Goal: Task Accomplishment & Management: Manage account settings

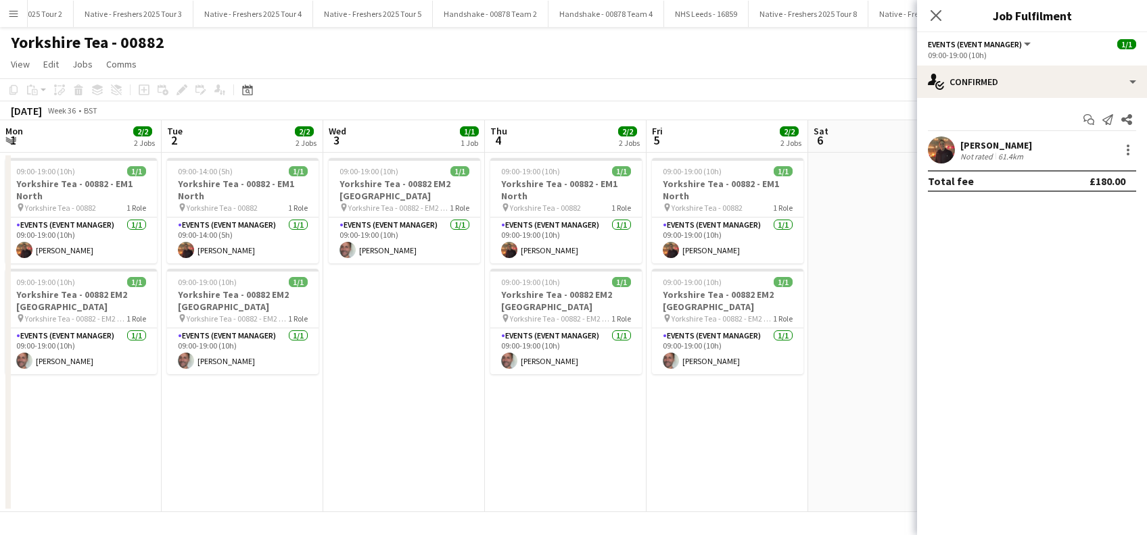
scroll to position [0, 421]
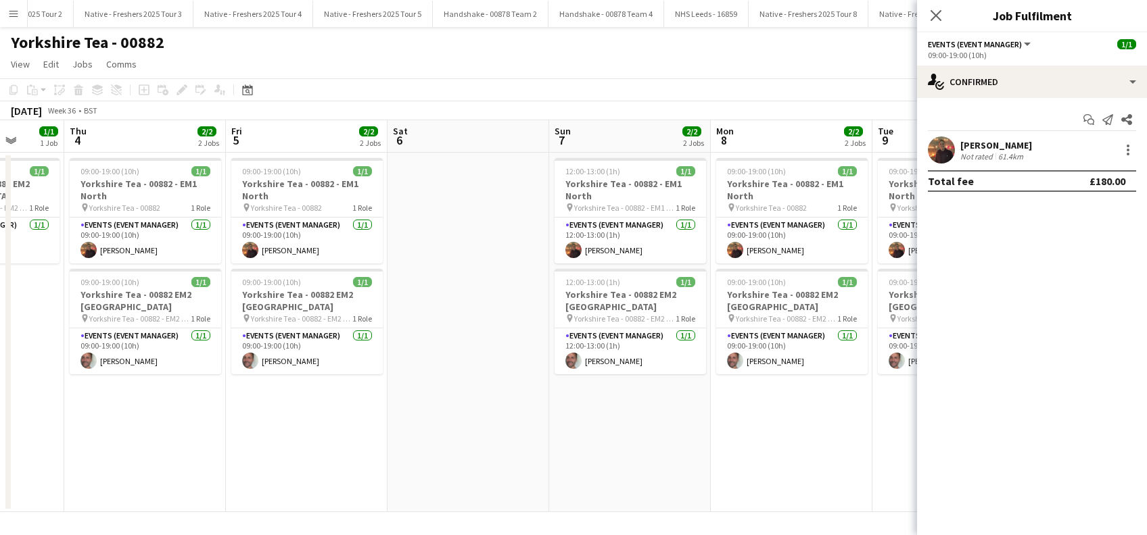
click at [447, 360] on app-date-cell at bounding box center [468, 333] width 162 height 360
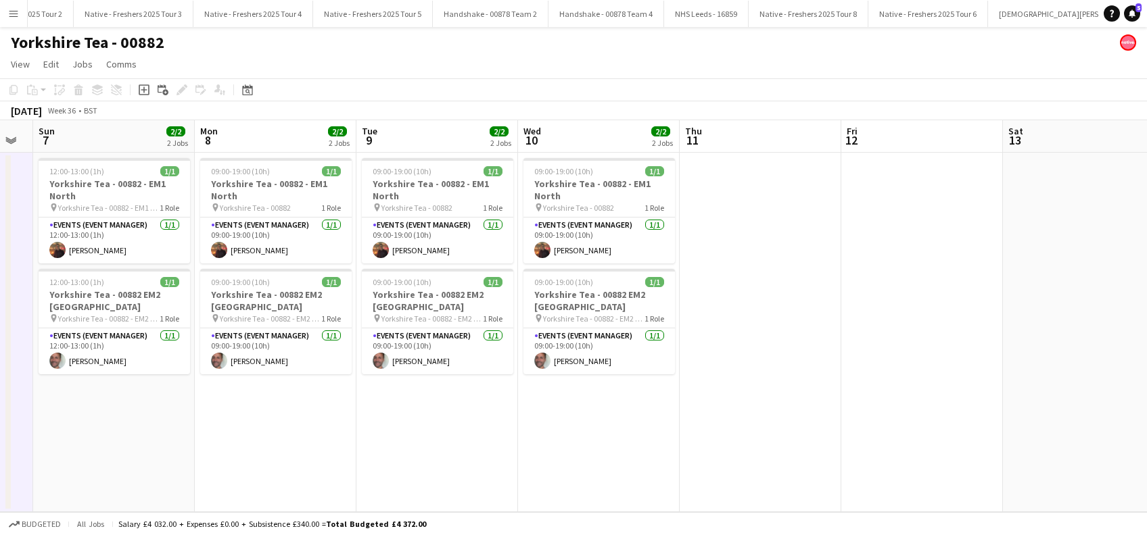
scroll to position [0, 644]
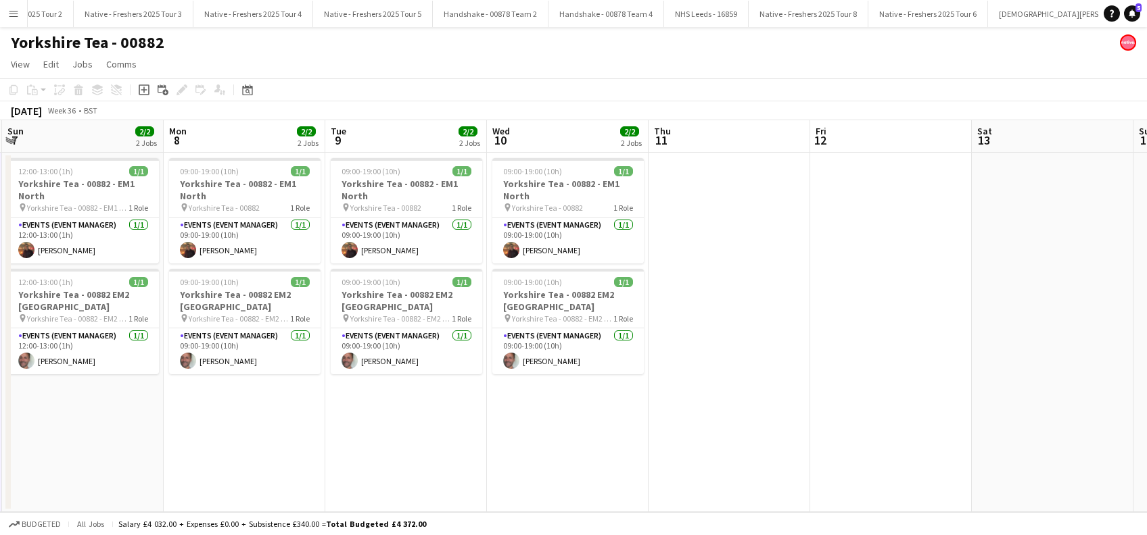
drag, startPoint x: 516, startPoint y: 454, endPoint x: 243, endPoint y: 466, distance: 273.4
click at [243, 466] on app-calendar-viewport "Wed 3 1/1 1 Job Thu 4 2/2 2 Jobs Fri 5 2/2 2 Jobs Sat 6 Sun 7 2/2 2 Jobs Mon 8 …" at bounding box center [573, 316] width 1147 height 392
click at [561, 451] on app-date-cell "09:00-19:00 (10h) 1/1 Yorkshire Tea - 00882 - EM1 North pin Yorkshire Tea - 008…" at bounding box center [568, 333] width 162 height 360
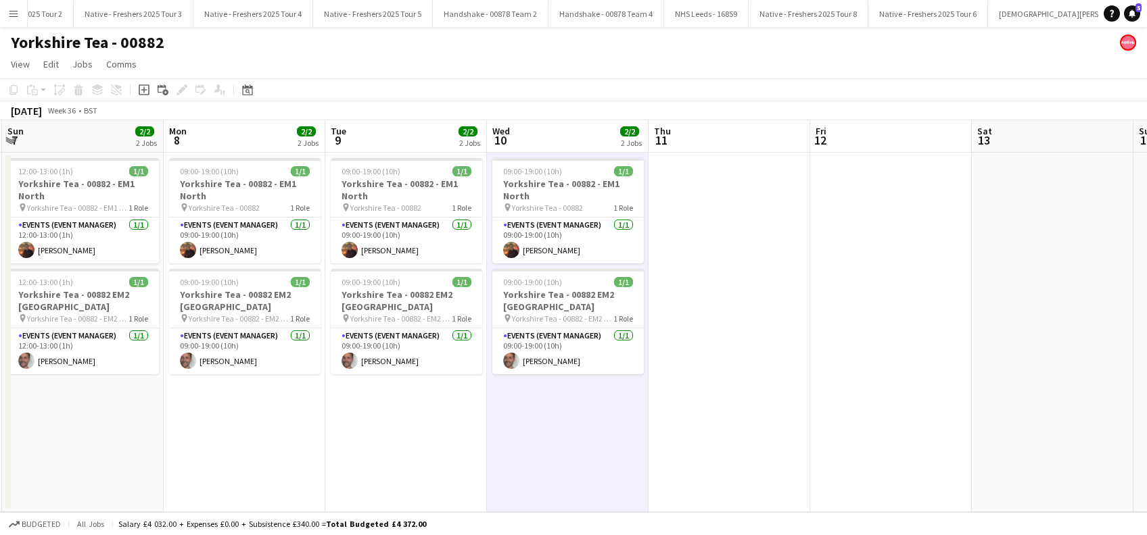
click at [722, 369] on app-date-cell at bounding box center [729, 333] width 162 height 360
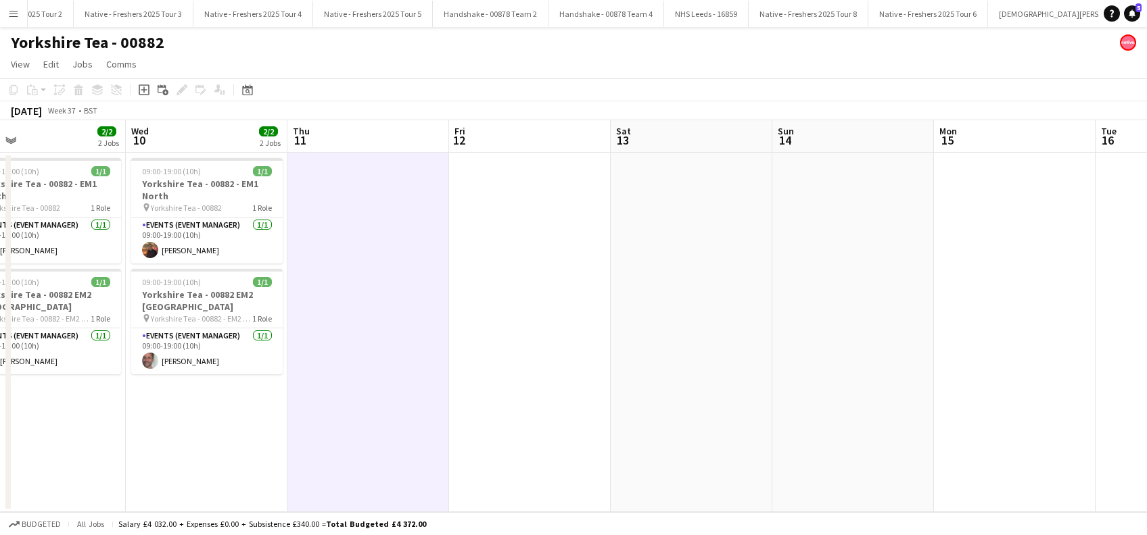
drag, startPoint x: 939, startPoint y: 362, endPoint x: 665, endPoint y: 381, distance: 275.2
click at [518, 442] on app-calendar-viewport "Fri 5 2/2 2 Jobs Sat 6 Sun 7 2/2 2 Jobs Mon 8 2/2 2 Jobs Tue 9 2/2 2 Jobs Wed 1…" at bounding box center [573, 316] width 1147 height 392
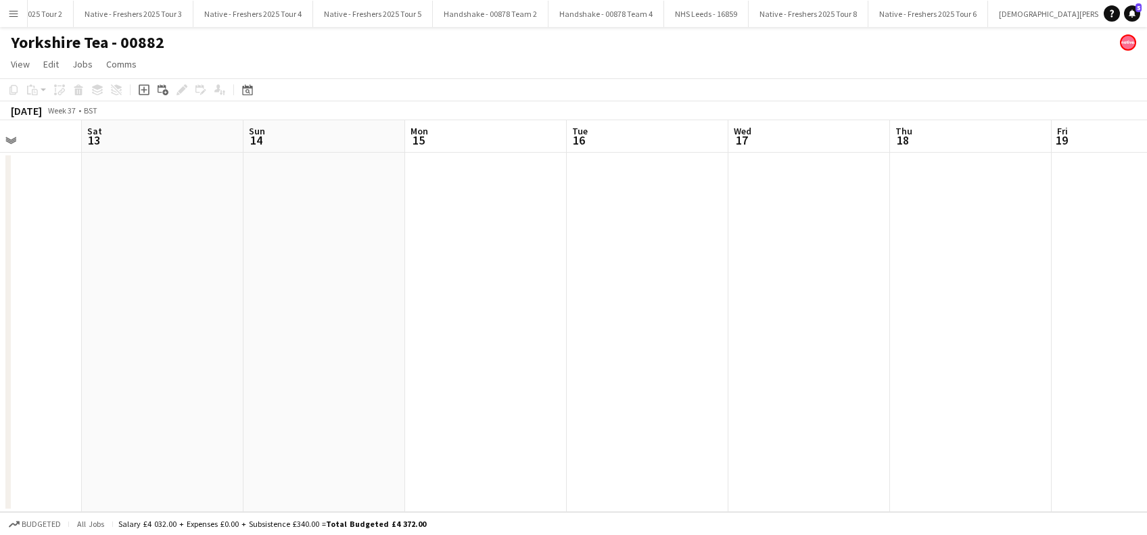
drag, startPoint x: 550, startPoint y: 437, endPoint x: 598, endPoint y: 389, distance: 68.4
click at [538, 438] on app-calendar-viewport "Tue 9 2/2 2 Jobs Wed 10 2/2 2 Jobs Thu 11 Fri 12 Sat 13 Sun 14 Mon 15 Tue 16 We…" at bounding box center [573, 316] width 1147 height 392
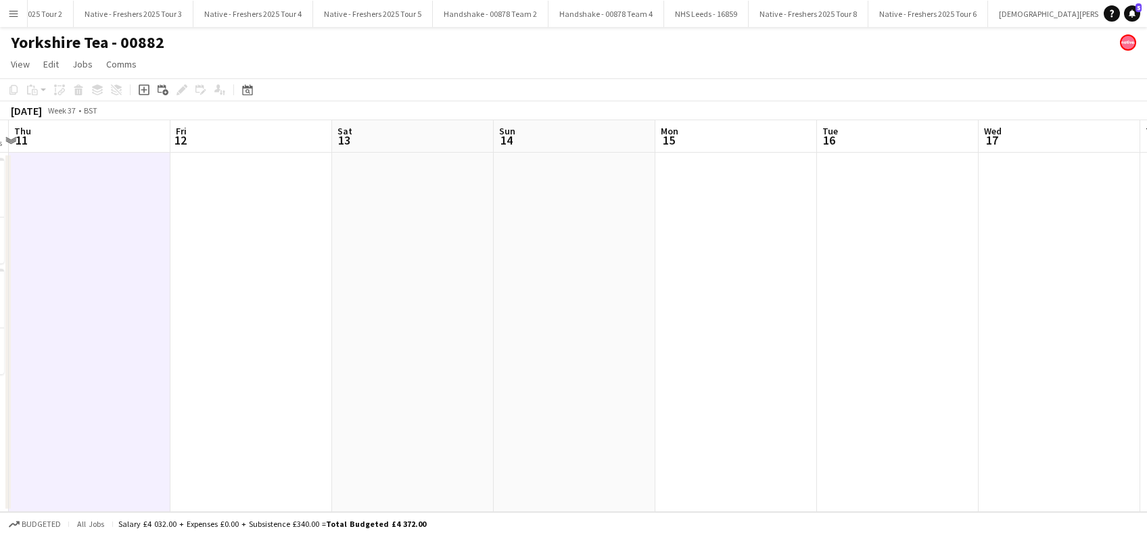
drag, startPoint x: 563, startPoint y: 391, endPoint x: 1028, endPoint y: 385, distance: 465.2
click at [1028, 385] on app-calendar-viewport "Tue 9 2/2 2 Jobs Wed 10 2/2 2 Jobs Thu 11 Fri 12 Sat 13 Sun 14 Mon 15 Tue 16 We…" at bounding box center [573, 316] width 1147 height 392
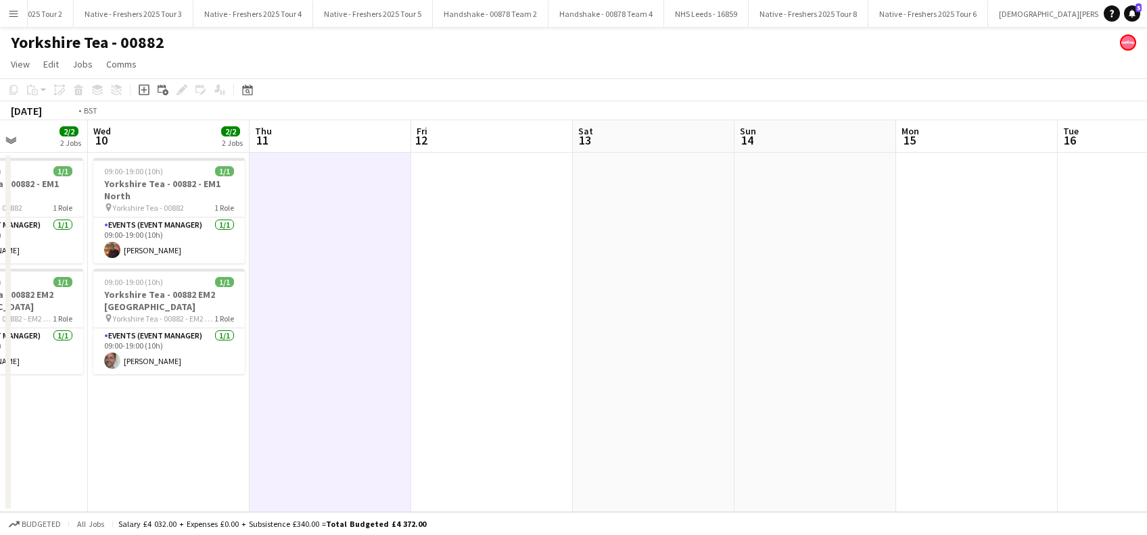
drag, startPoint x: 864, startPoint y: 428, endPoint x: 1010, endPoint y: 424, distance: 146.1
click at [1010, 424] on app-calendar-viewport "Sun 7 2/2 2 Jobs Mon 8 2/2 2 Jobs Tue 9 2/2 2 Jobs Wed 10 2/2 2 Jobs Thu 11 Fri…" at bounding box center [573, 316] width 1147 height 392
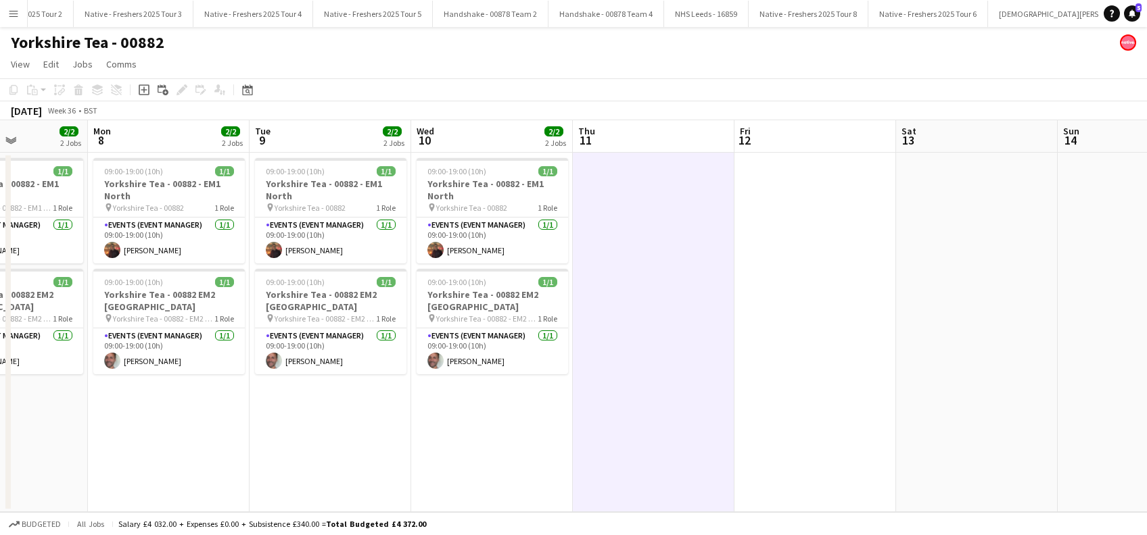
scroll to position [0, 423]
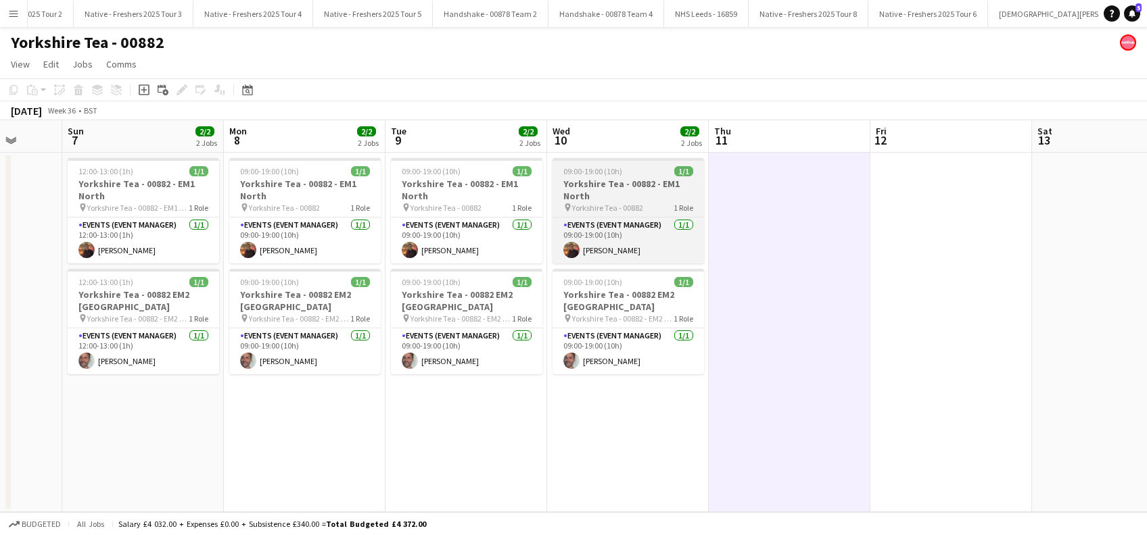
click at [596, 185] on h3 "Yorkshire Tea - 00882 - EM1 North" at bounding box center [627, 190] width 151 height 24
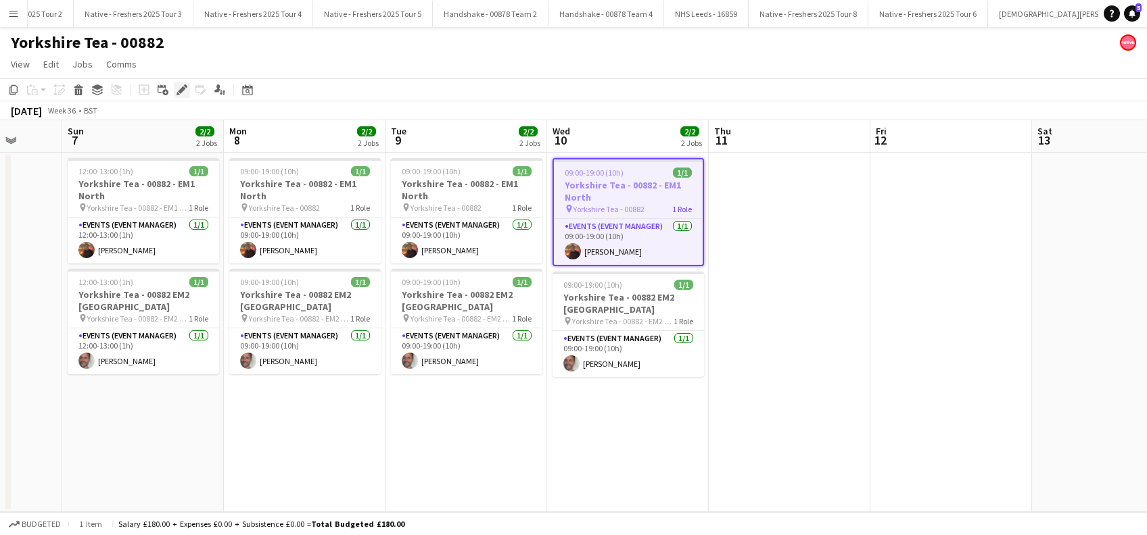
click at [178, 93] on icon "Edit" at bounding box center [181, 90] width 11 height 11
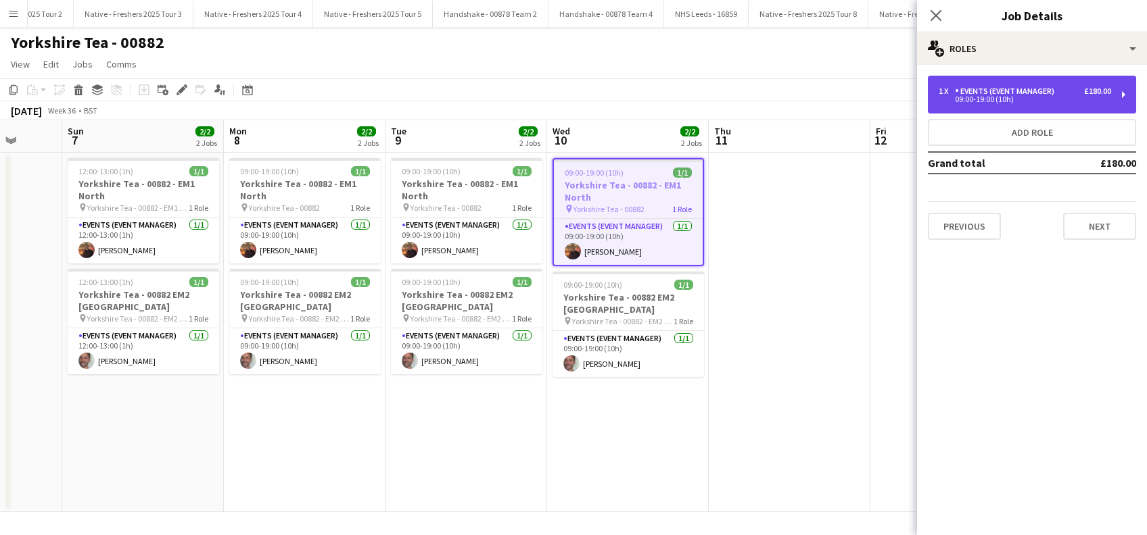
click at [1048, 93] on div "Events (Event Manager)" at bounding box center [1007, 91] width 105 height 9
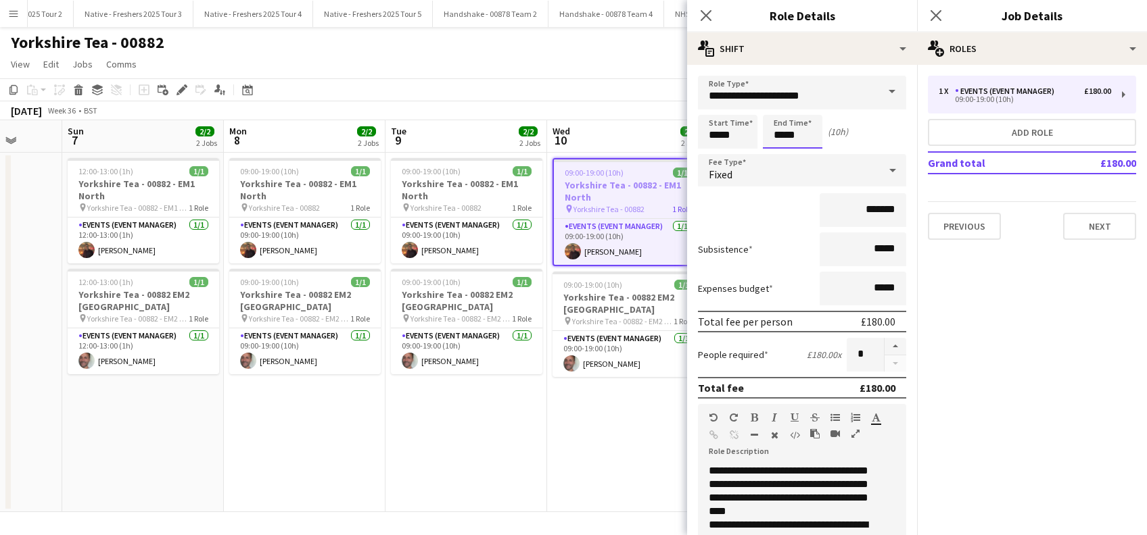
click at [784, 135] on input "*****" at bounding box center [792, 132] width 59 height 34
click at [778, 151] on div at bounding box center [778, 156] width 27 height 14
type input "*****"
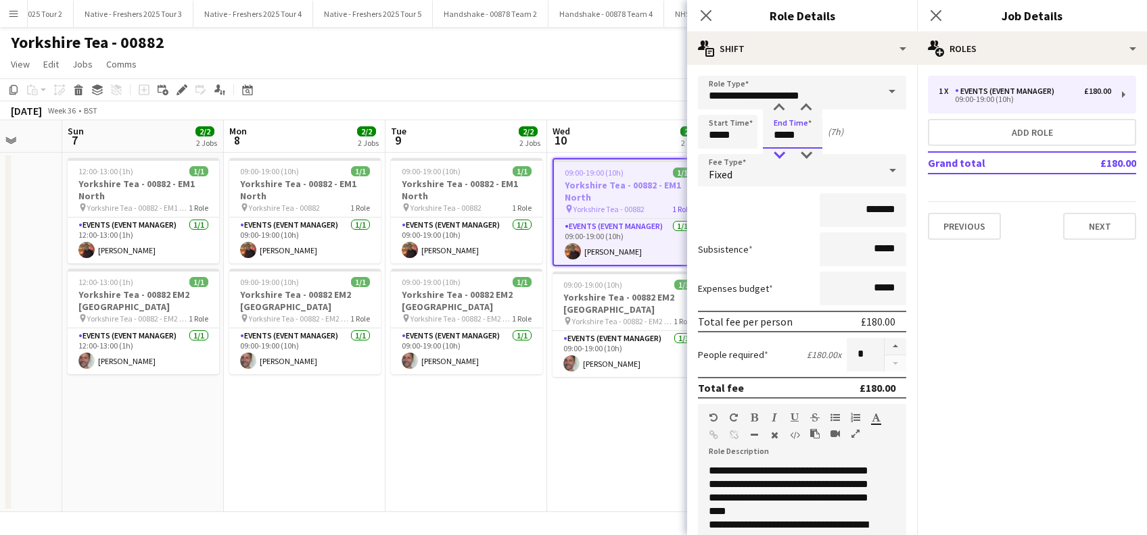
click at [778, 149] on div at bounding box center [778, 156] width 27 height 14
click at [865, 208] on input "*******" at bounding box center [862, 210] width 87 height 34
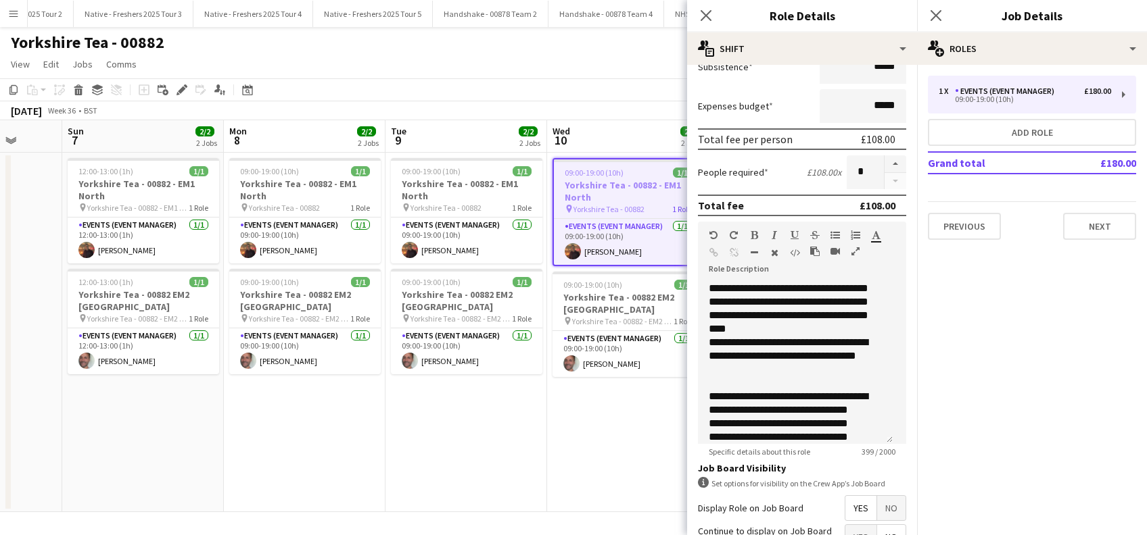
scroll to position [325, 0]
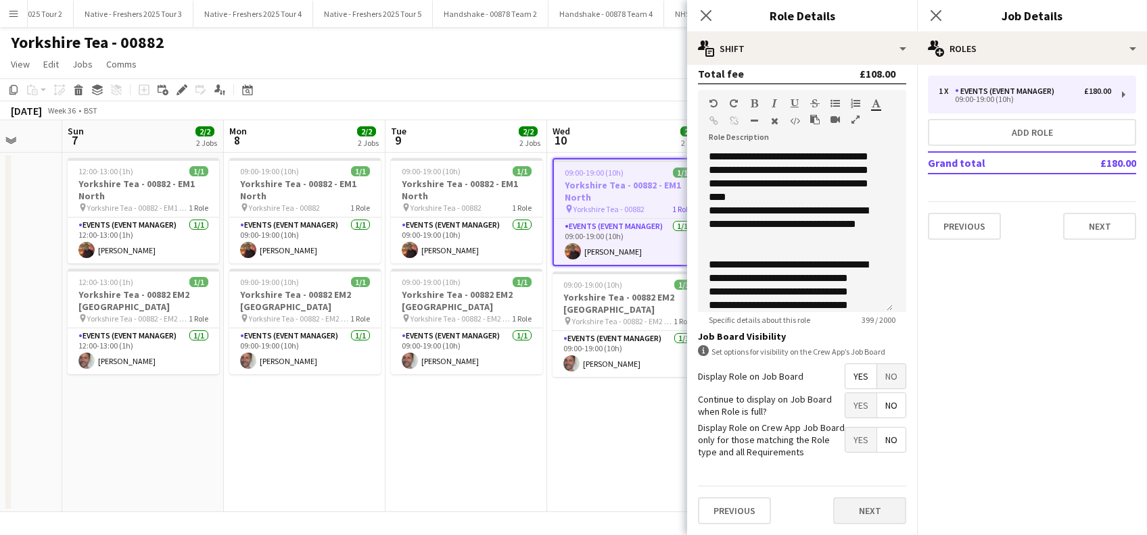
type input "*******"
click at [845, 510] on button "Next" at bounding box center [869, 511] width 73 height 27
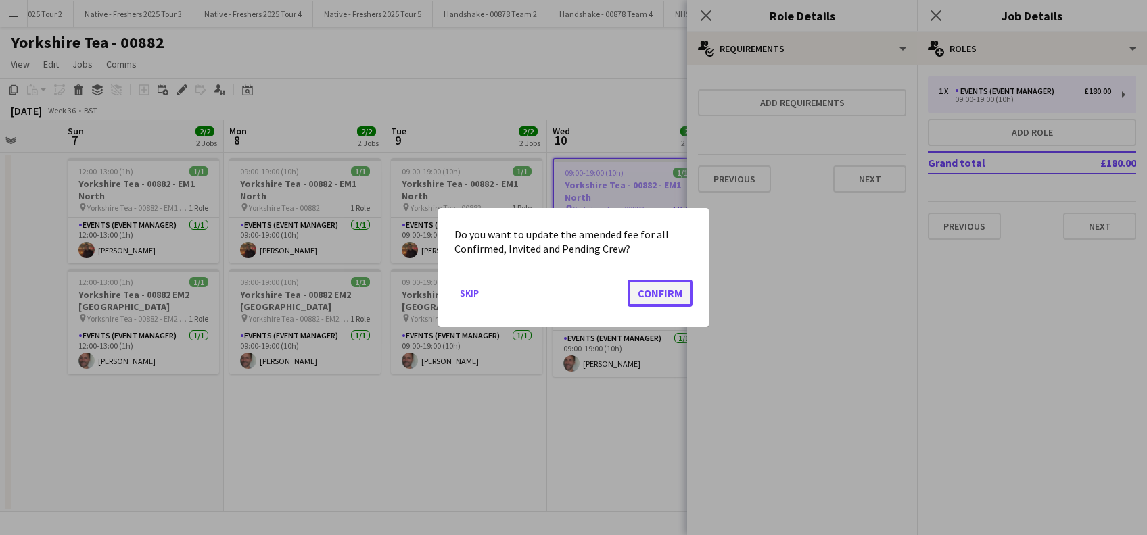
click at [662, 296] on button "Confirm" at bounding box center [659, 293] width 65 height 27
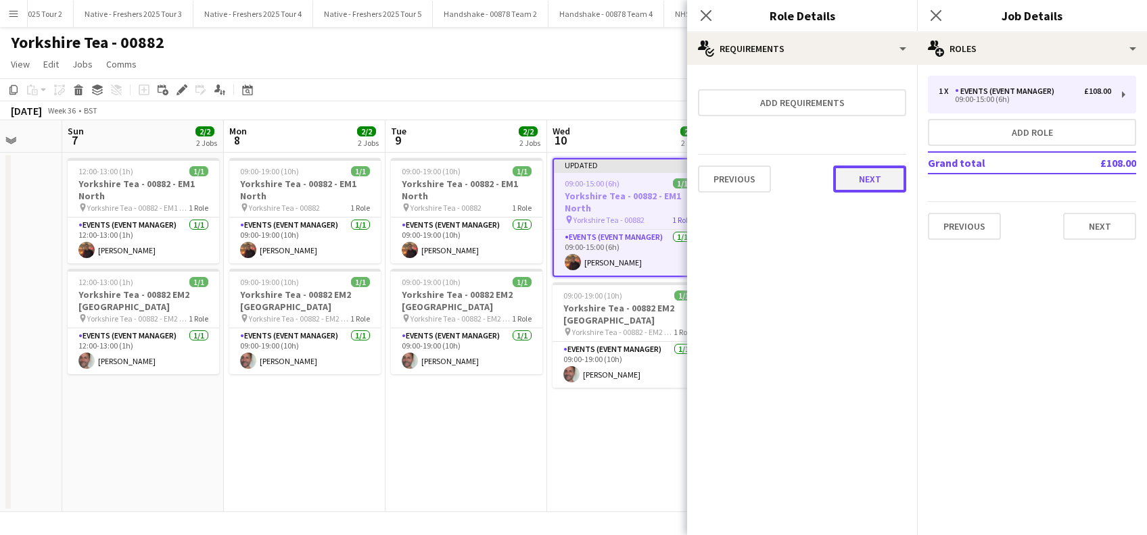
click at [870, 184] on button "Next" at bounding box center [869, 179] width 73 height 27
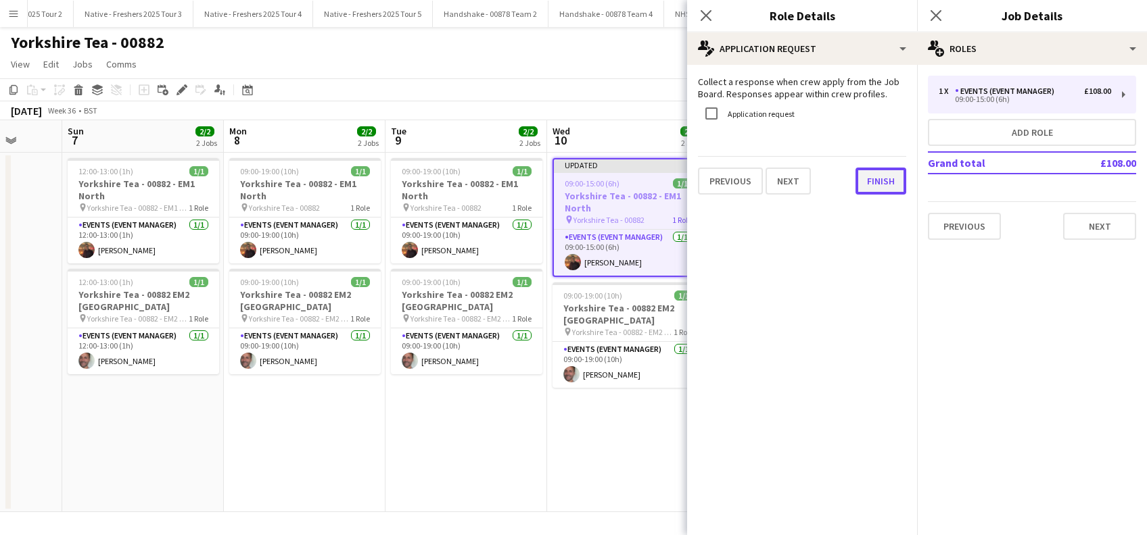
click at [882, 178] on button "Finish" at bounding box center [880, 181] width 51 height 27
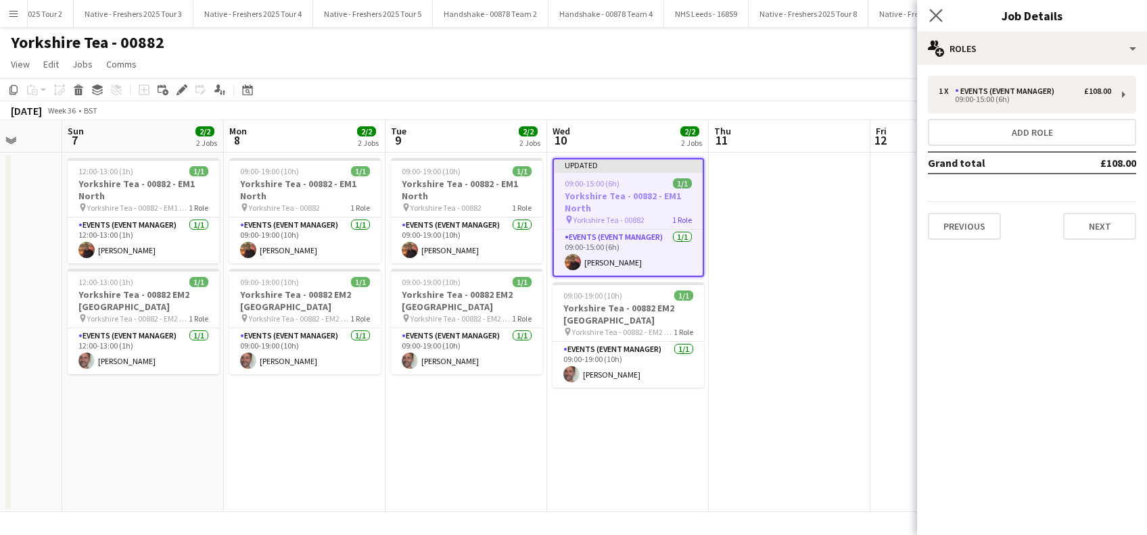
click at [938, 24] on app-icon "Close pop-in" at bounding box center [936, 16] width 20 height 20
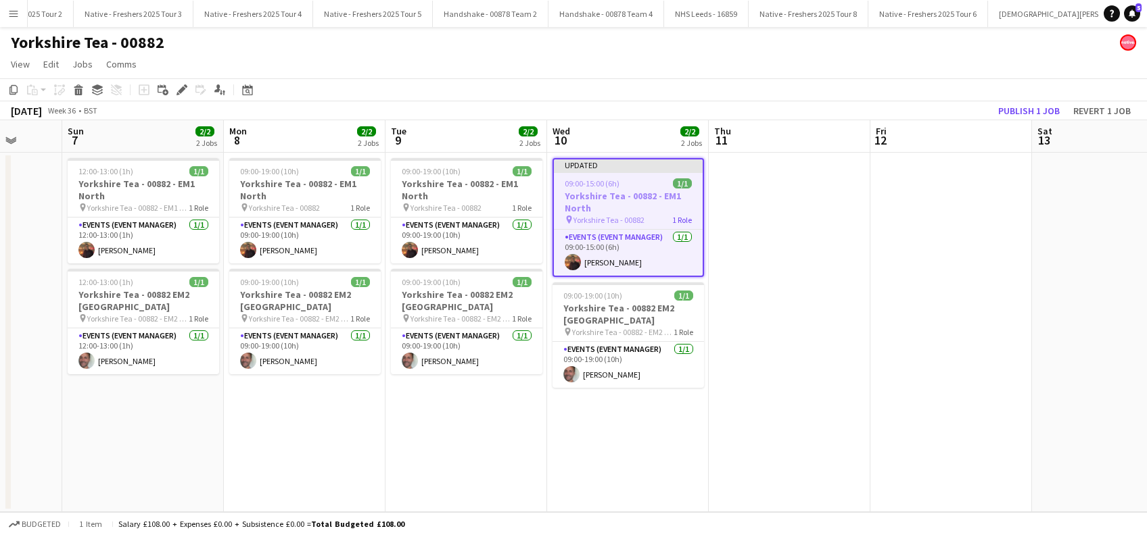
click at [733, 289] on app-date-cell at bounding box center [790, 333] width 162 height 360
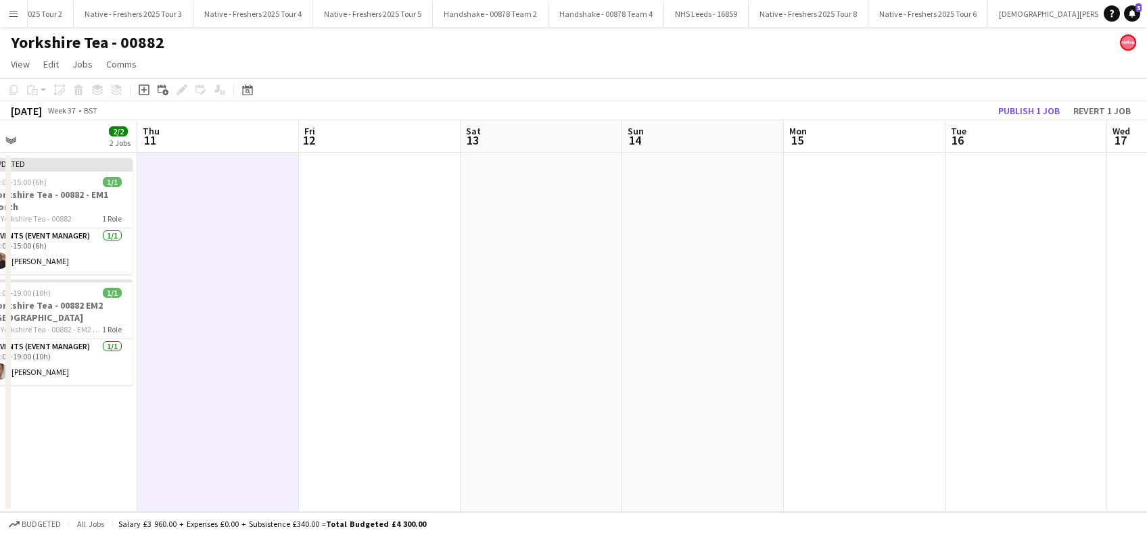
drag, startPoint x: 505, startPoint y: 384, endPoint x: 746, endPoint y: 342, distance: 245.0
click at [378, 400] on app-calendar-viewport "Sat 6 Sun 7 2/2 2 Jobs Mon 8 2/2 2 Jobs Tue 9 2/2 2 Jobs Wed 10 2/2 2 Jobs Thu …" at bounding box center [573, 316] width 1147 height 392
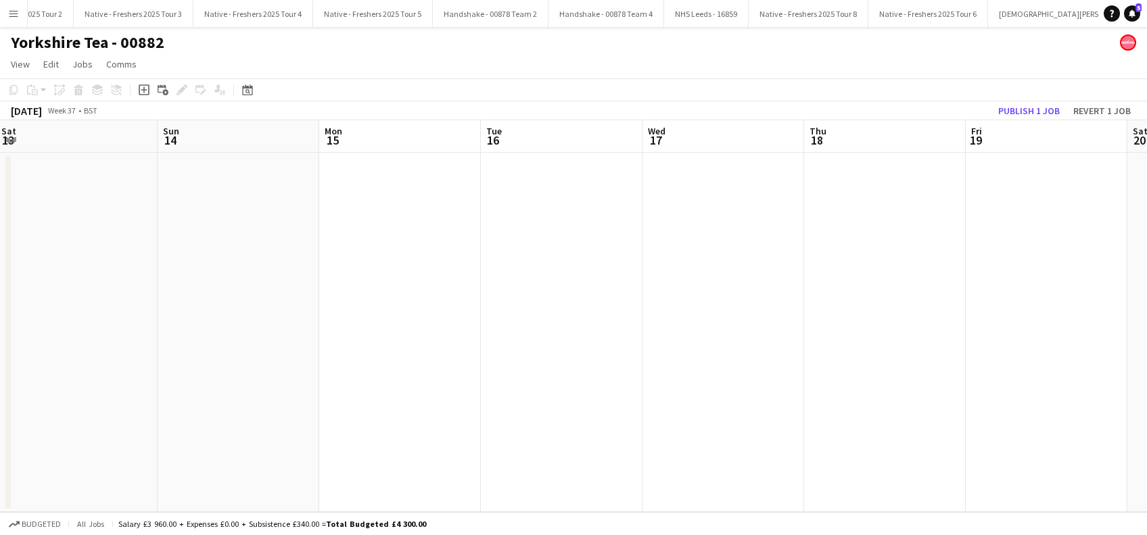
drag, startPoint x: 907, startPoint y: 334, endPoint x: 486, endPoint y: 392, distance: 424.6
click at [476, 394] on app-calendar-viewport "Wed 10 2/2 2 Jobs Thu 11 Fri 12 Sat 13 Sun 14 Mon 15 Tue 16 Wed 17 Thu 18 Fri 1…" at bounding box center [573, 316] width 1147 height 392
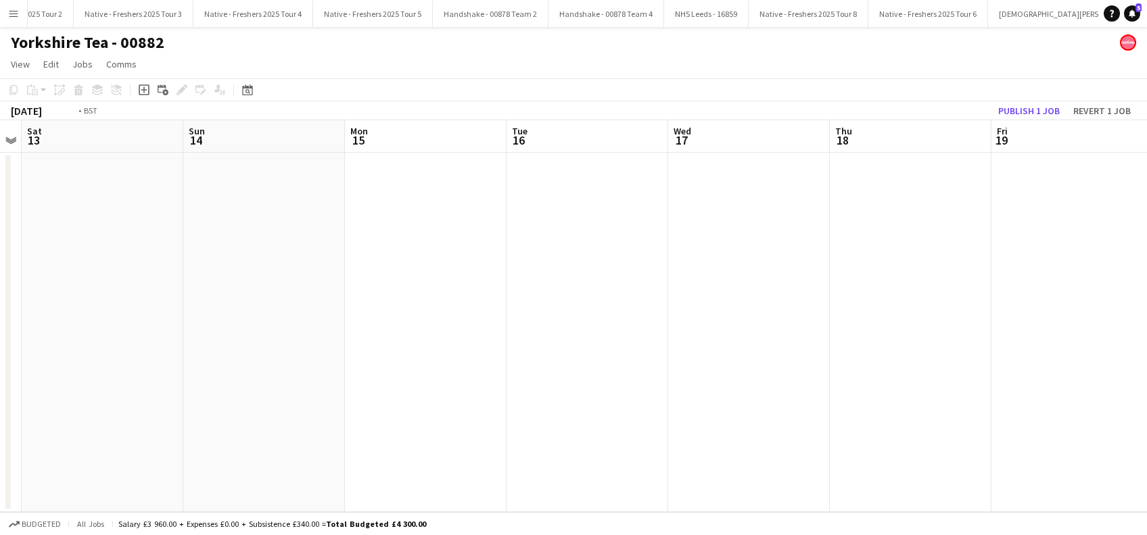
drag, startPoint x: 970, startPoint y: 356, endPoint x: 672, endPoint y: 381, distance: 299.2
click at [757, 388] on app-calendar-viewport "Wed 10 2/2 2 Jobs Thu 11 Fri 12 Sat 13 Sun 14 Mon 15 Tue 16 Wed 17 Thu 18 Fri 1…" at bounding box center [573, 316] width 1147 height 392
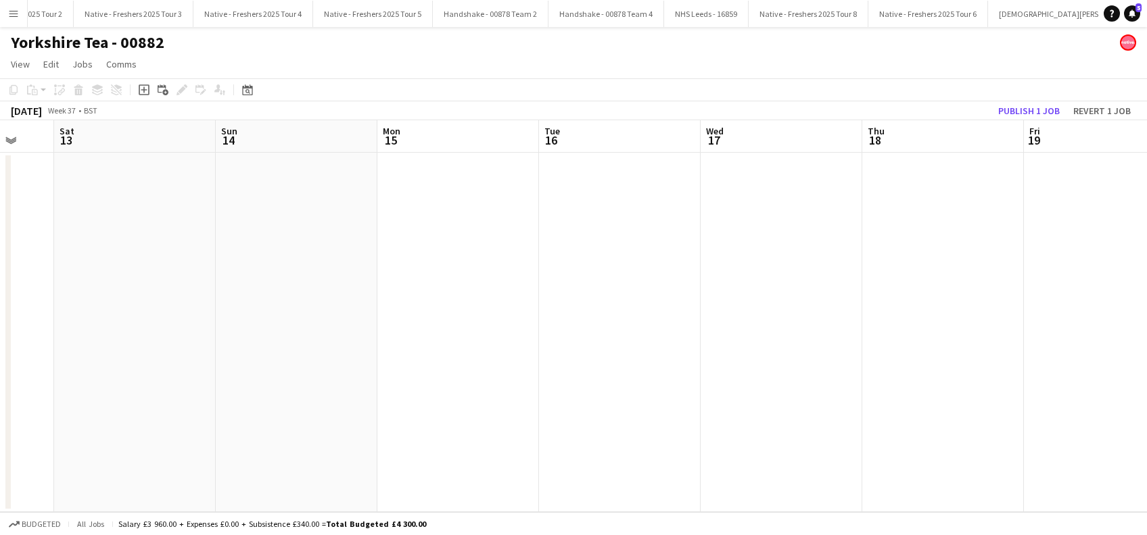
drag, startPoint x: 699, startPoint y: 414, endPoint x: 990, endPoint y: 404, distance: 290.9
click at [1053, 392] on app-calendar-viewport "Wed 10 2/2 2 Jobs Thu 11 Fri 12 Sat 13 Sun 14 Mon 15 Tue 16 Wed 17 Thu 18 Fri 1…" at bounding box center [573, 316] width 1147 height 392
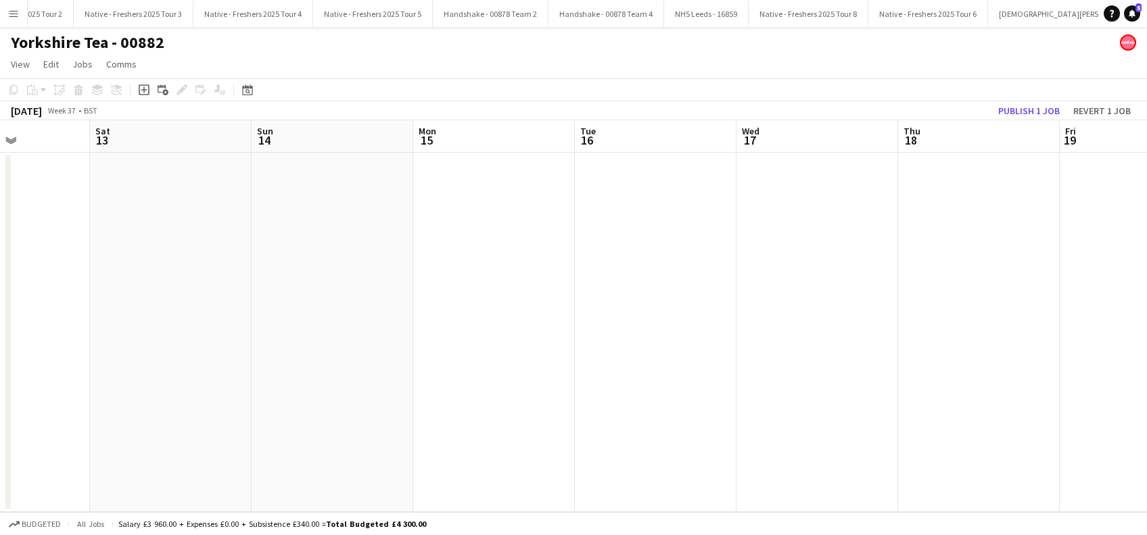
click at [1070, 459] on app-calendar-viewport "Wed 10 2/2 2 Jobs Thu 11 Fri 12 Sat 13 Sun 14 Mon 15 Tue 16 Wed 17 Thu 18 Fri 1…" at bounding box center [573, 316] width 1147 height 392
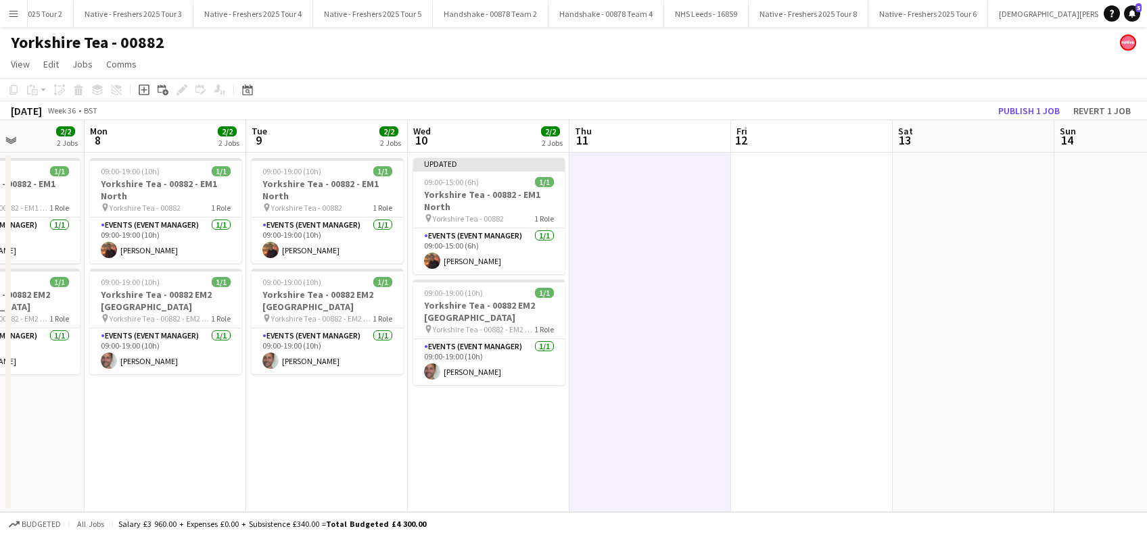
drag, startPoint x: 933, startPoint y: 412, endPoint x: 755, endPoint y: 415, distance: 178.5
click at [989, 409] on app-calendar-viewport "Fri 5 2/2 2 Jobs Sat 6 Sun 7 2/2 2 Jobs Mon 8 2/2 2 Jobs Tue 9 2/2 2 Jobs Wed 1…" at bounding box center [573, 316] width 1147 height 392
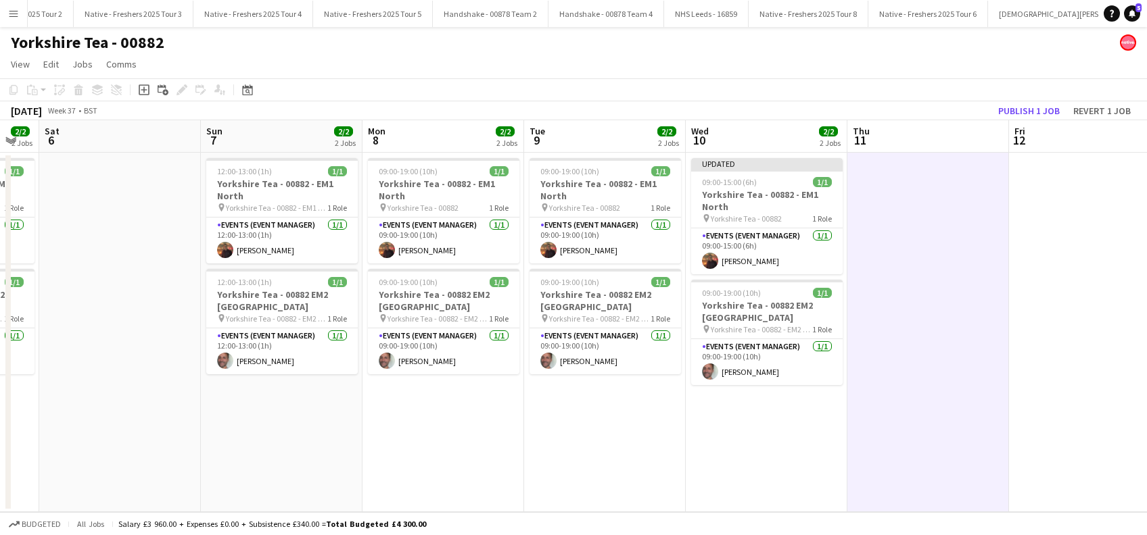
click at [790, 416] on app-calendar-viewport "Thu 4 2/2 2 Jobs Fri 5 2/2 2 Jobs Sat 6 Sun 7 2/2 2 Jobs Mon 8 2/2 2 Jobs Tue 9…" at bounding box center [573, 316] width 1147 height 392
click at [433, 426] on app-date-cell "09:00-19:00 (10h) 1/1 Yorkshire Tea - 00882 - EM1 North pin Yorkshire Tea - 008…" at bounding box center [445, 333] width 162 height 360
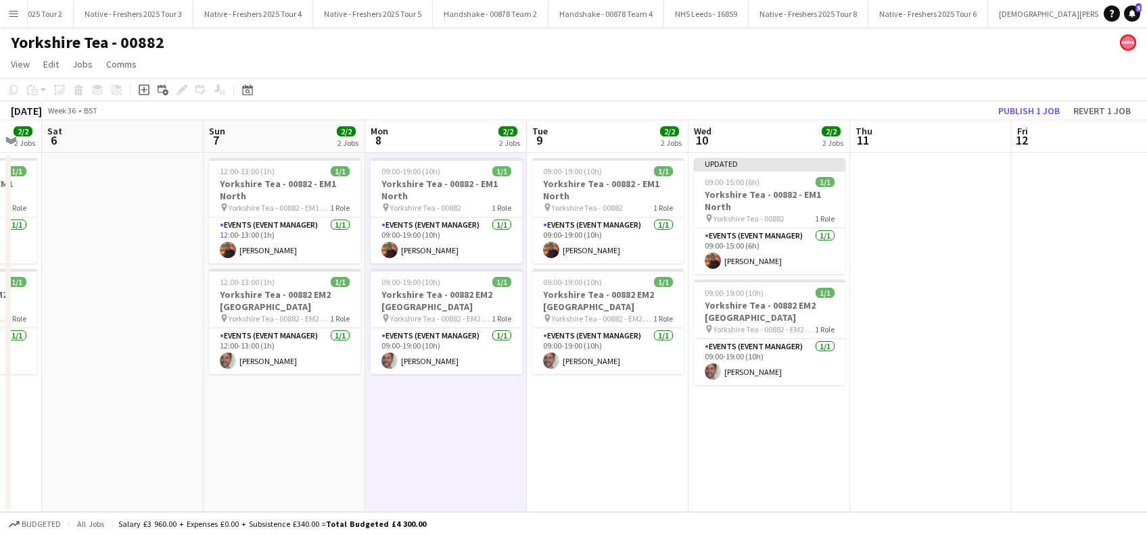
click at [577, 426] on app-date-cell "09:00-19:00 (10h) 1/1 Yorkshire Tea - 00882 - EM1 North pin Yorkshire Tea - 008…" at bounding box center [608, 333] width 162 height 360
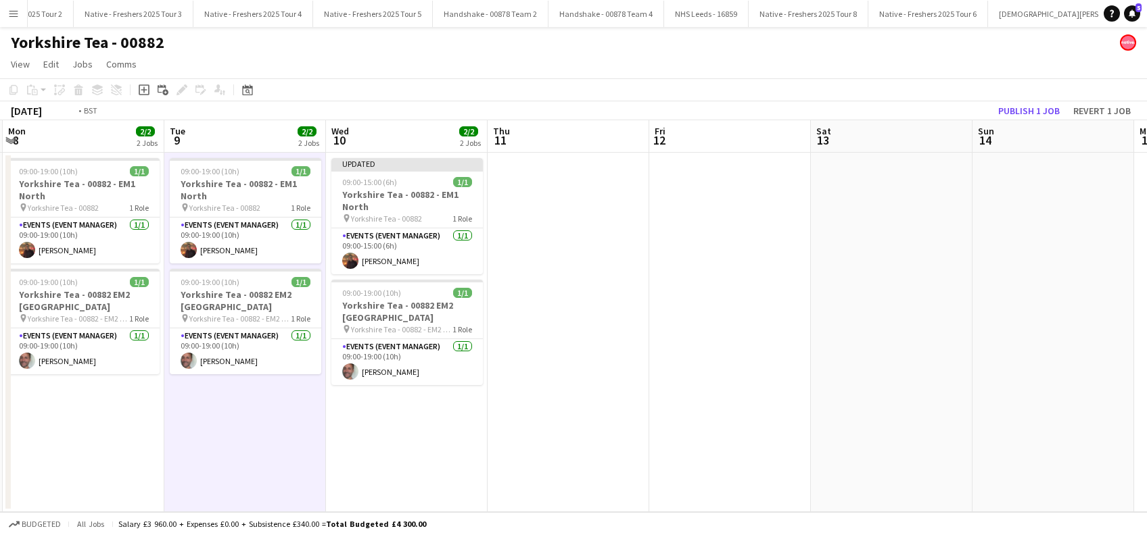
scroll to position [0, 429]
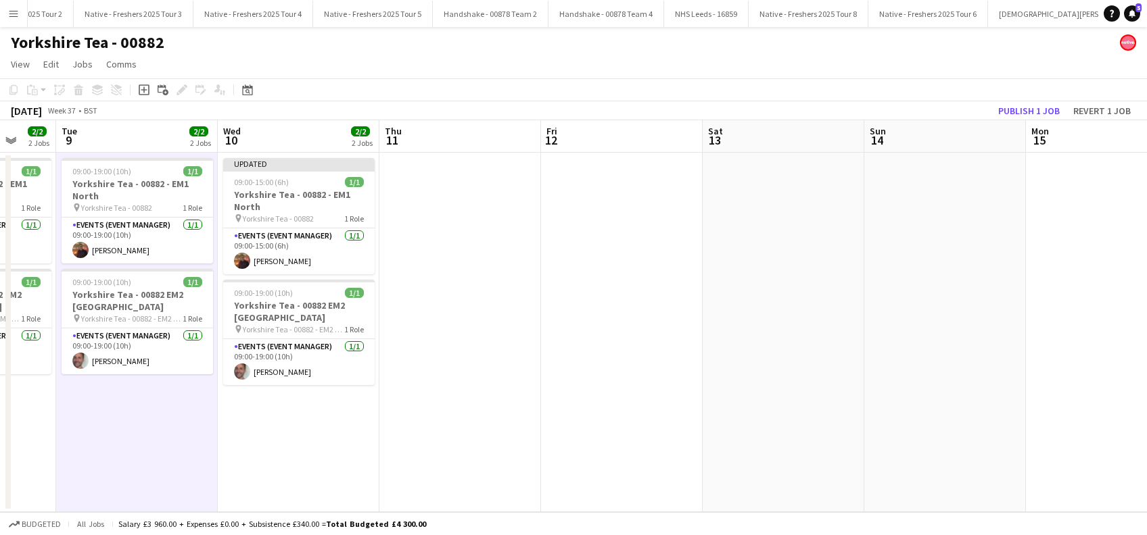
drag, startPoint x: 644, startPoint y: 445, endPoint x: 173, endPoint y: 466, distance: 471.1
click at [173, 466] on app-calendar-viewport "Sat 6 Sun 7 2/2 2 Jobs Mon 8 2/2 2 Jobs Tue 9 2/2 2 Jobs Wed 10 2/2 2 Jobs Thu …" at bounding box center [573, 316] width 1147 height 392
click at [1019, 107] on button "Publish 1 job" at bounding box center [1029, 111] width 72 height 18
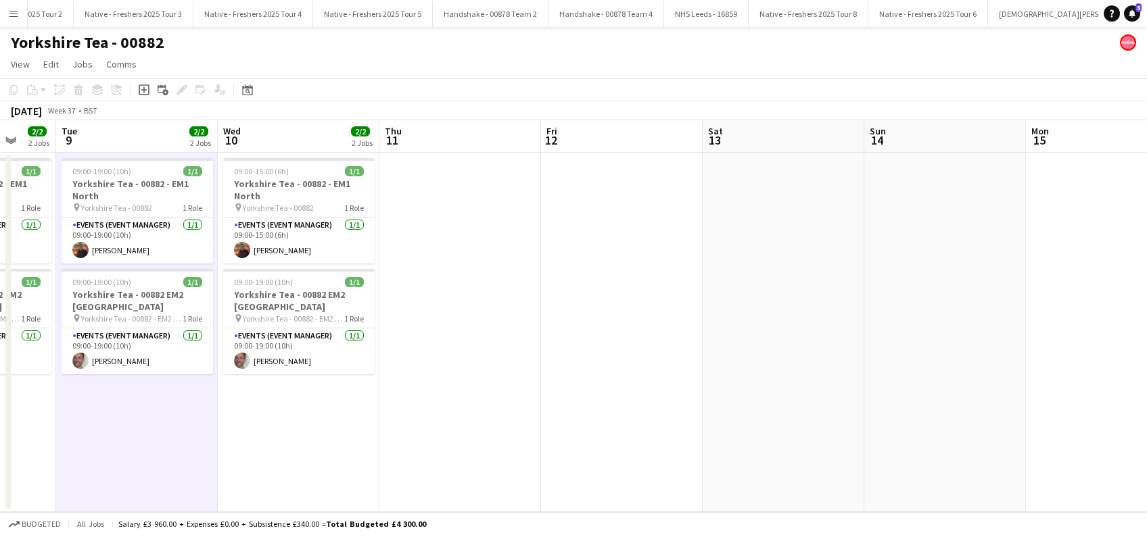
drag, startPoint x: 923, startPoint y: 11, endPoint x: 914, endPoint y: 18, distance: 11.1
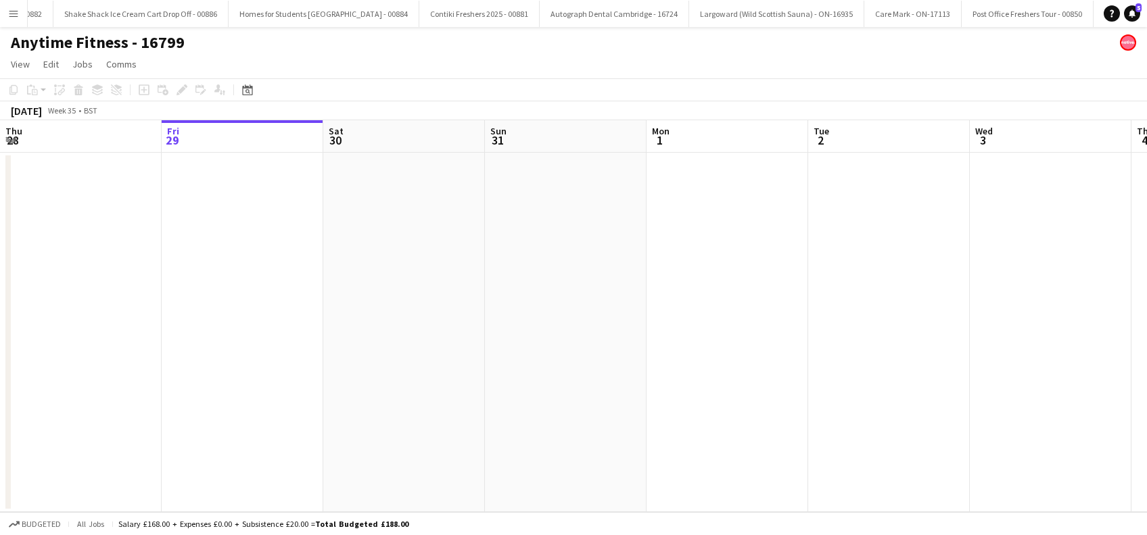
scroll to position [0, 5775]
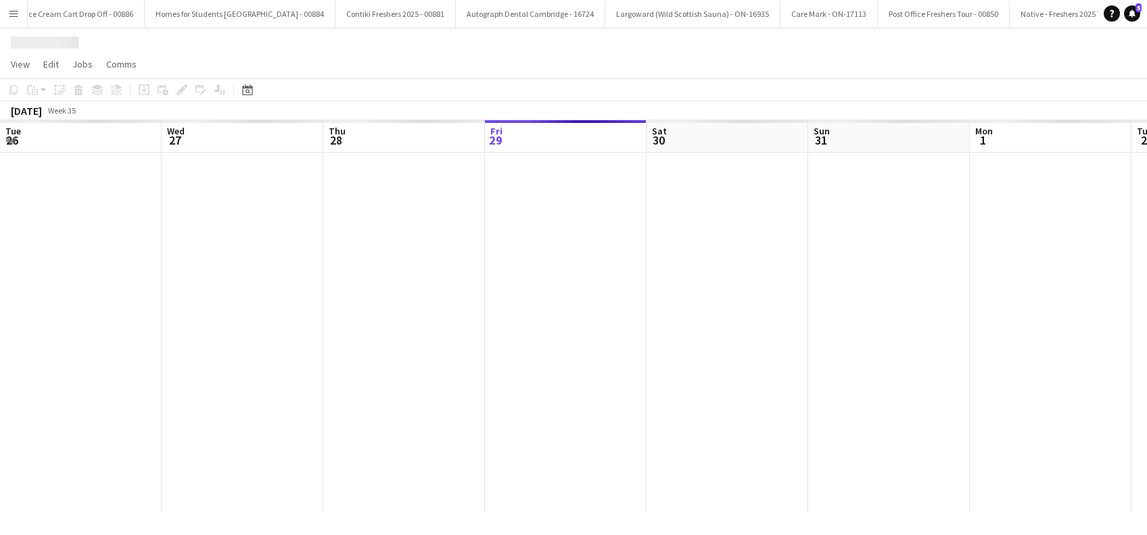
scroll to position [0, 323]
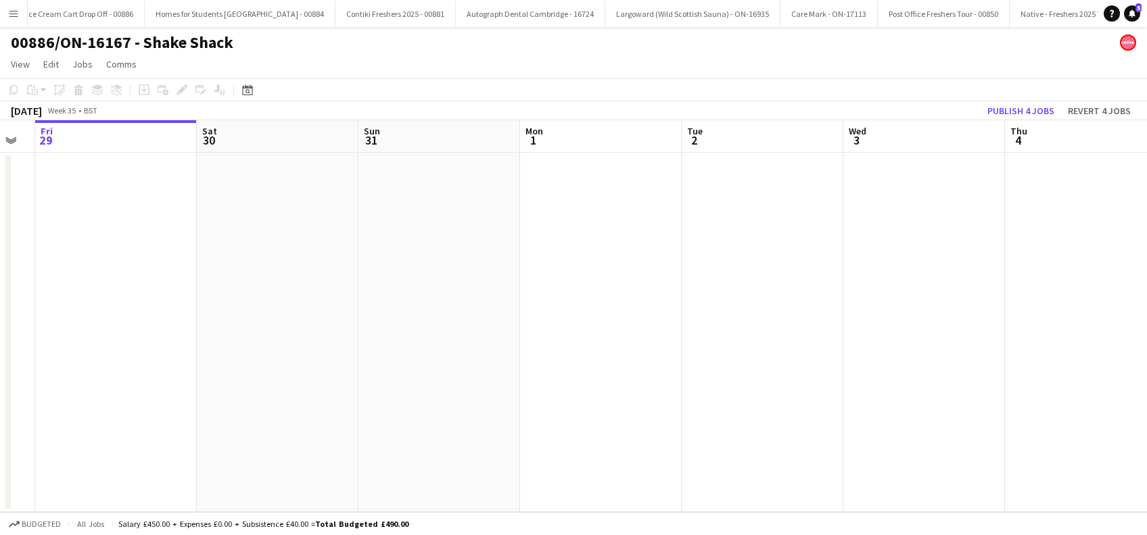
drag, startPoint x: 997, startPoint y: 389, endPoint x: 540, endPoint y: 398, distance: 457.2
click at [540, 398] on app-calendar-viewport "Tue 26 Wed 27 Thu 28 Fri 29 Sat 30 Sun 31 Mon 1 Tue 2 Wed 3 Thu 4 Fri 5 Sat 6 S…" at bounding box center [573, 316] width 1147 height 392
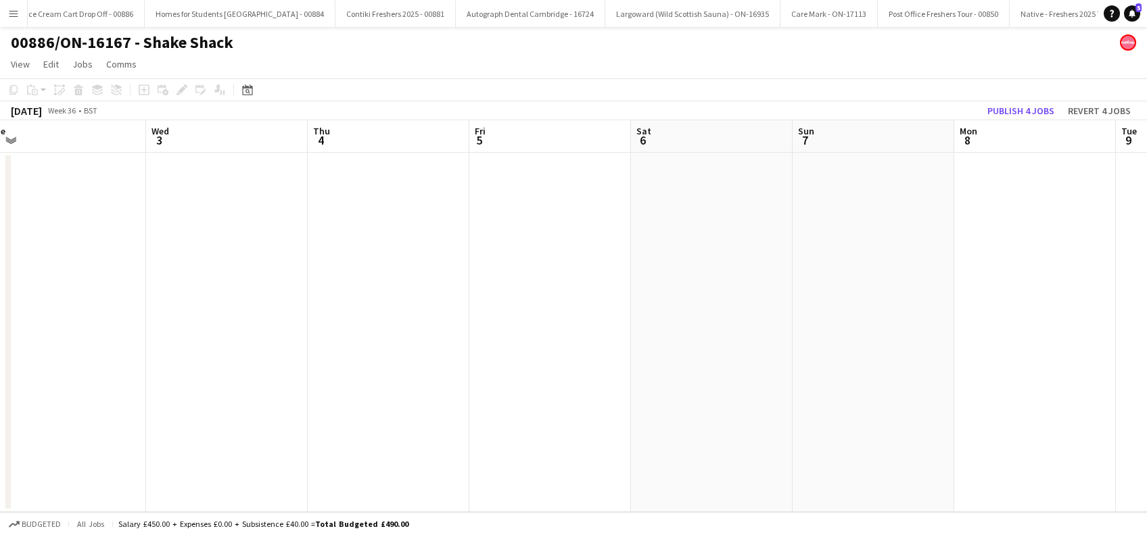
drag, startPoint x: 617, startPoint y: 410, endPoint x: 881, endPoint y: 373, distance: 266.3
click at [614, 411] on app-calendar-viewport "Sat 30 Sun 31 Mon 1 Tue 2 Wed 3 Thu 4 Fri 5 Sat 6 Sun 7 Mon 8 Tue 9 Wed 10 Thu …" at bounding box center [573, 316] width 1147 height 392
drag, startPoint x: 953, startPoint y: 380, endPoint x: 472, endPoint y: 468, distance: 489.4
click at [431, 471] on app-calendar-viewport "Sat 30 Sun 31 Mon 1 Tue 2 Wed 3 Thu 4 Fri 5 Sat 6 Sun 7 Mon 8 Tue 9 Wed 10 Thu …" at bounding box center [573, 316] width 1147 height 392
drag, startPoint x: 703, startPoint y: 427, endPoint x: 634, endPoint y: 437, distance: 70.4
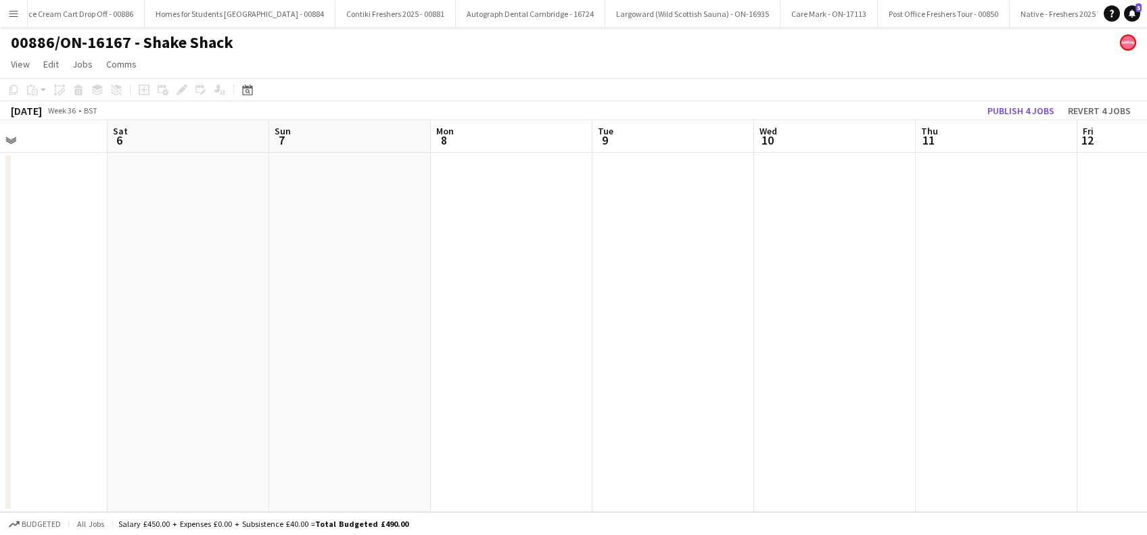
click at [634, 437] on app-calendar-viewport "Wed 3 Thu 4 Fri 5 Sat 6 Sun 7 Mon 8 Tue 9 Wed 10 Thu 11 Fri 12 Sat 13 Sun 14 Mo…" at bounding box center [573, 316] width 1147 height 392
drag, startPoint x: 720, startPoint y: 452, endPoint x: 801, endPoint y: 422, distance: 86.4
click at [719, 452] on app-calendar-viewport "Fri 5 Sat 6 Sun 7 Mon 8 Tue 9 Wed 10 Thu 11 Fri 12 Sat 13 Sun 14 Mon 15 0/2 2 J…" at bounding box center [573, 316] width 1147 height 392
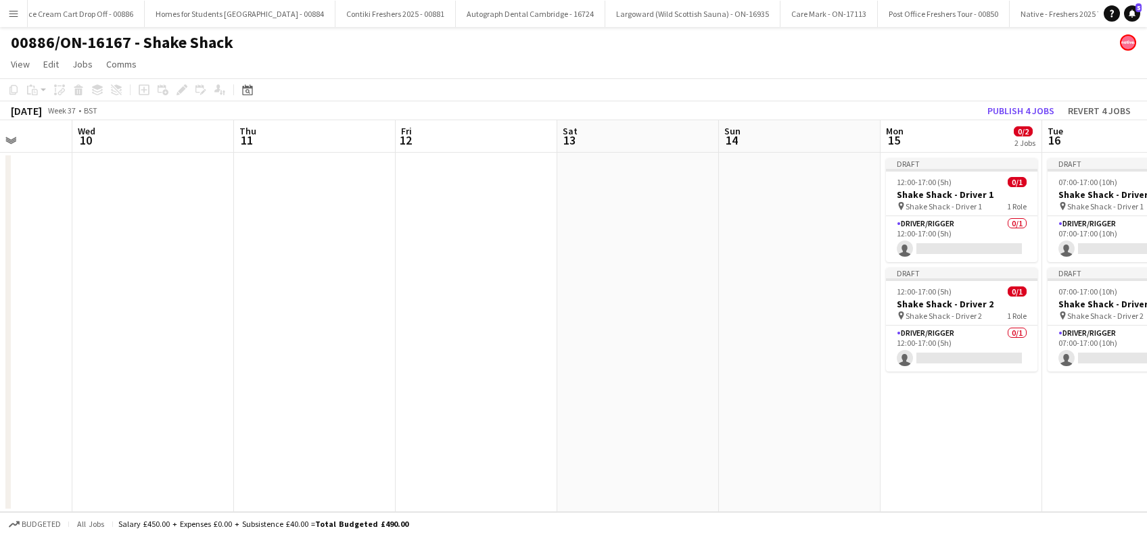
drag, startPoint x: 858, startPoint y: 431, endPoint x: 674, endPoint y: 472, distance: 188.3
click at [672, 471] on app-calendar-viewport "Sun 7 Mon 8 Tue 9 Wed 10 Thu 11 Fri 12 Sat 13 Sun 14 Mon 15 0/2 2 Jobs Tue 16 0…" at bounding box center [573, 316] width 1147 height 392
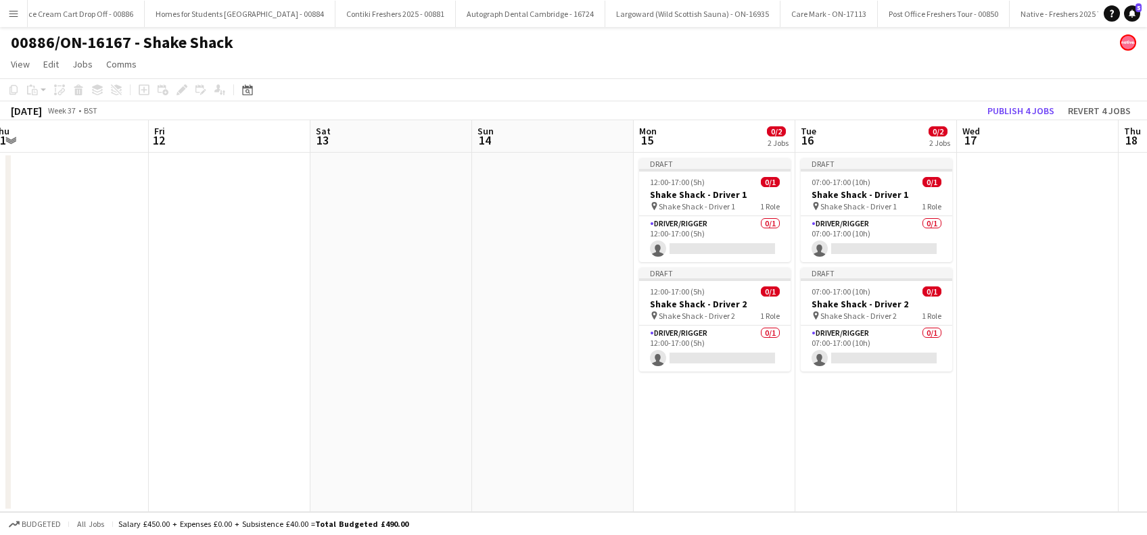
drag, startPoint x: 763, startPoint y: 423, endPoint x: 844, endPoint y: 416, distance: 81.4
click at [844, 416] on app-calendar-viewport "Tue 9 Wed 10 Thu 11 Fri 12 Sat 13 Sun 14 Mon 15 0/2 2 Jobs Tue 16 0/2 2 Jobs We…" at bounding box center [573, 316] width 1147 height 392
click at [1008, 114] on button "Publish 4 jobs" at bounding box center [1021, 111] width 78 height 18
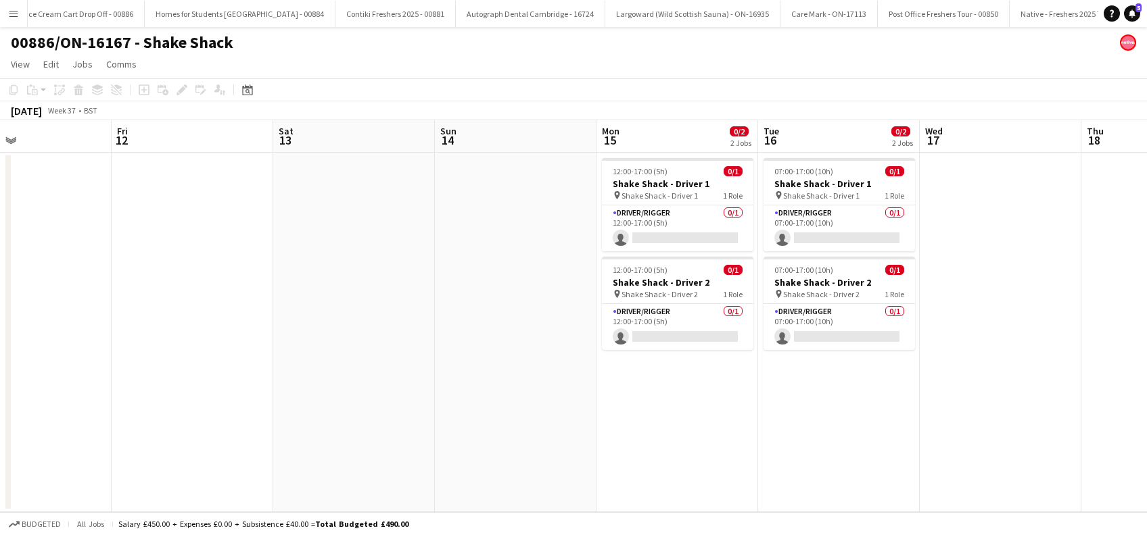
scroll to position [0, 418]
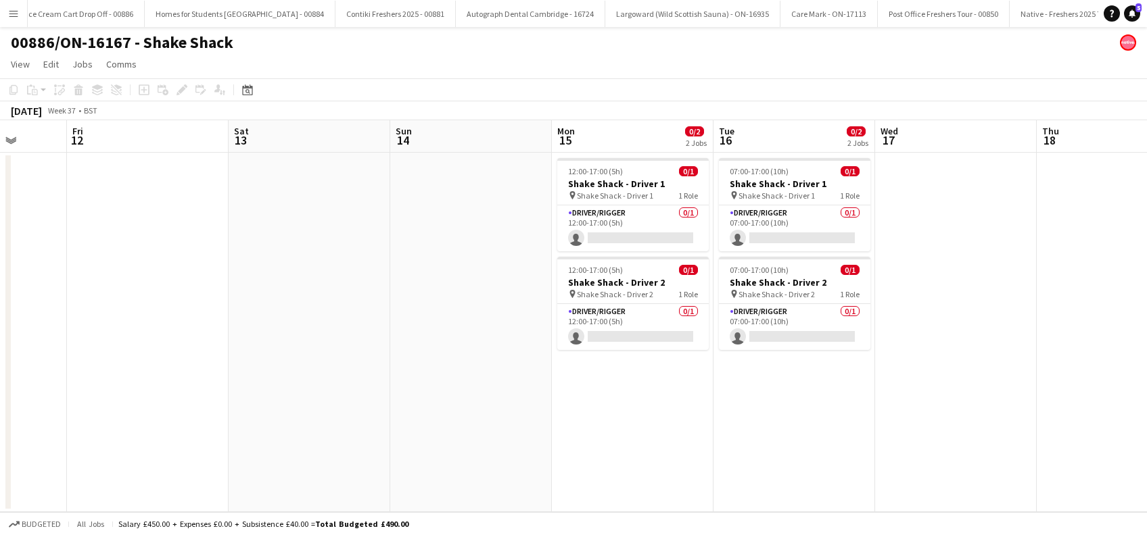
drag, startPoint x: 902, startPoint y: 422, endPoint x: 819, endPoint y: 435, distance: 84.2
click at [819, 435] on app-calendar-viewport "Tue 9 Wed 10 Thu 11 Fri 12 Sat 13 Sun 14 Mon 15 0/2 2 Jobs Tue 16 0/2 2 Jobs We…" at bounding box center [573, 316] width 1147 height 392
click at [1134, 14] on icon at bounding box center [1131, 12] width 7 height 7
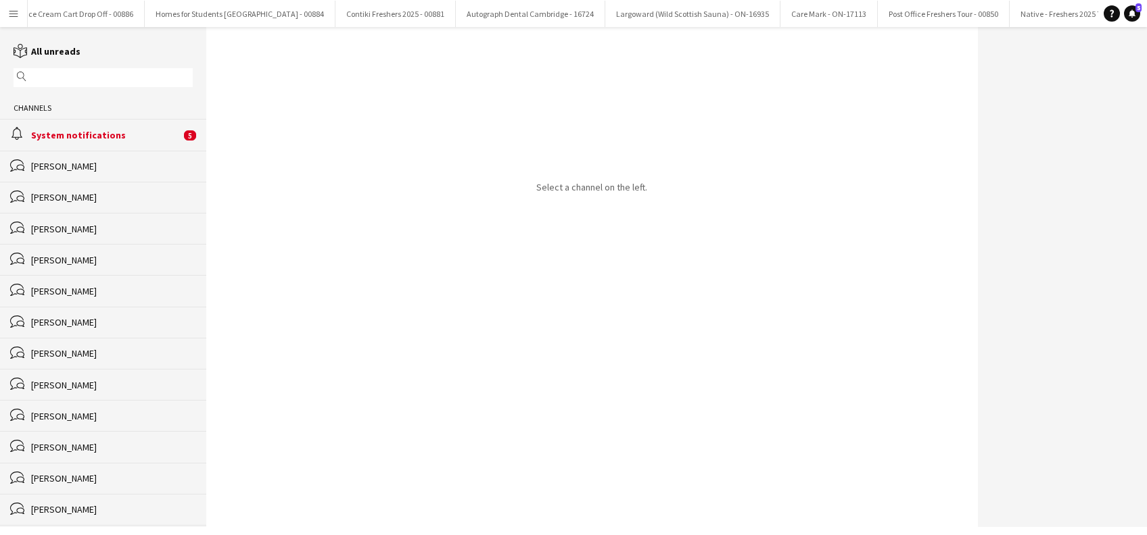
click at [102, 136] on div "System notifications" at bounding box center [105, 135] width 149 height 12
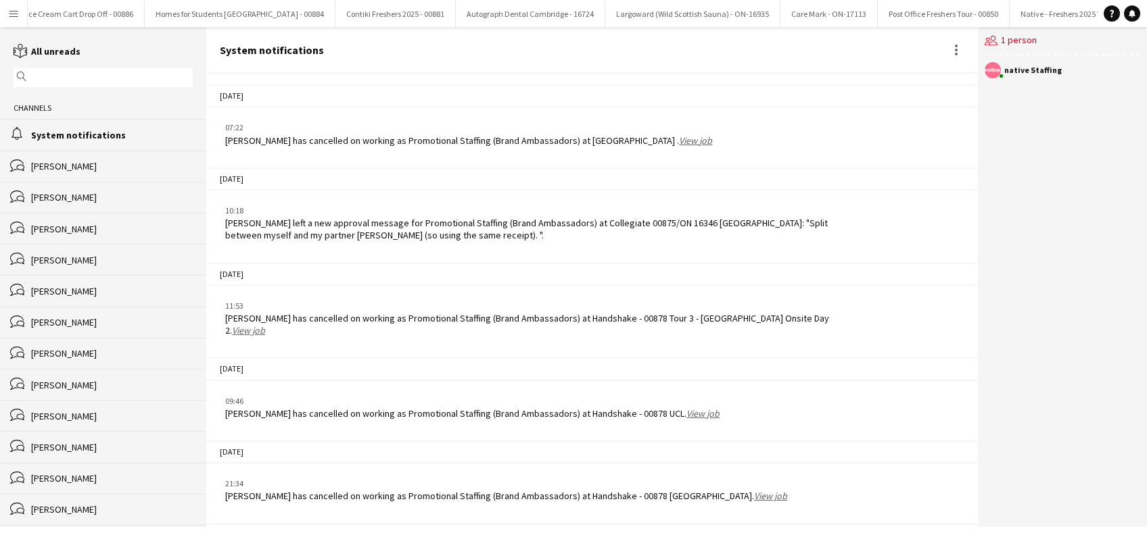
scroll to position [1777, 0]
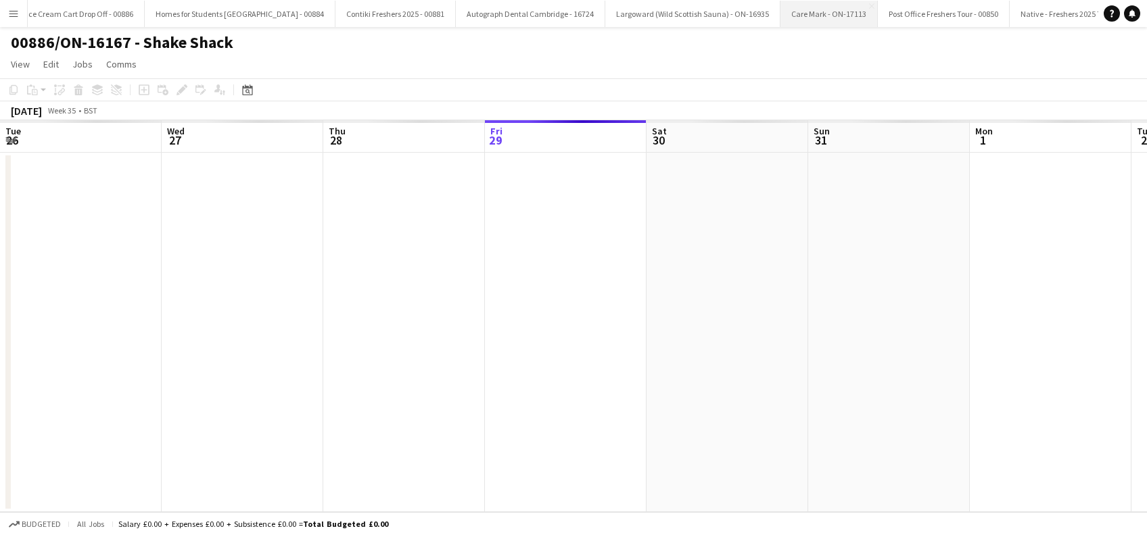
scroll to position [0, 323]
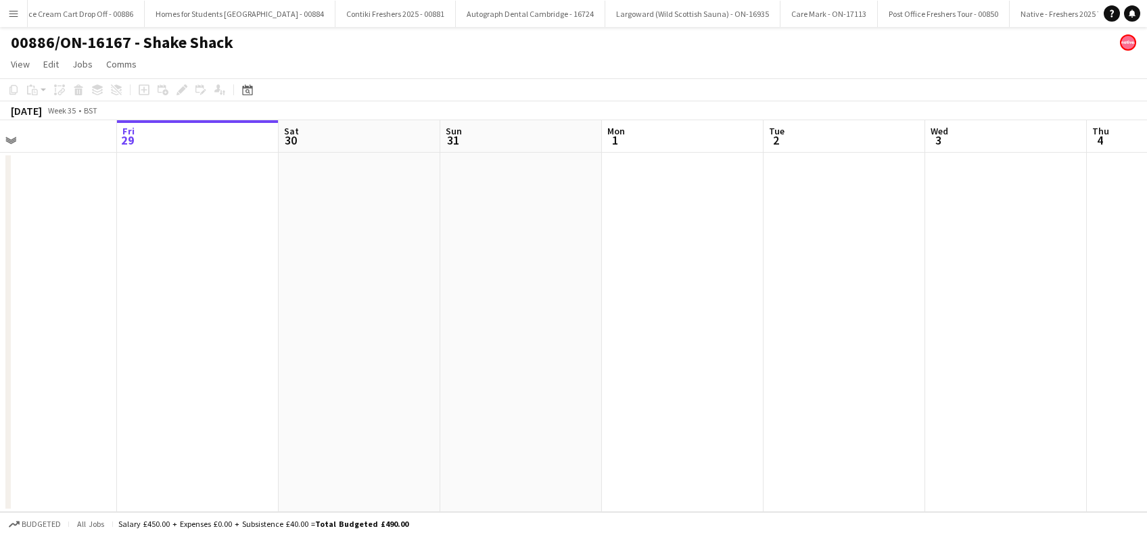
drag, startPoint x: 323, startPoint y: 400, endPoint x: 170, endPoint y: 398, distance: 152.8
click at [164, 398] on app-calendar-viewport "Tue 26 Wed 27 Thu 28 Fri 29 Sat 30 Sun 31 Mon 1 Tue 2 Wed 3 Thu 4 Fri 5 Sat 6 S…" at bounding box center [573, 316] width 1147 height 392
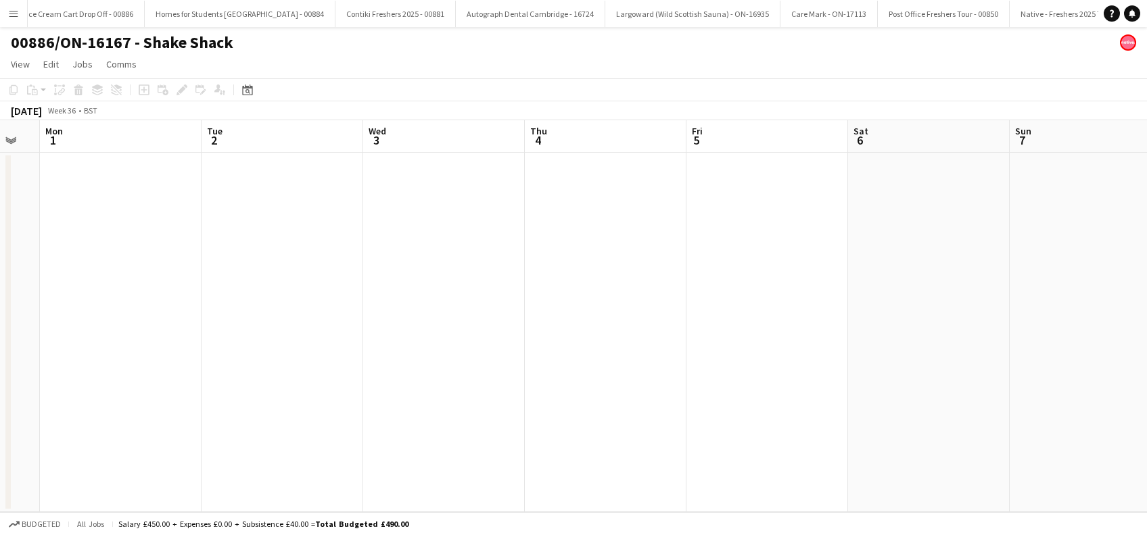
drag, startPoint x: 675, startPoint y: 431, endPoint x: 169, endPoint y: 449, distance: 506.8
click at [169, 448] on app-calendar-viewport "Fri 29 Sat 30 Sun 31 Mon 1 Tue 2 Wed 3 Thu 4 Fri 5 Sat 6 Sun 7 Mon 8 Tue 9 Wed …" at bounding box center [573, 316] width 1147 height 392
drag, startPoint x: 568, startPoint y: 449, endPoint x: 246, endPoint y: 454, distance: 321.9
click at [199, 451] on app-calendar-viewport "Thu 4 Fri 5 Sat 6 Sun 7 Mon 8 Tue 9 Wed 10 Thu 11 Fri 12 Sat 13 Sun 14 Mon 15 T…" at bounding box center [573, 316] width 1147 height 392
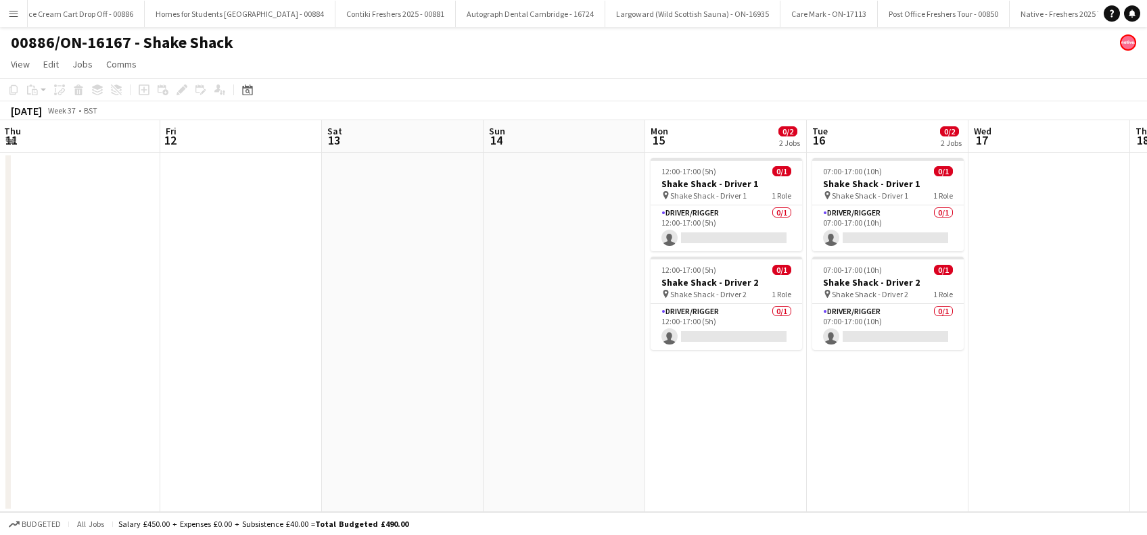
drag, startPoint x: 205, startPoint y: 459, endPoint x: 622, endPoint y: 425, distance: 418.5
click at [204, 459] on app-calendar-viewport "Sun 7 Mon 8 Tue 9 Wed 10 Thu 11 Fri 12 Sat 13 Sun 14 Mon 15 0/2 2 Jobs Tue 16 0…" at bounding box center [573, 316] width 1147 height 392
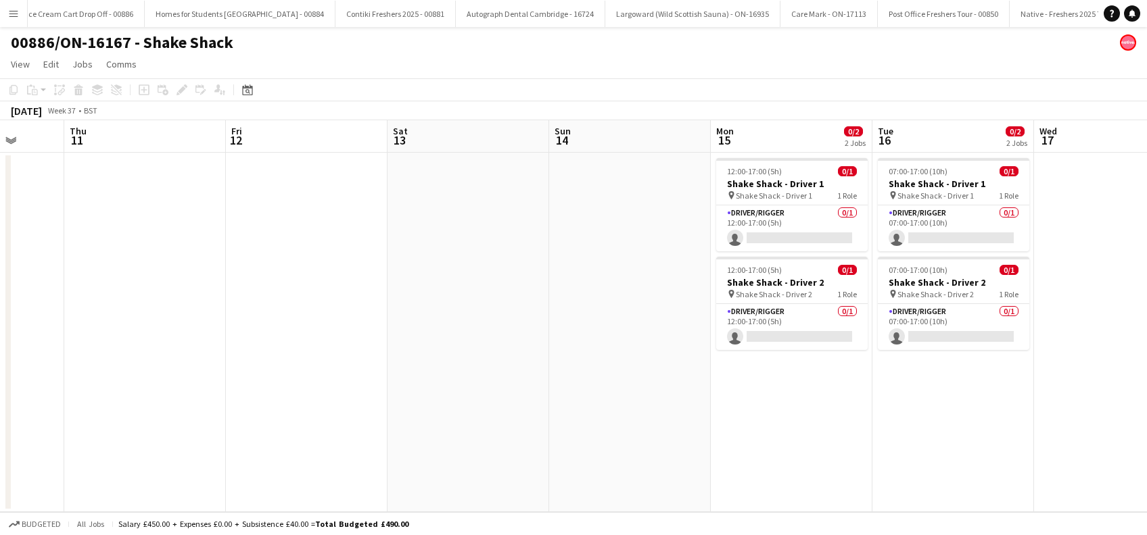
drag, startPoint x: 696, startPoint y: 420, endPoint x: 270, endPoint y: 456, distance: 428.2
click at [270, 457] on app-calendar-viewport "Sun 7 Mon 8 Tue 9 Wed 10 Thu 11 Fri 12 Sat 13 Sun 14 Mon 15 0/2 2 Jobs Tue 16 0…" at bounding box center [573, 316] width 1147 height 392
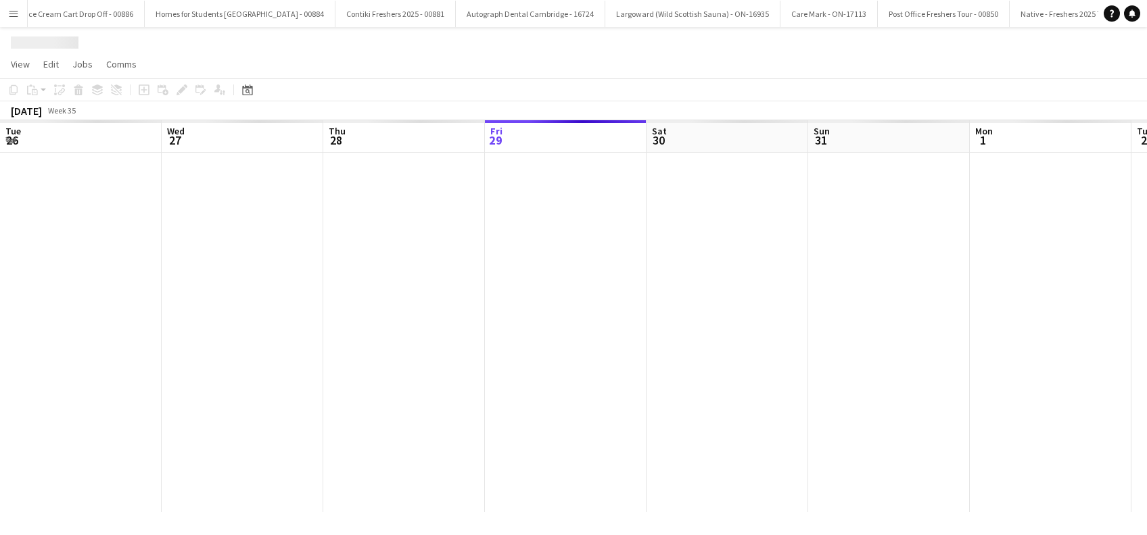
scroll to position [0, 323]
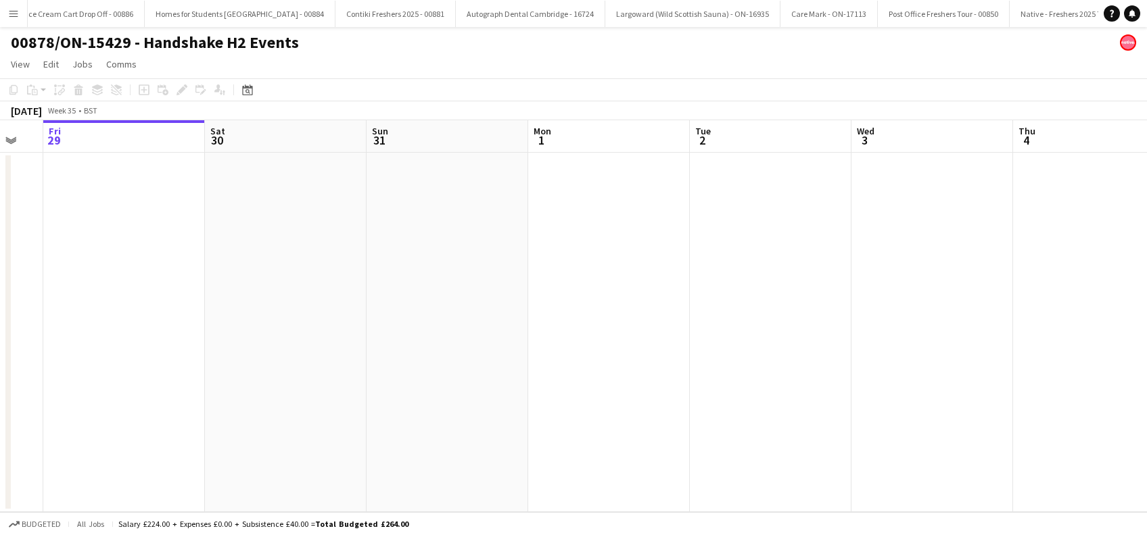
drag, startPoint x: 681, startPoint y: 293, endPoint x: 201, endPoint y: 360, distance: 484.6
click at [201, 360] on app-calendar-viewport "Tue 26 Wed 27 Thu 28 Fri 29 Sat 30 Sun 31 Mon 1 Tue 2 Wed 3 Thu 4 Fri 5 0/4 1 J…" at bounding box center [573, 316] width 1147 height 392
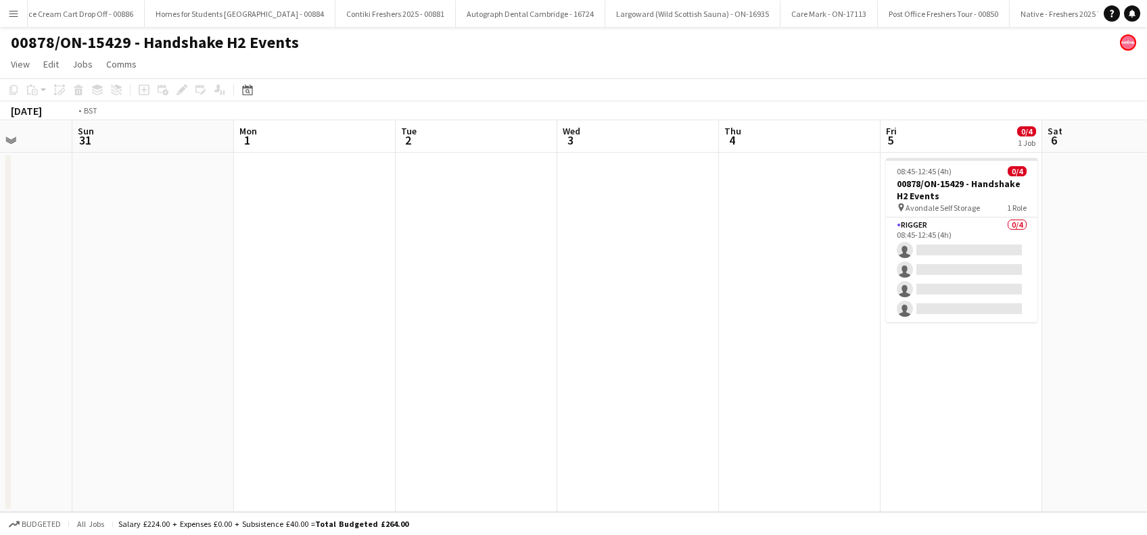
scroll to position [0, 463]
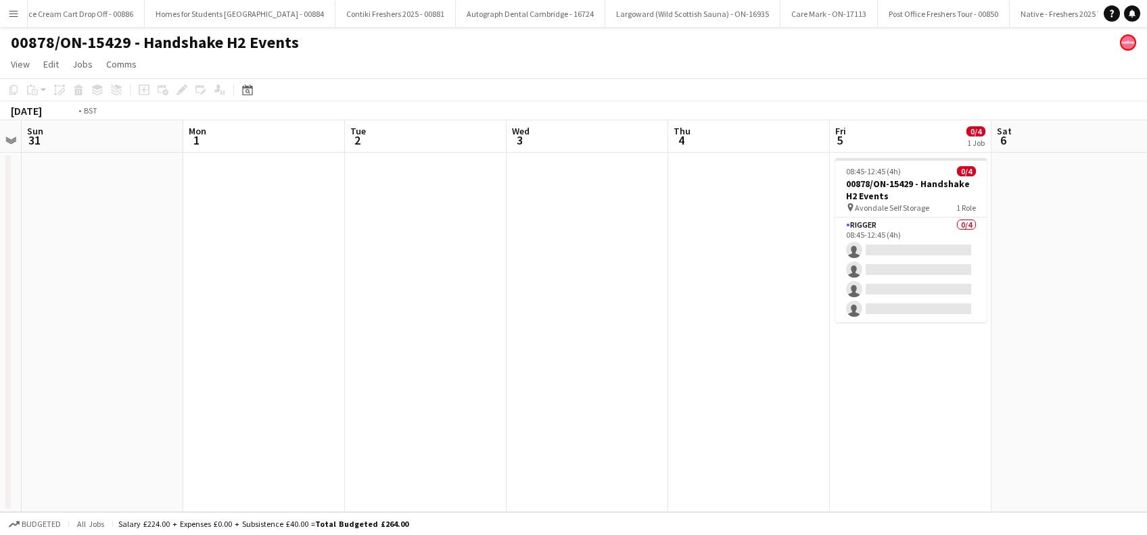
drag, startPoint x: 590, startPoint y: 317, endPoint x: 122, endPoint y: 335, distance: 468.2
click at [122, 335] on app-calendar-viewport "Thu 28 Fri 29 Sat 30 Sun 31 Mon 1 Tue 2 Wed 3 Thu 4 Fri 5 0/4 1 Job Sat 6 Sun 7…" at bounding box center [573, 316] width 1147 height 392
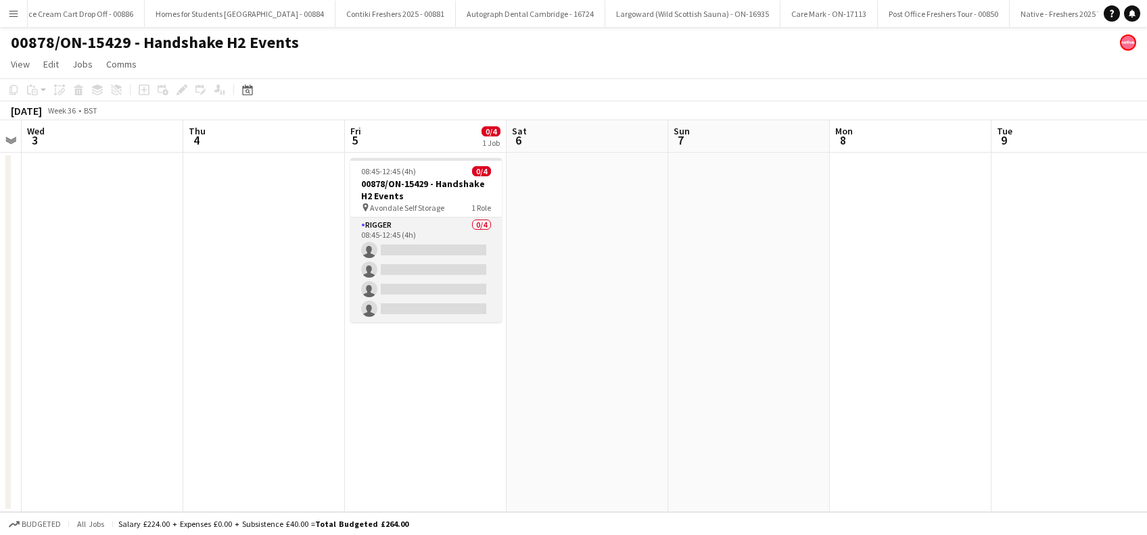
click at [417, 287] on app-card-role "Rigger 0/4 08:45-12:45 (4h) single-neutral-actions single-neutral-actions singl…" at bounding box center [425, 270] width 151 height 105
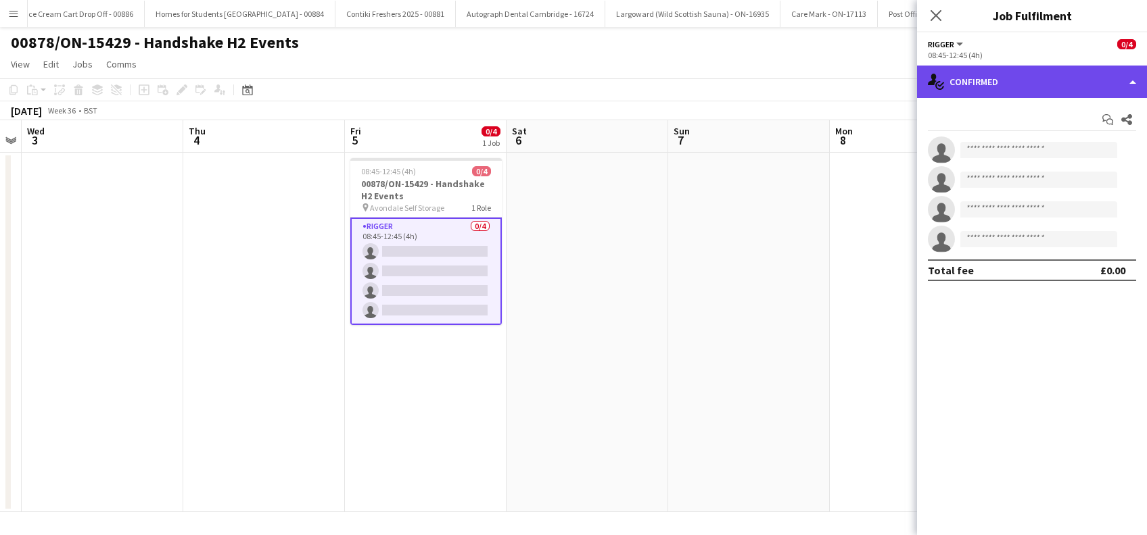
click at [1030, 76] on div "single-neutral-actions-check-2 Confirmed" at bounding box center [1032, 82] width 230 height 32
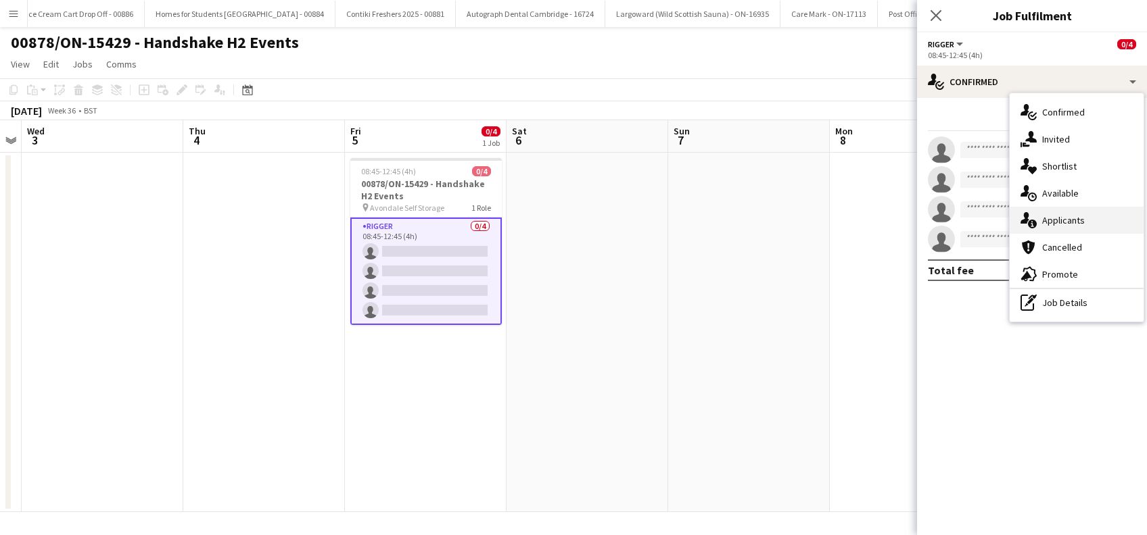
click at [1078, 214] on div "single-neutral-actions-information Applicants" at bounding box center [1076, 220] width 134 height 27
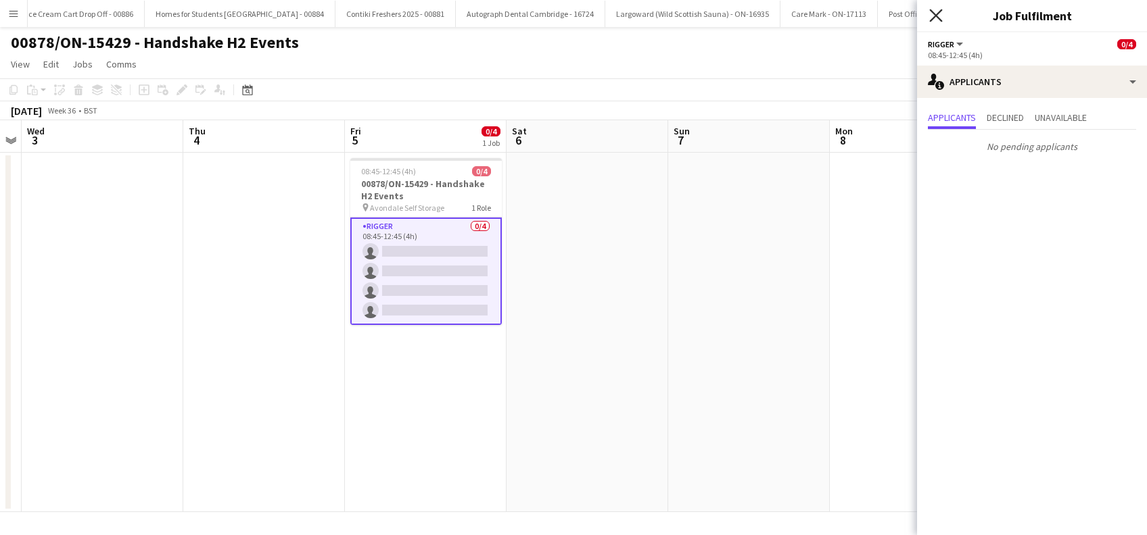
click at [937, 18] on icon at bounding box center [935, 15] width 13 height 13
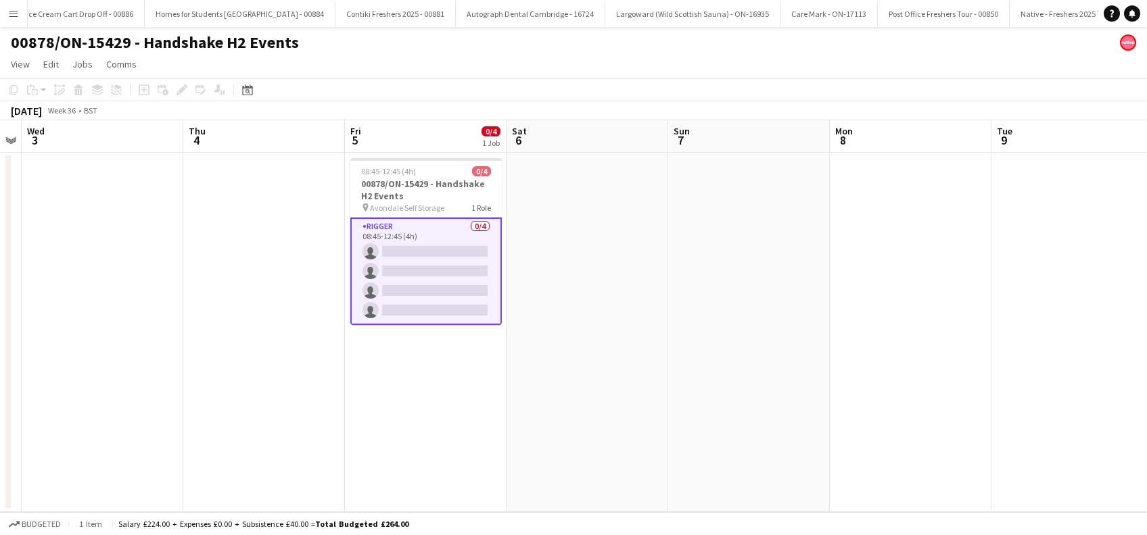
click at [444, 401] on app-date-cell "08:45-12:45 (4h) 0/4 00878/ON-15429 - Handshake H2 Events pin Avondale Self Sto…" at bounding box center [426, 333] width 162 height 360
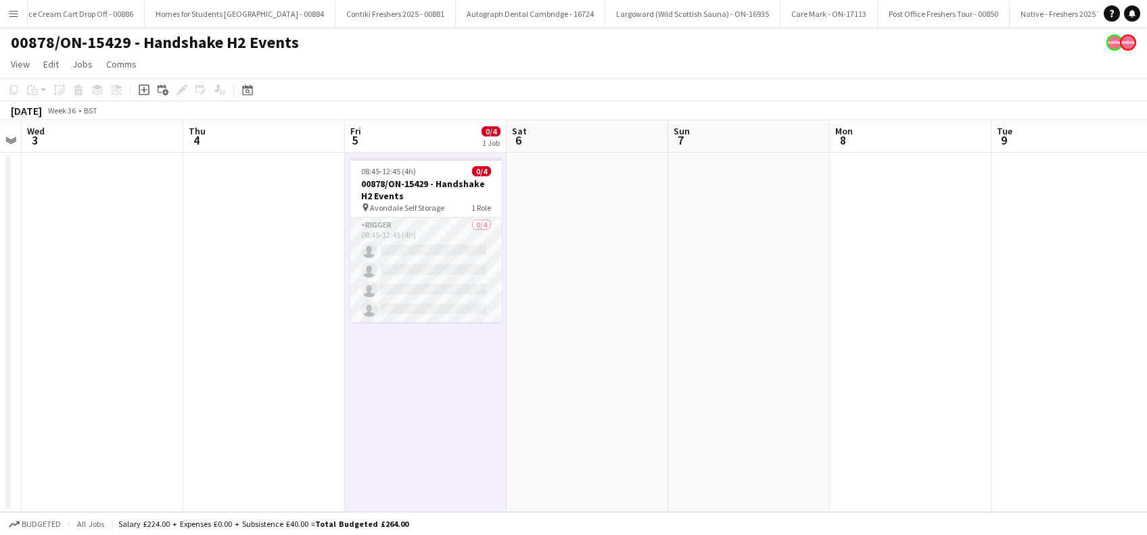
click at [414, 272] on app-card-role "Rigger 0/4 08:45-12:45 (4h) single-neutral-actions single-neutral-actions singl…" at bounding box center [425, 270] width 151 height 105
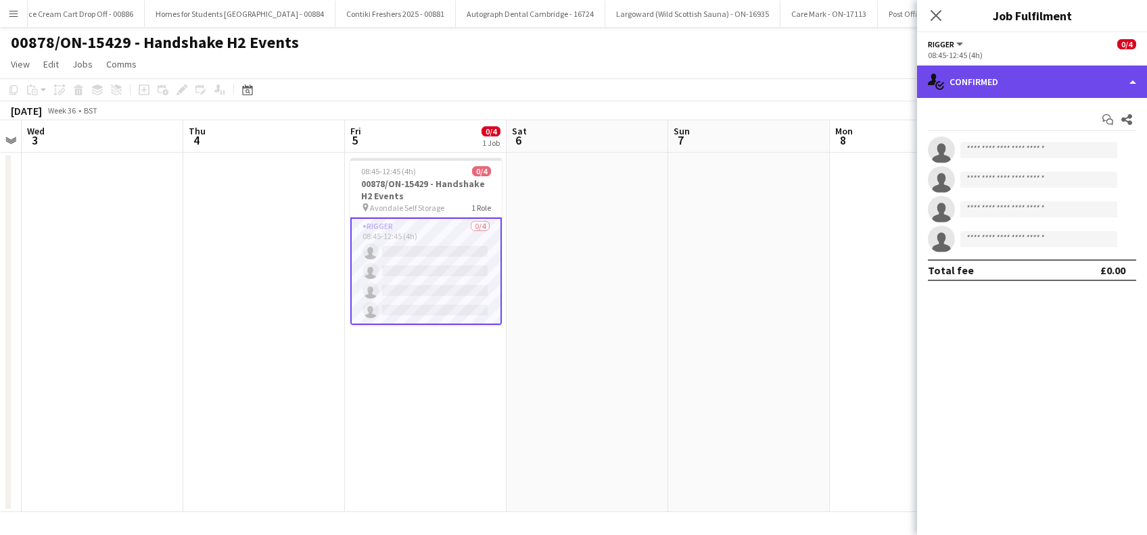
click at [1036, 91] on div "single-neutral-actions-check-2 Confirmed" at bounding box center [1032, 82] width 230 height 32
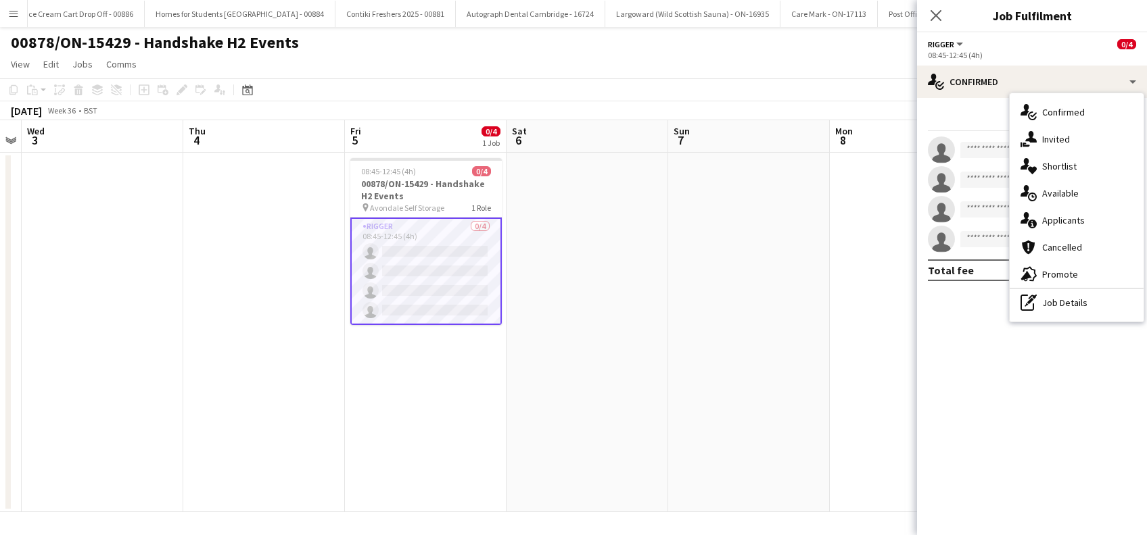
click at [1053, 141] on div "single-neutral-actions-share-1 Invited" at bounding box center [1076, 139] width 134 height 27
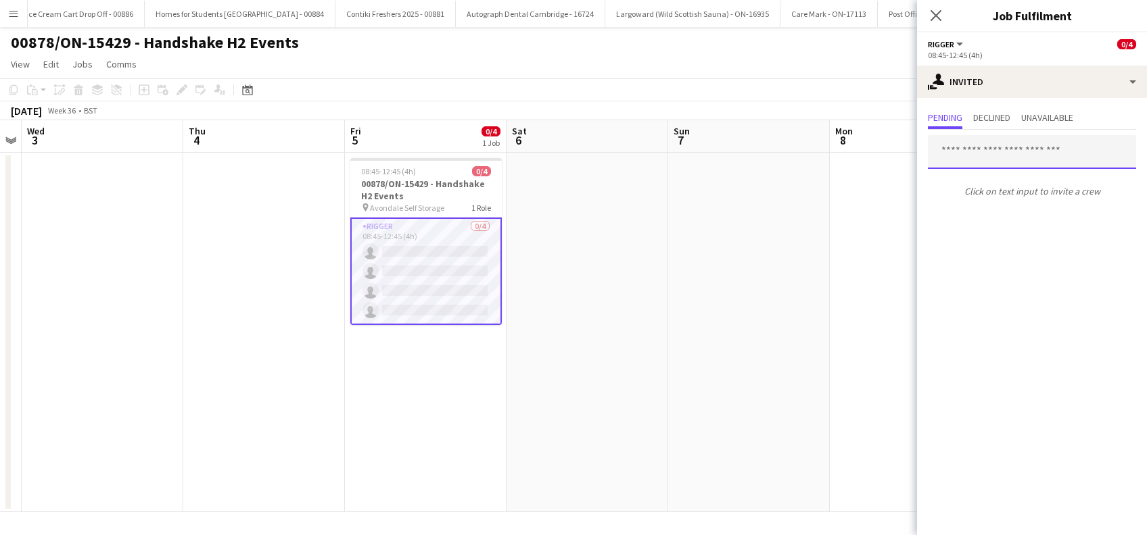
click at [984, 160] on input "text" at bounding box center [1032, 152] width 208 height 34
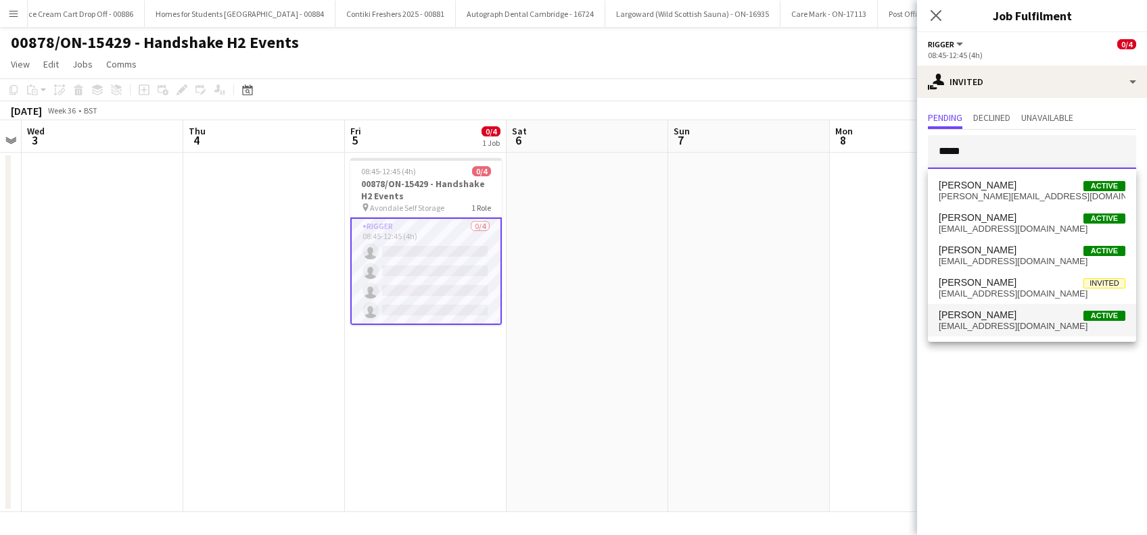
type input "*****"
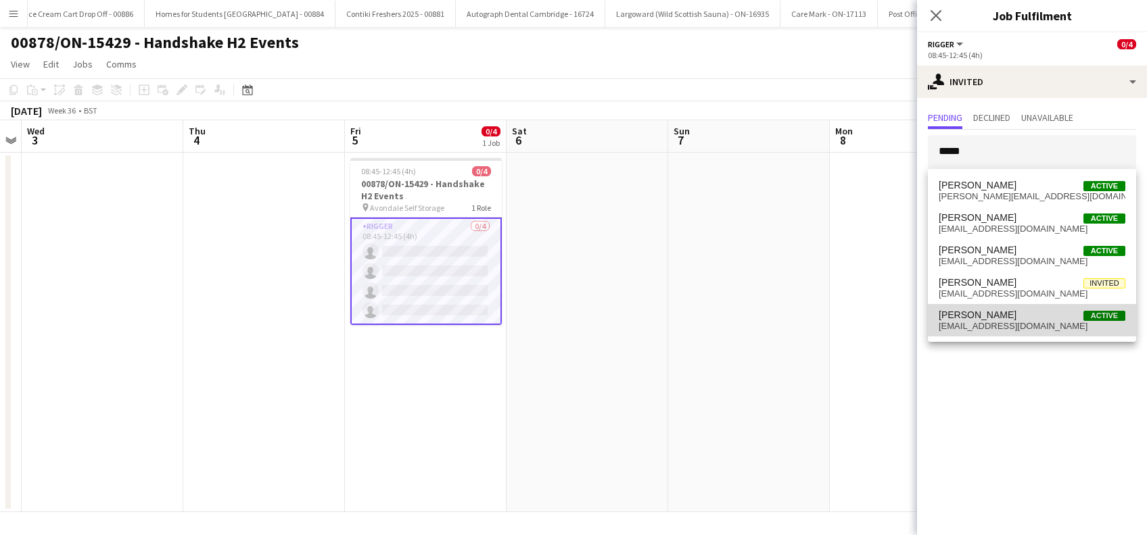
click at [997, 323] on span "jamessimpson911@hotmail.co.uk" at bounding box center [1031, 326] width 187 height 11
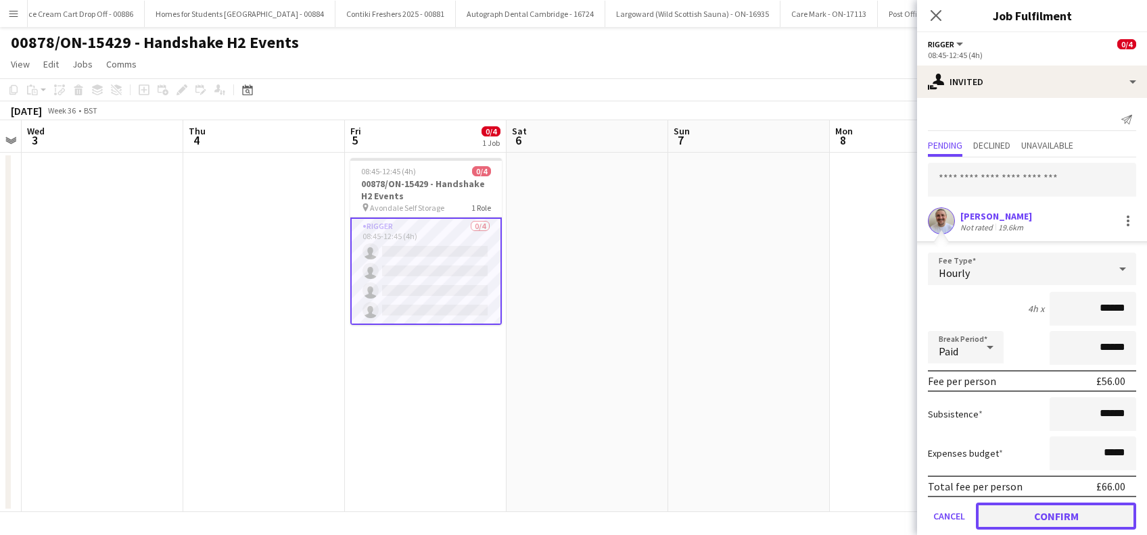
click at [1043, 513] on button "Confirm" at bounding box center [1056, 516] width 160 height 27
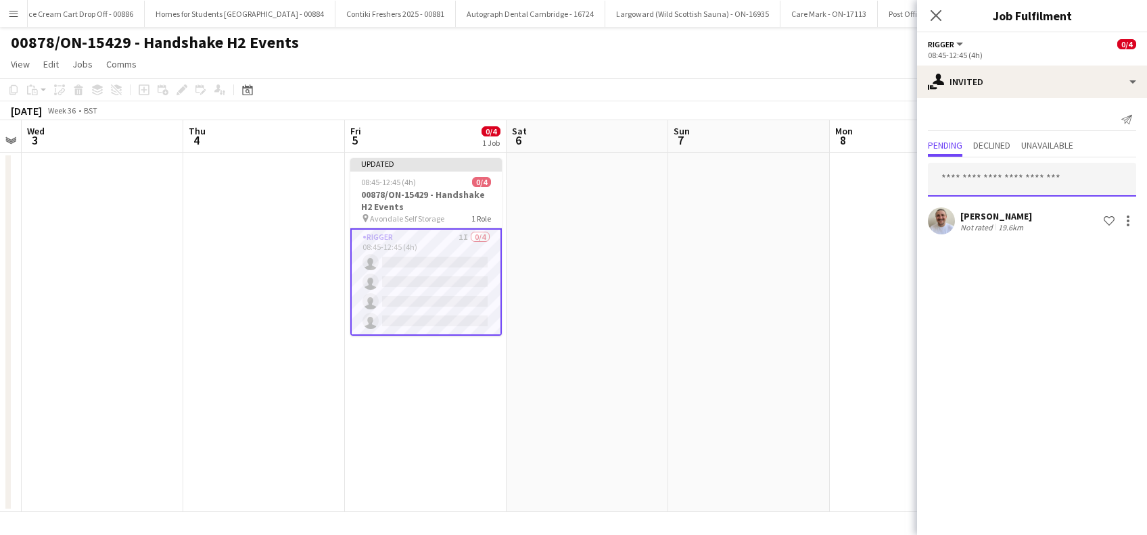
click at [990, 181] on input "text" at bounding box center [1032, 180] width 208 height 34
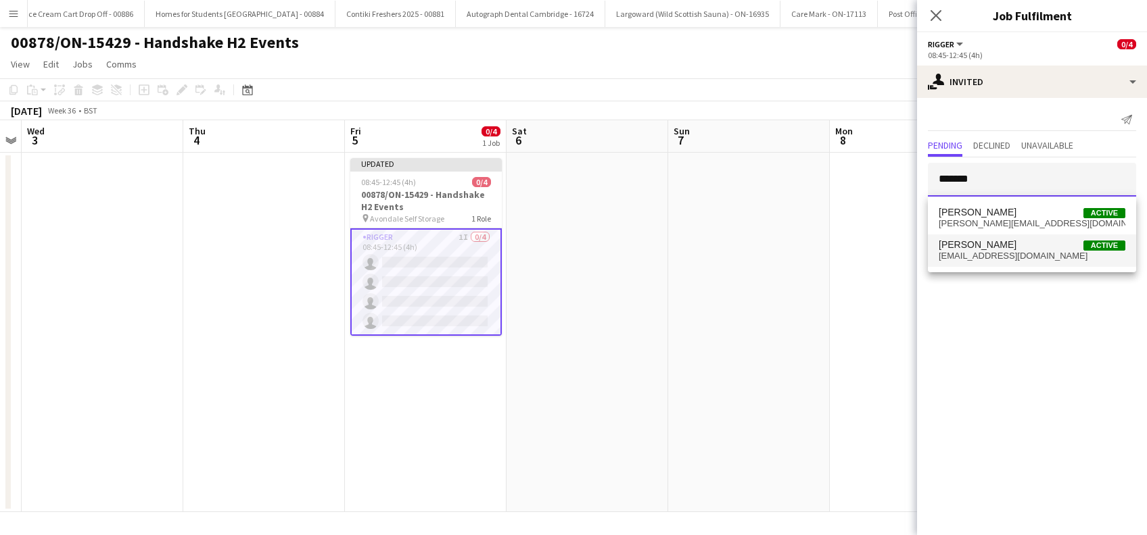
type input "******"
click at [991, 241] on span "Samuel Hutchinson" at bounding box center [977, 244] width 78 height 11
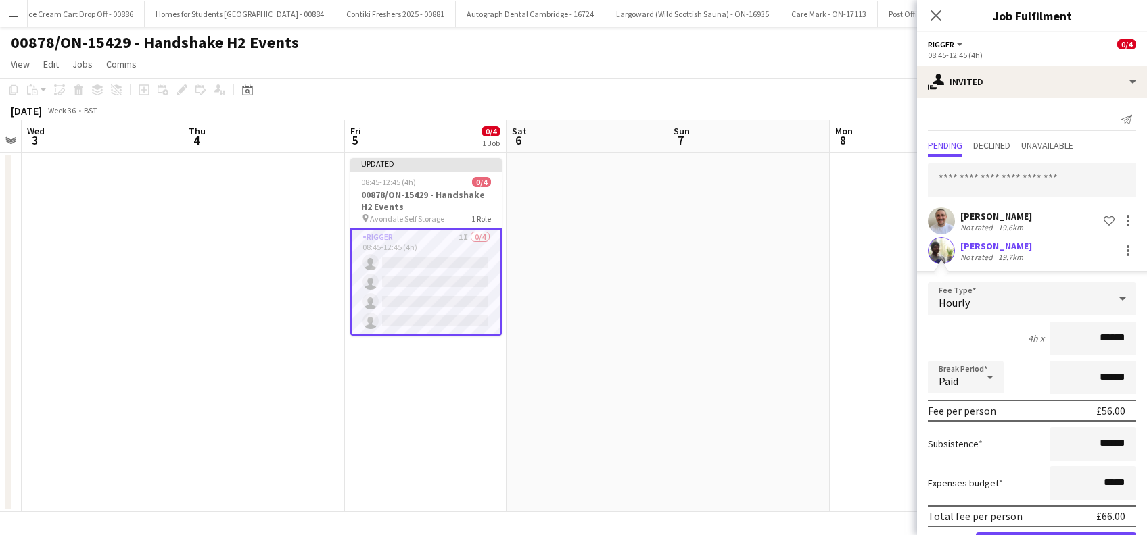
click at [979, 252] on div "Not rated" at bounding box center [977, 257] width 35 height 10
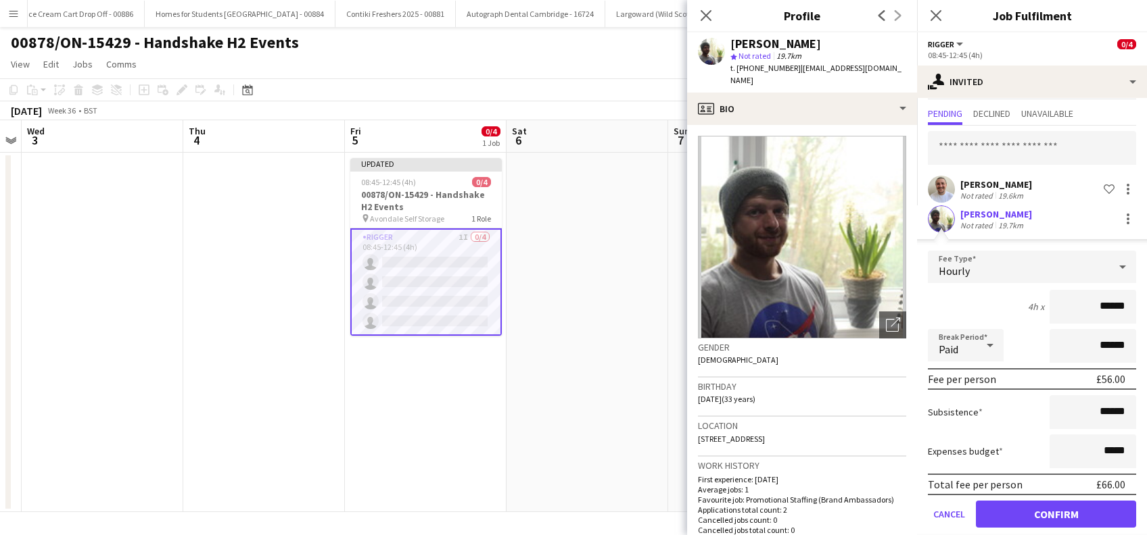
scroll to position [47, 0]
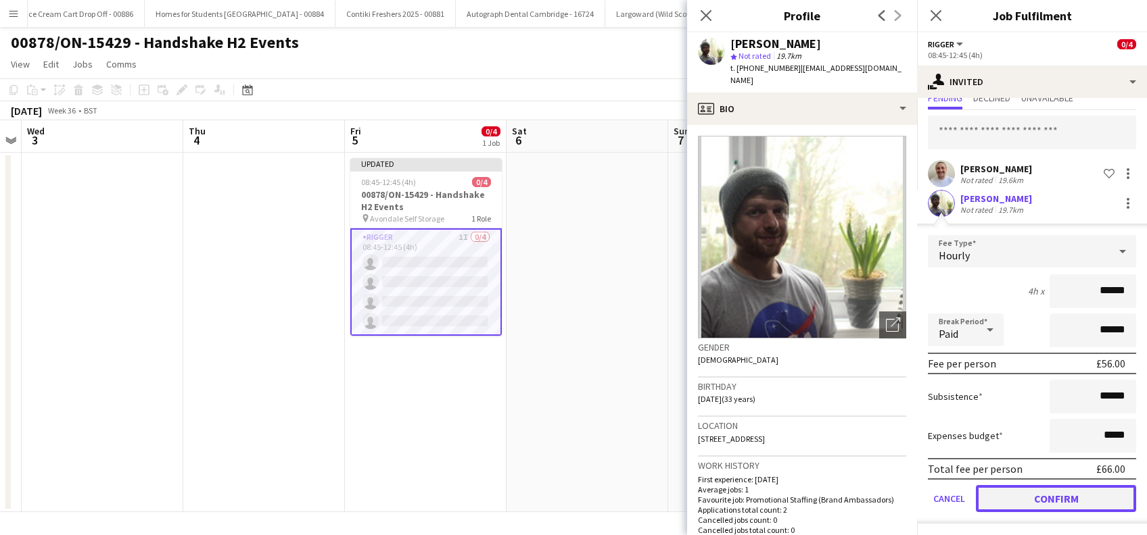
click at [1060, 493] on button "Confirm" at bounding box center [1056, 498] width 160 height 27
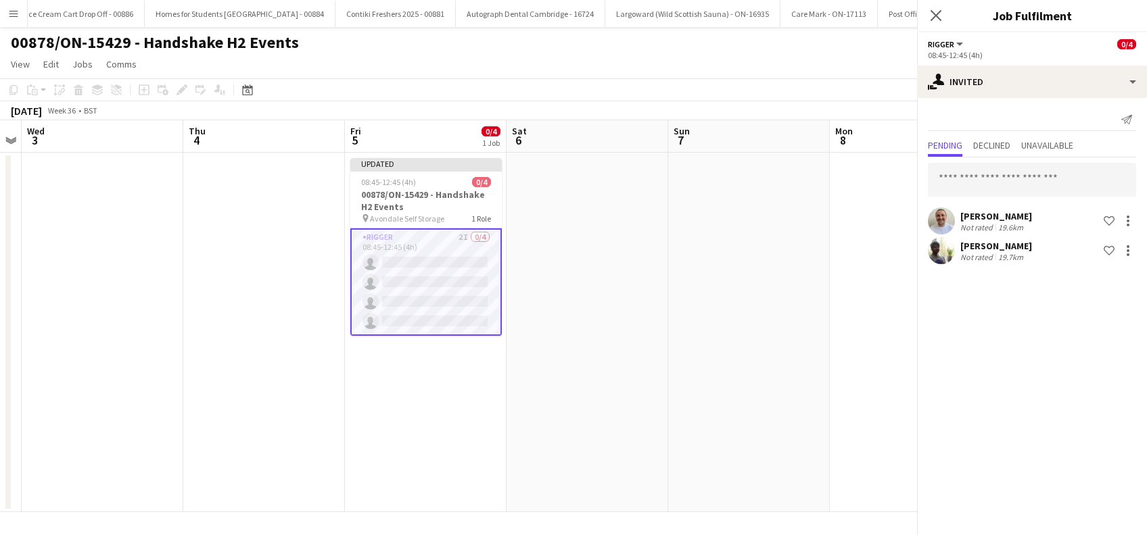
scroll to position [0, 0]
click at [941, 19] on icon "Close pop-in" at bounding box center [935, 15] width 13 height 13
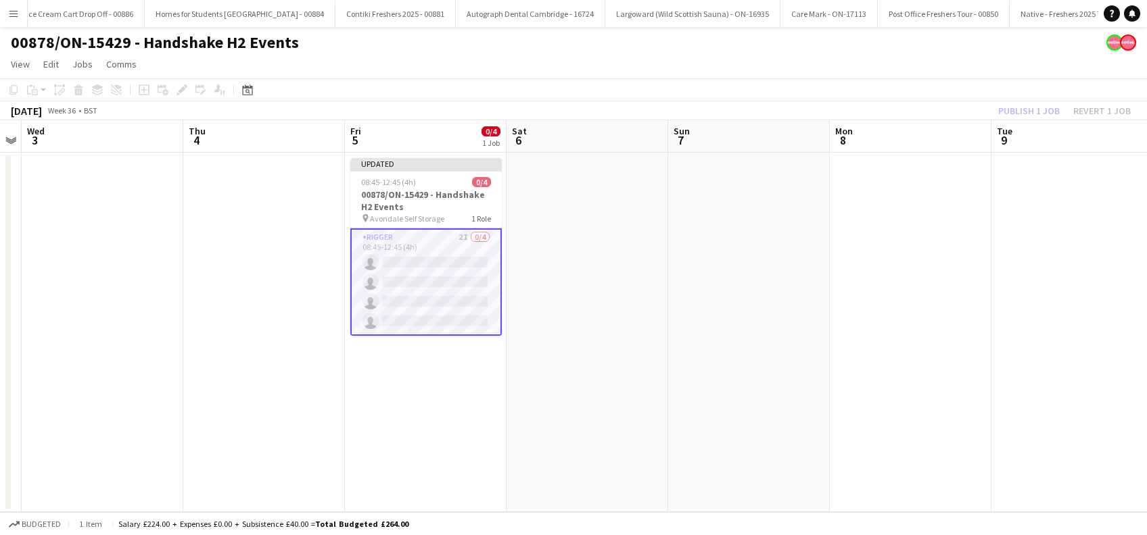
click at [927, 292] on app-date-cell at bounding box center [911, 333] width 162 height 360
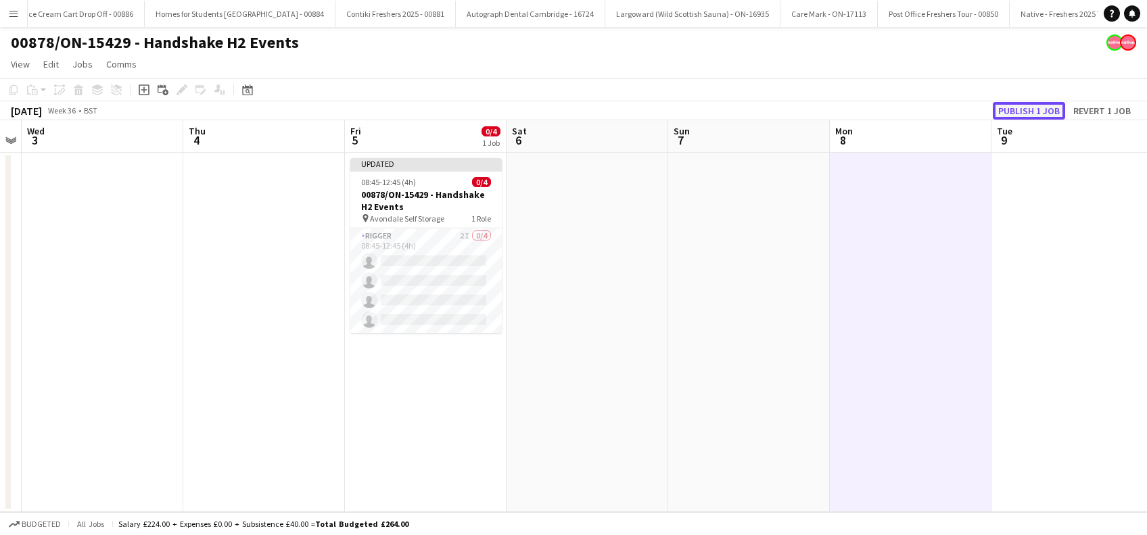
click at [1028, 110] on button "Publish 1 job" at bounding box center [1029, 111] width 72 height 18
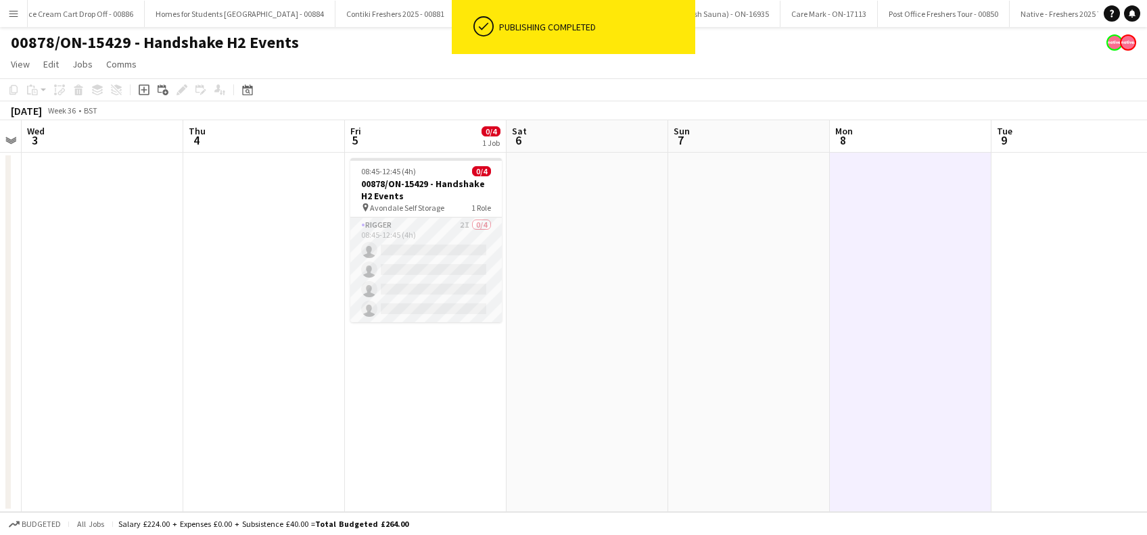
click at [437, 272] on app-card-role "Rigger 2I 0/4 08:45-12:45 (4h) single-neutral-actions single-neutral-actions si…" at bounding box center [425, 270] width 151 height 105
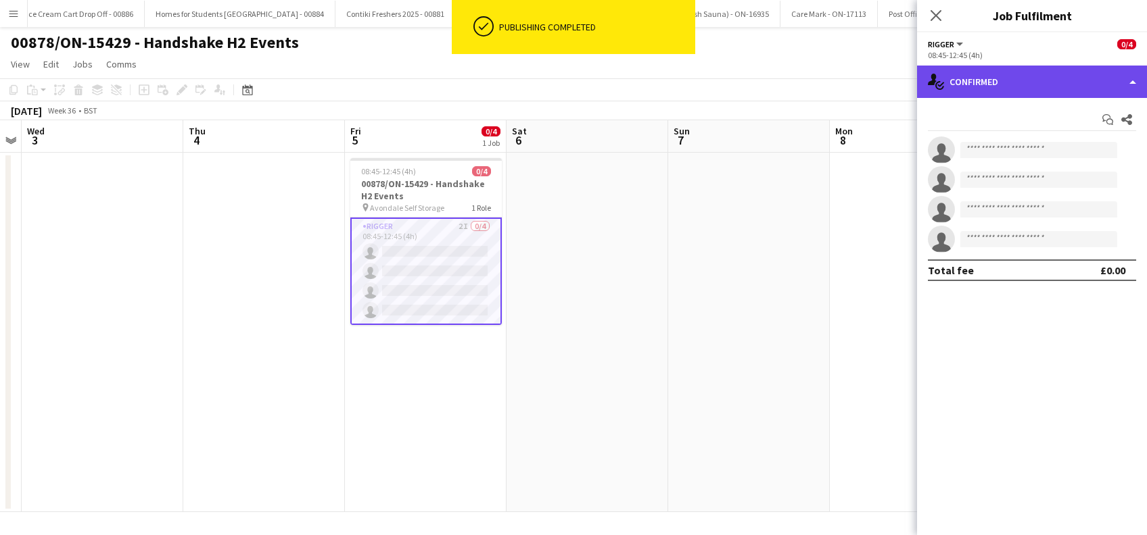
click at [1048, 85] on div "single-neutral-actions-check-2 Confirmed" at bounding box center [1032, 82] width 230 height 32
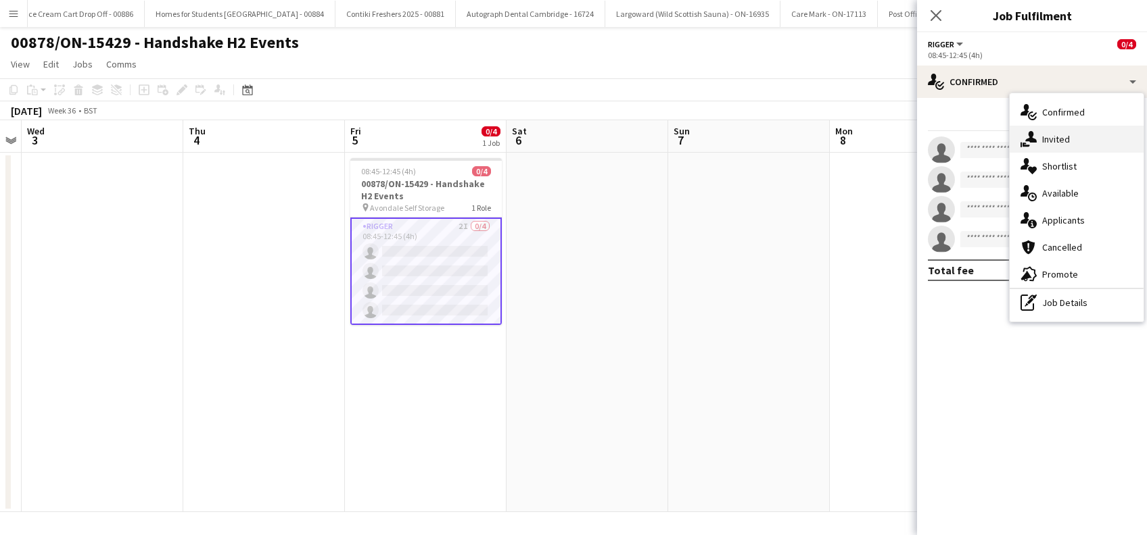
click at [1076, 142] on div "single-neutral-actions-share-1 Invited" at bounding box center [1076, 139] width 134 height 27
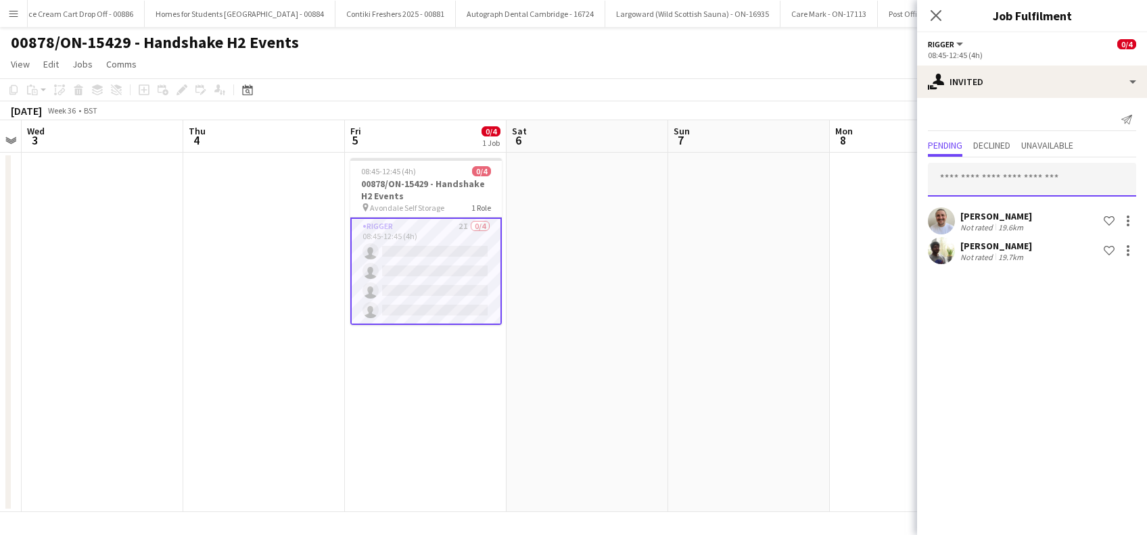
click at [972, 185] on input "text" at bounding box center [1032, 180] width 208 height 34
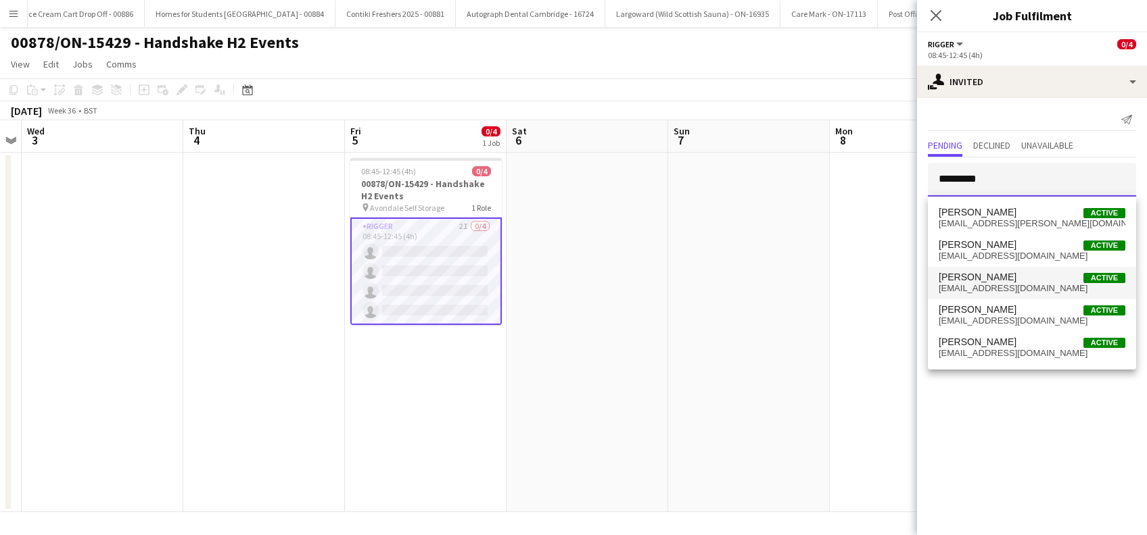
type input "*********"
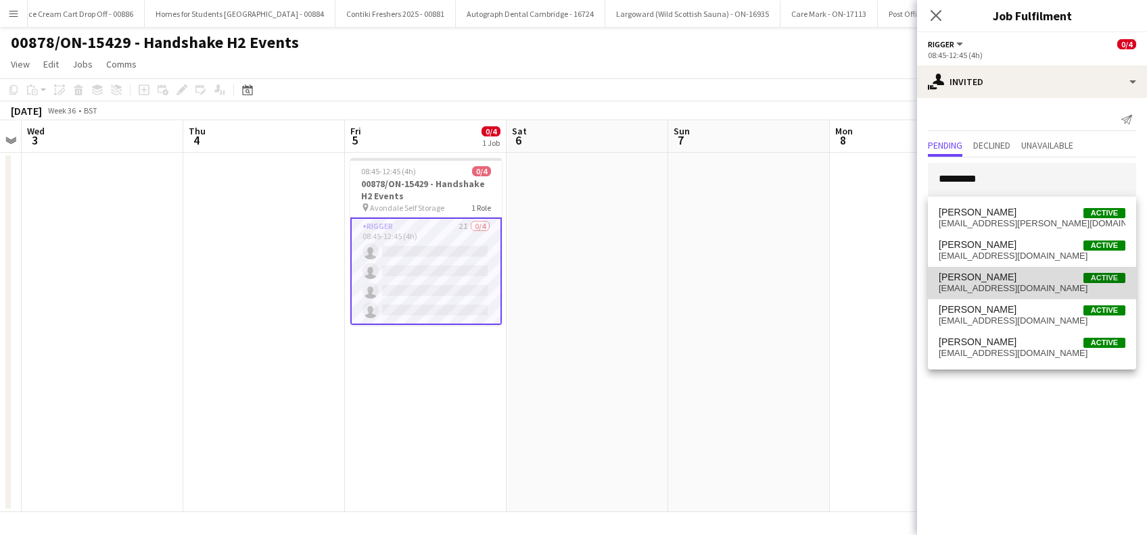
click at [979, 285] on span "alekskyle@gmail.com" at bounding box center [1031, 288] width 187 height 11
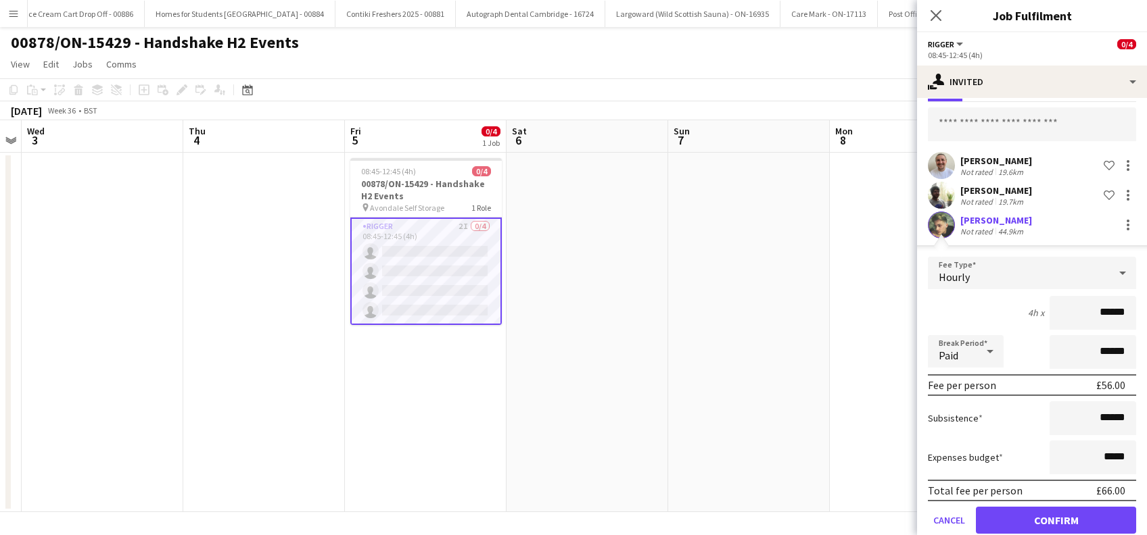
scroll to position [77, 0]
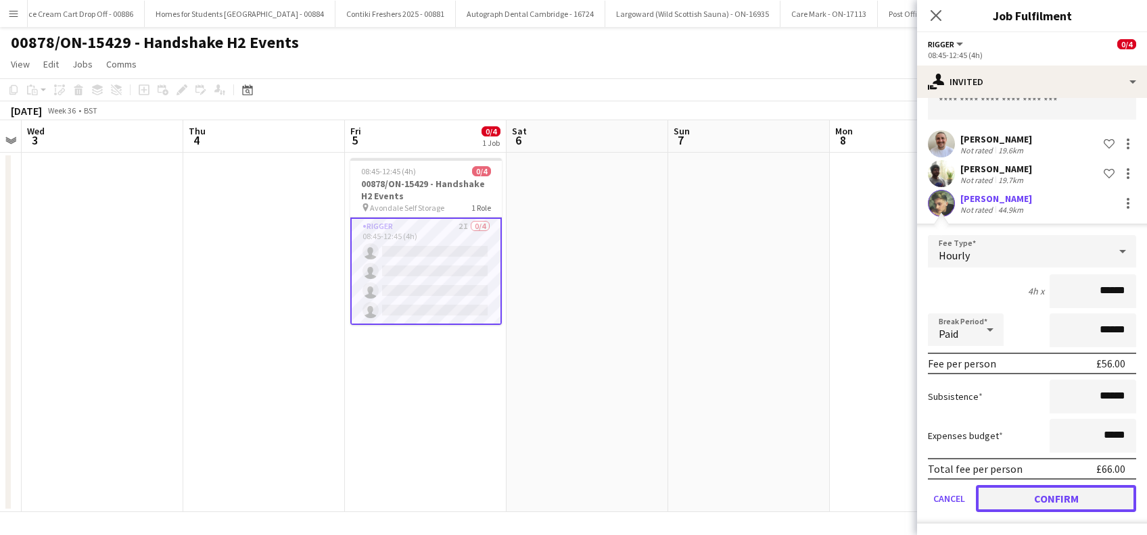
click at [1057, 497] on button "Confirm" at bounding box center [1056, 498] width 160 height 27
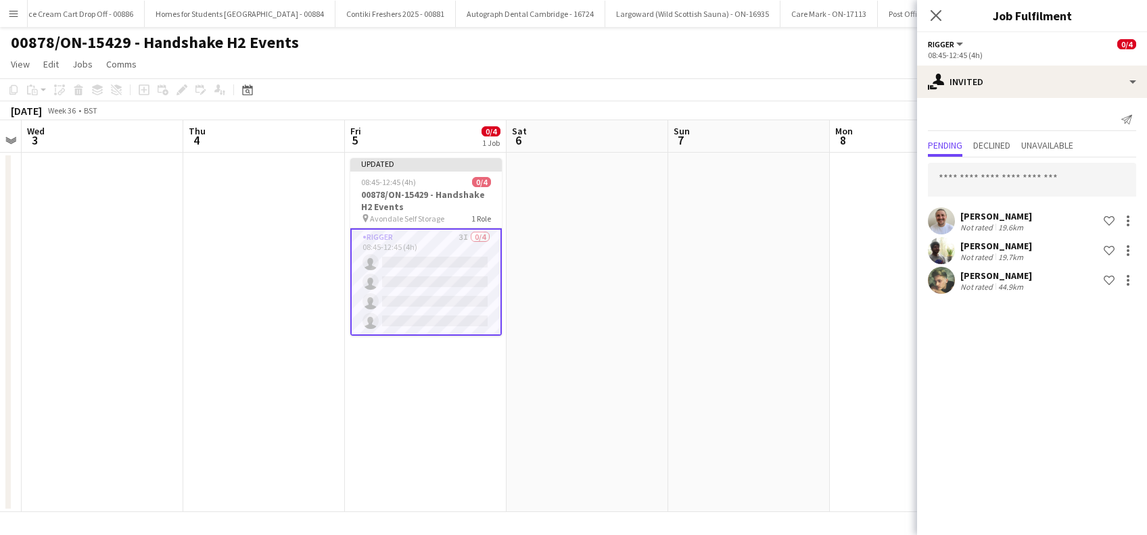
scroll to position [0, 0]
click at [966, 182] on input "text" at bounding box center [1032, 180] width 208 height 34
click at [1024, 275] on div "Alexander Murphy" at bounding box center [996, 276] width 72 height 12
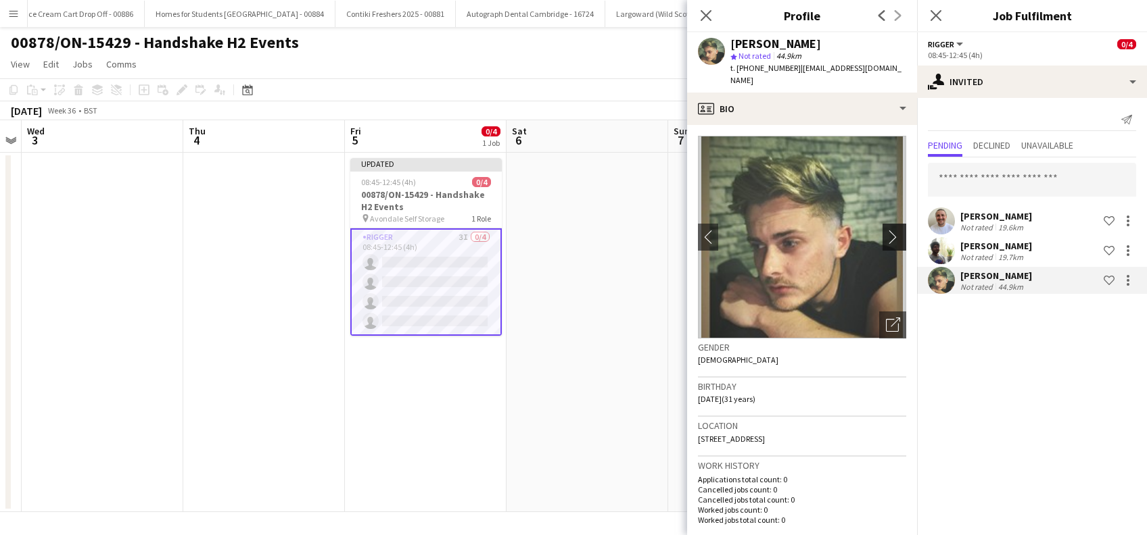
click at [886, 230] on app-icon "chevron-right" at bounding box center [896, 237] width 21 height 14
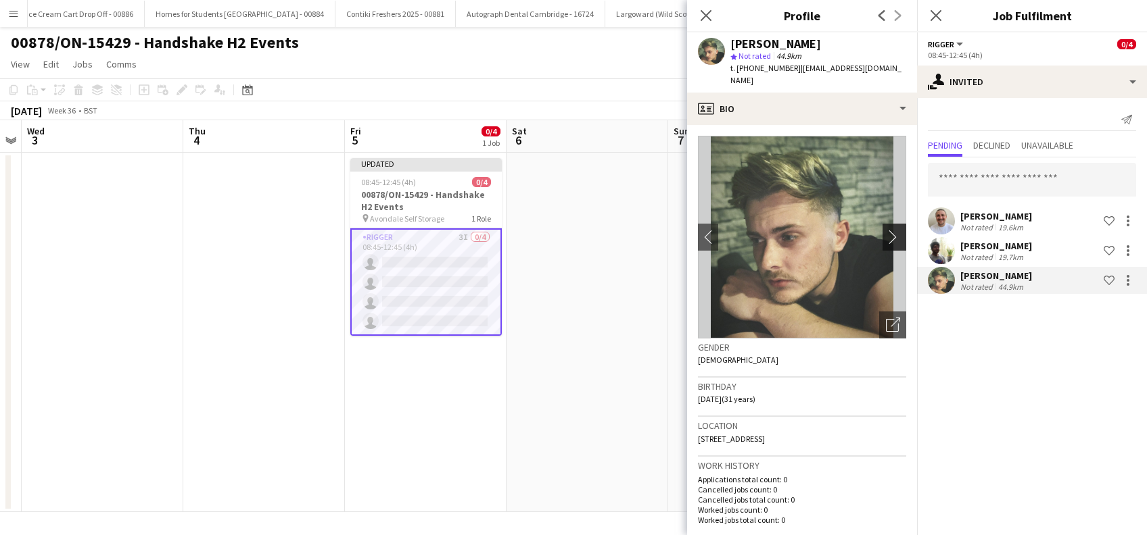
click at [886, 230] on app-icon "chevron-right" at bounding box center [896, 237] width 21 height 14
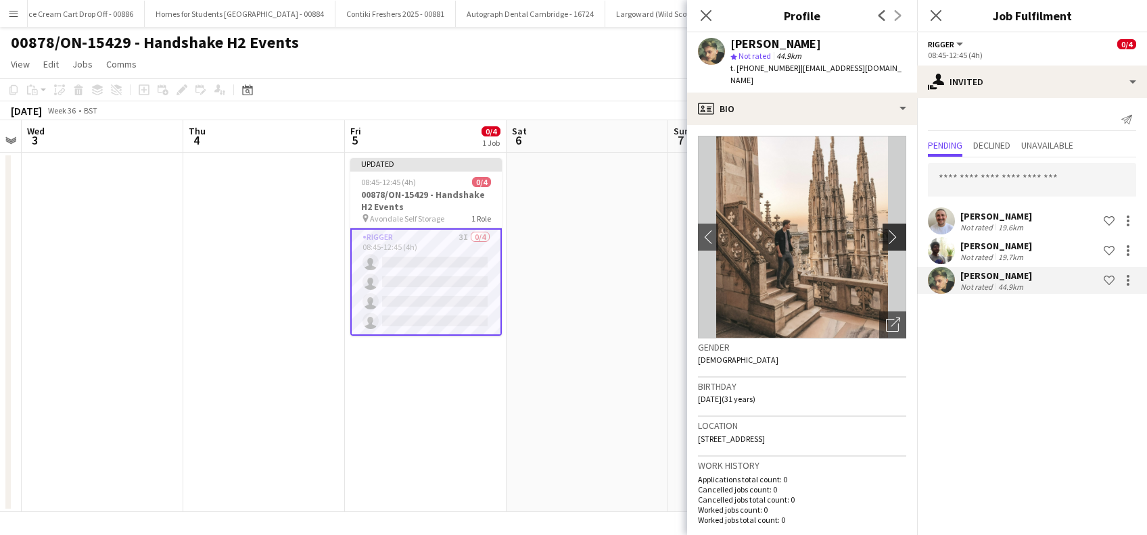
click at [886, 230] on app-icon "chevron-right" at bounding box center [896, 237] width 21 height 14
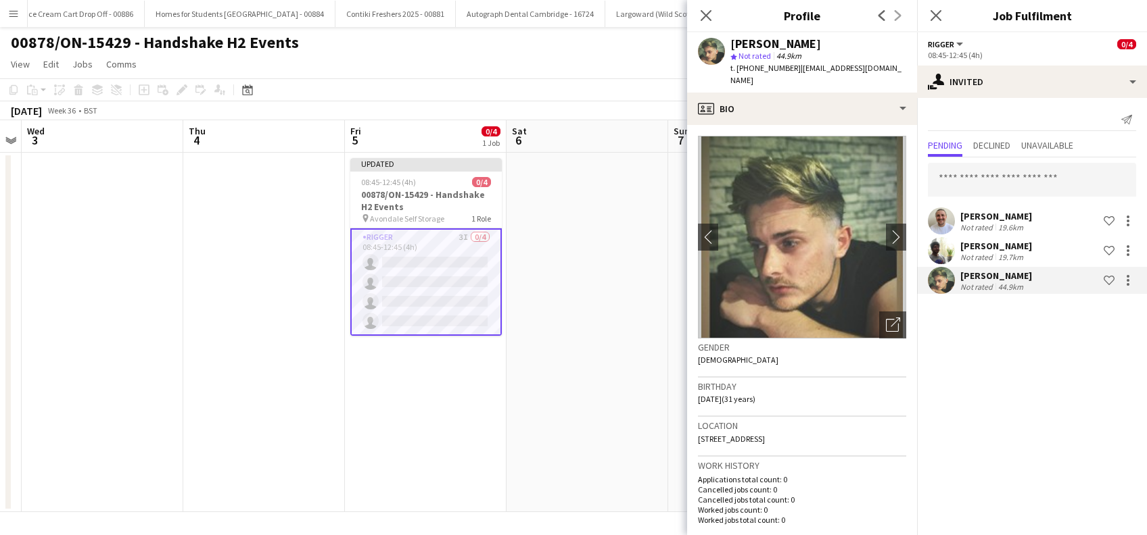
click at [1055, 272] on div "Alexander Murphy Not rated 44.9km Shortlist crew" at bounding box center [1032, 280] width 230 height 27
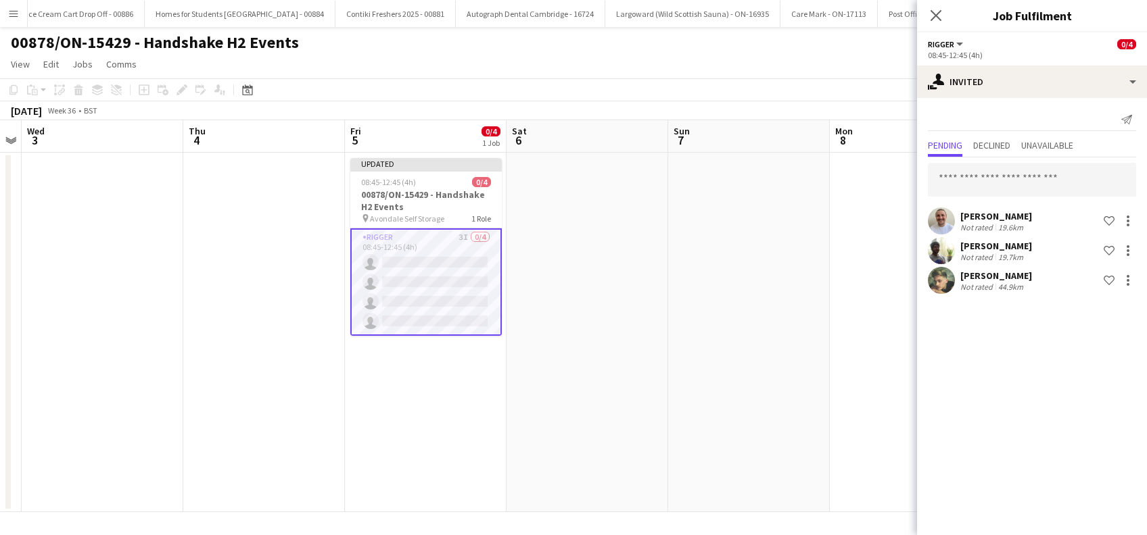
click at [1032, 277] on div "Alexander Murphy" at bounding box center [996, 276] width 72 height 12
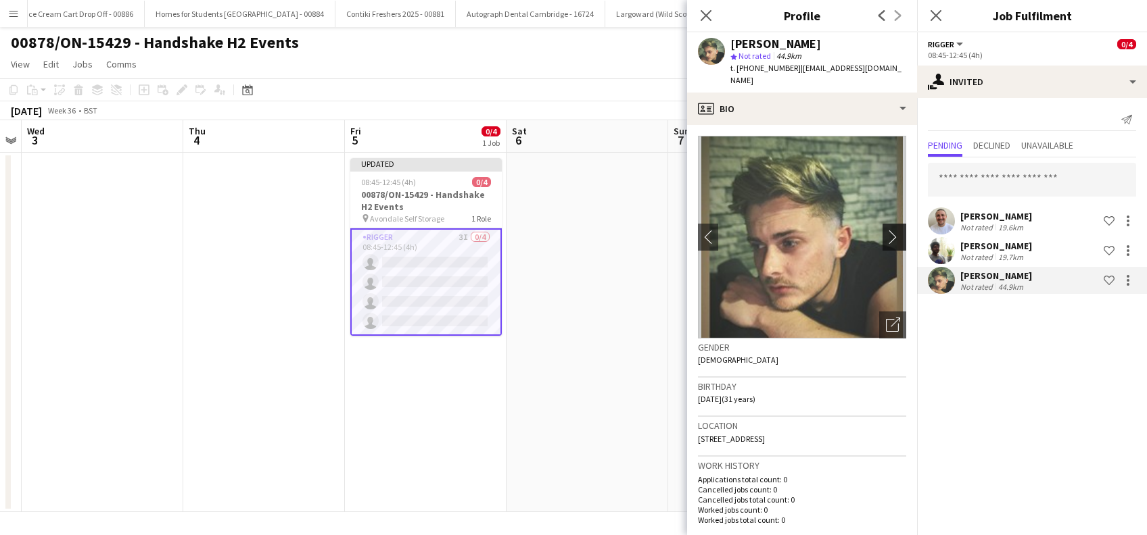
click at [886, 230] on app-icon "chevron-right" at bounding box center [896, 237] width 21 height 14
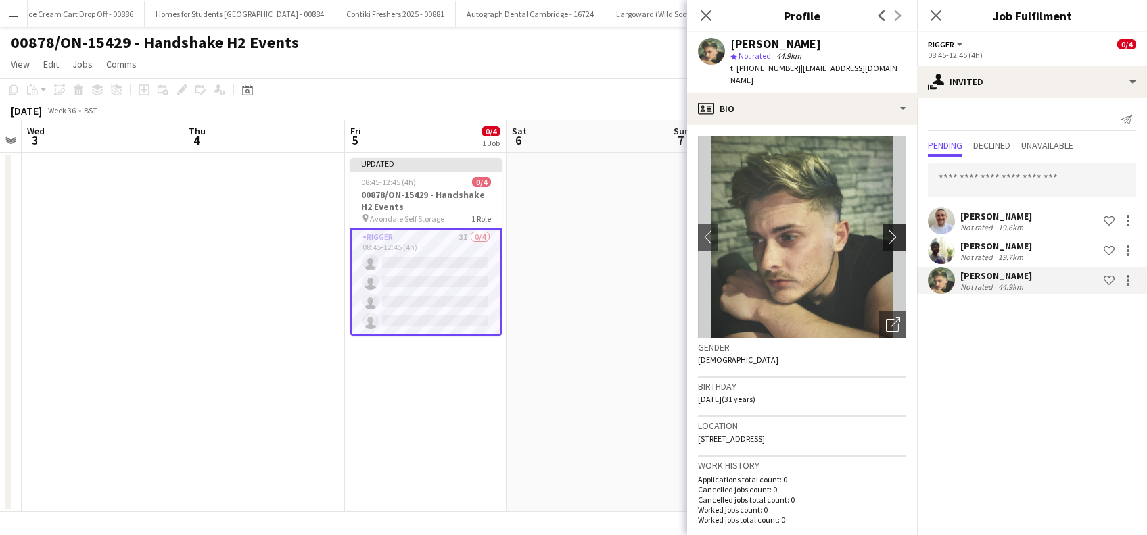
click at [886, 230] on app-icon "chevron-right" at bounding box center [896, 237] width 21 height 14
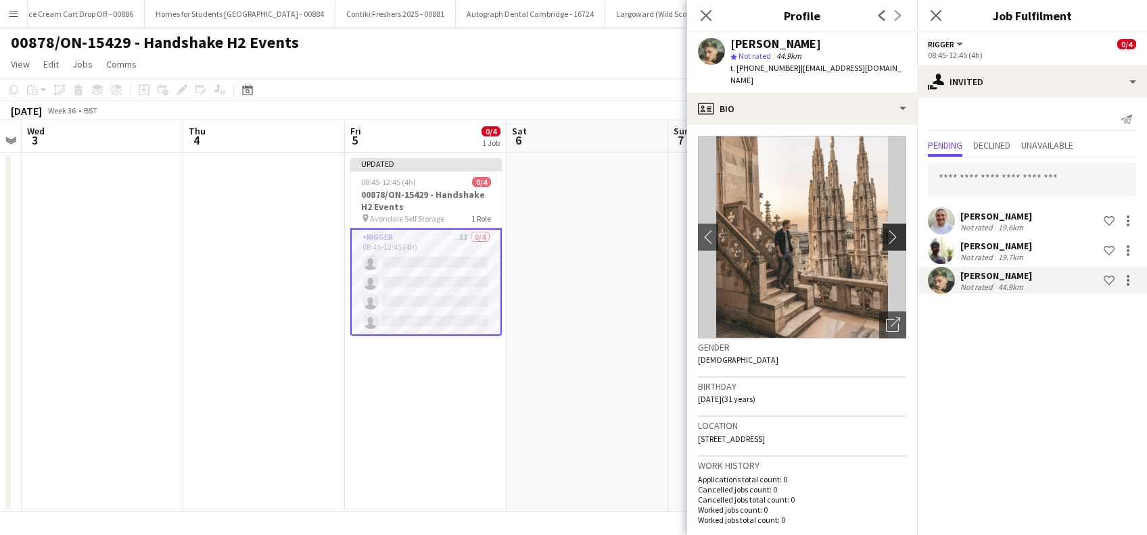
click at [886, 230] on app-icon "chevron-right" at bounding box center [896, 237] width 21 height 14
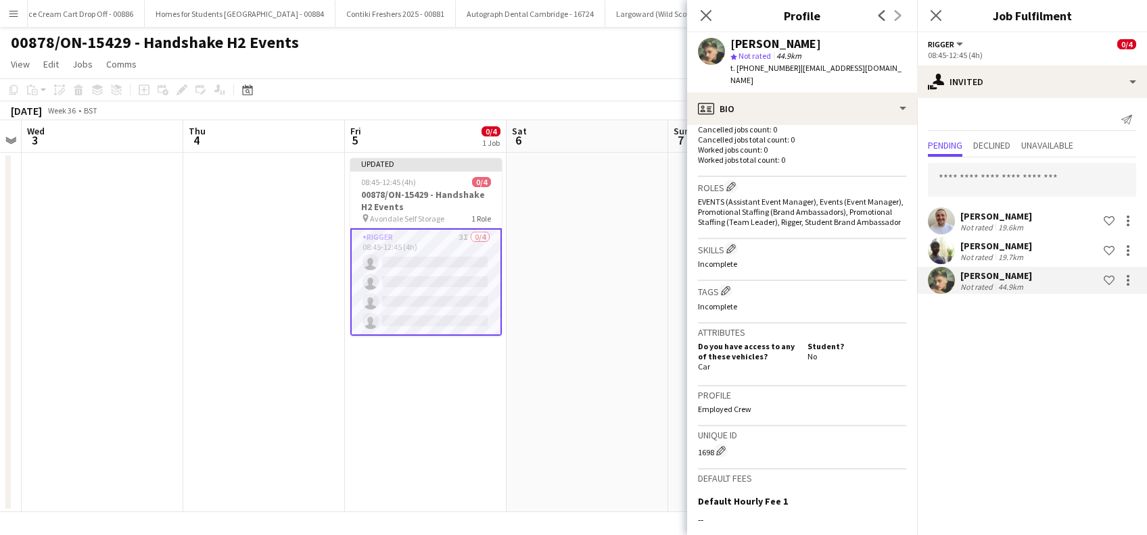
scroll to position [531, 0]
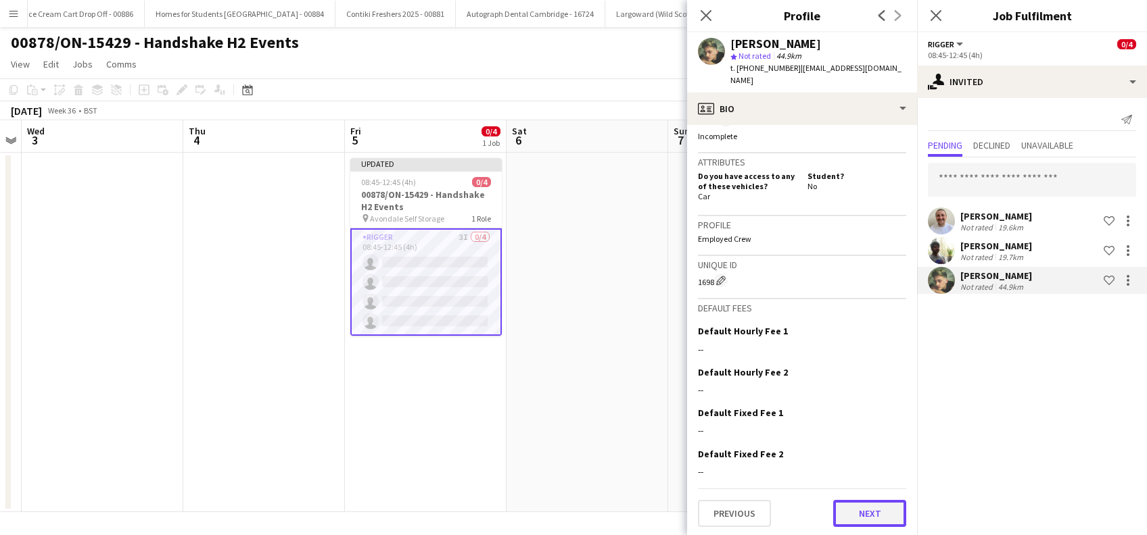
click at [843, 507] on button "Next" at bounding box center [869, 513] width 73 height 27
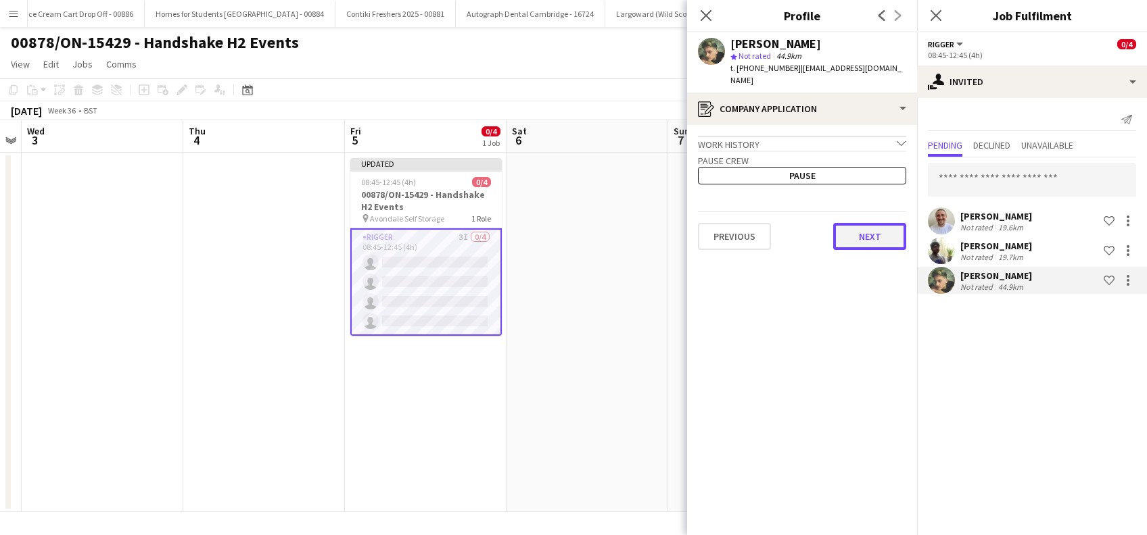
click at [875, 224] on button "Next" at bounding box center [869, 236] width 73 height 27
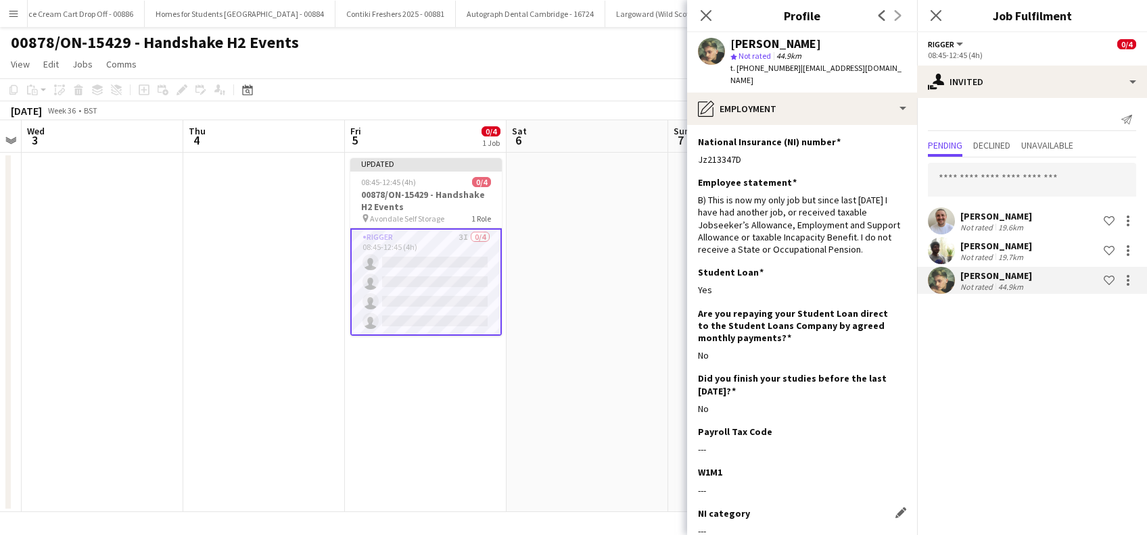
scroll to position [117, 0]
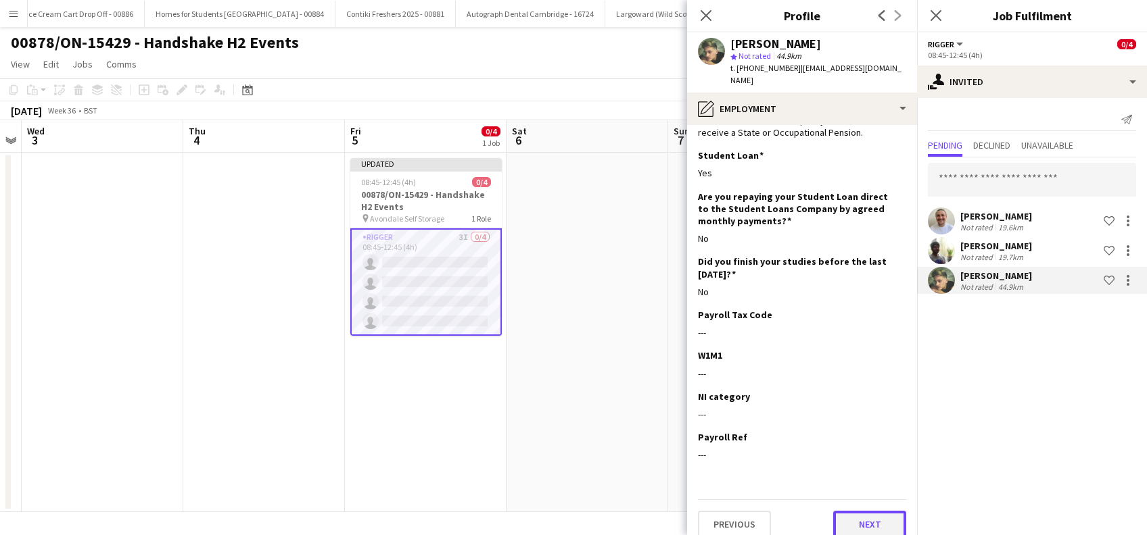
click at [866, 512] on button "Next" at bounding box center [869, 524] width 73 height 27
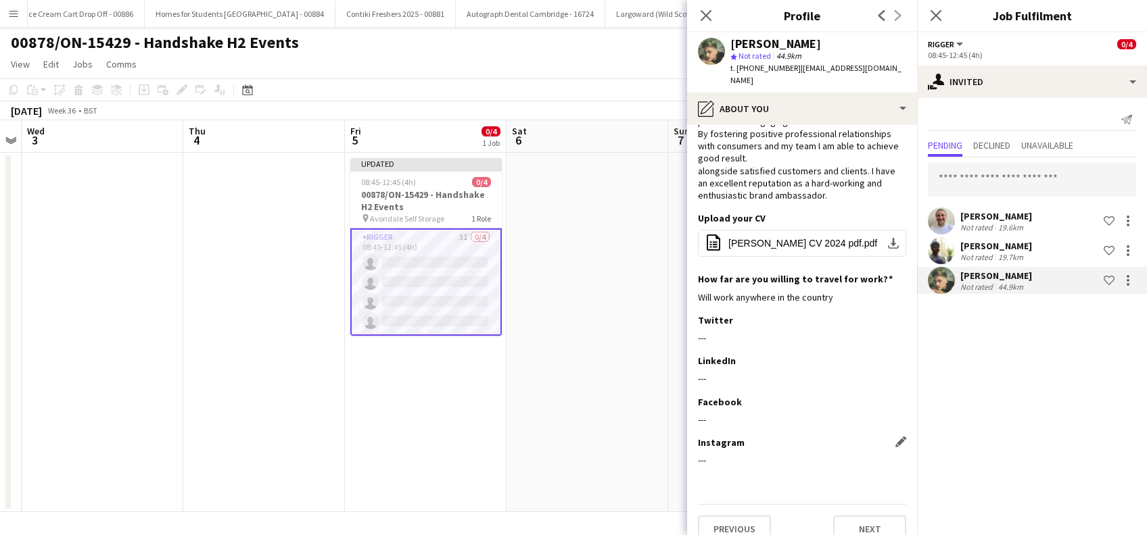
scroll to position [105, 0]
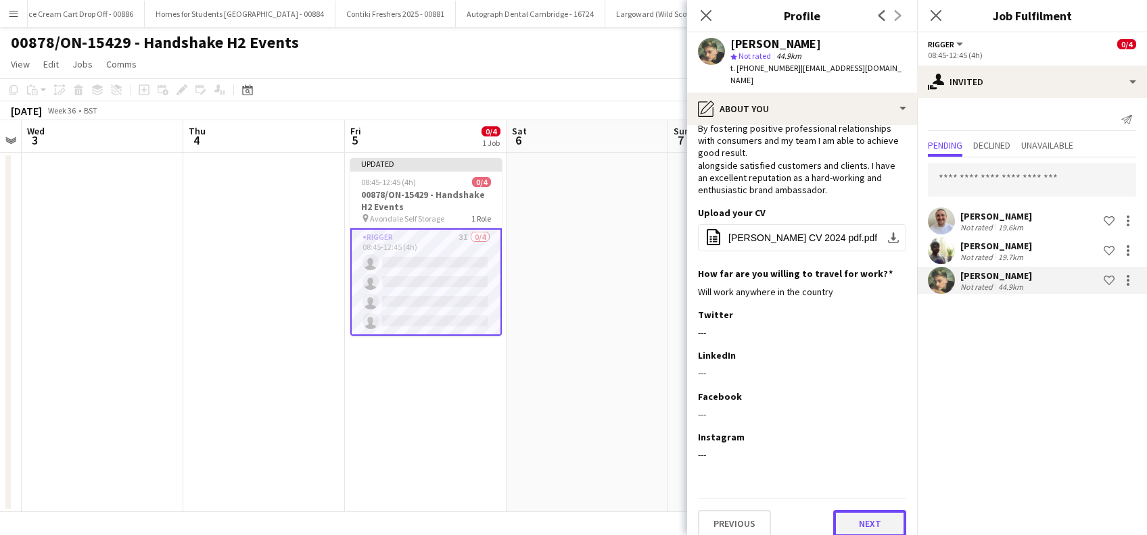
click at [842, 510] on button "Next" at bounding box center [869, 523] width 73 height 27
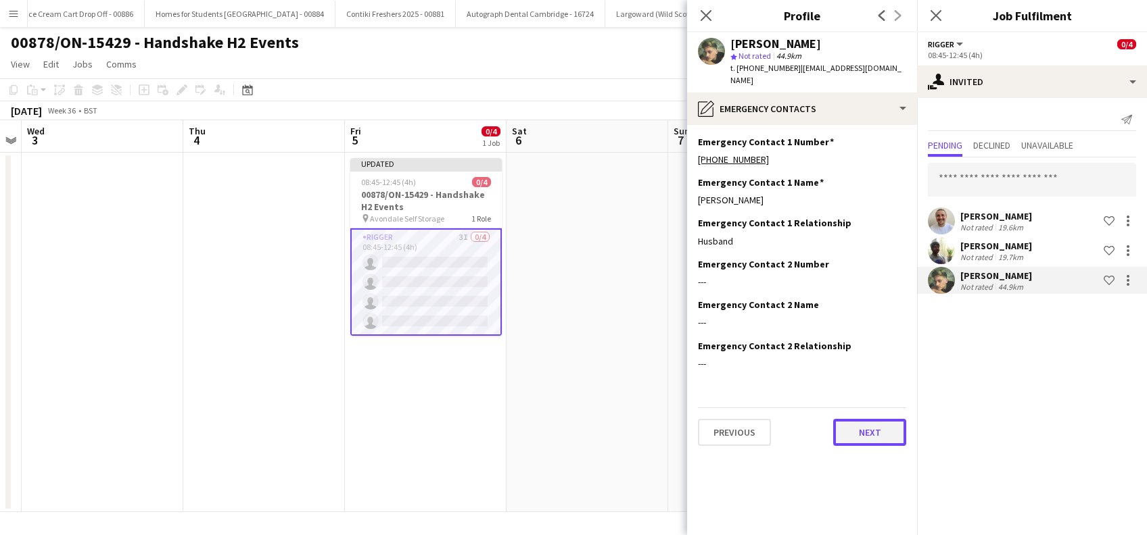
click at [872, 419] on button "Next" at bounding box center [869, 432] width 73 height 27
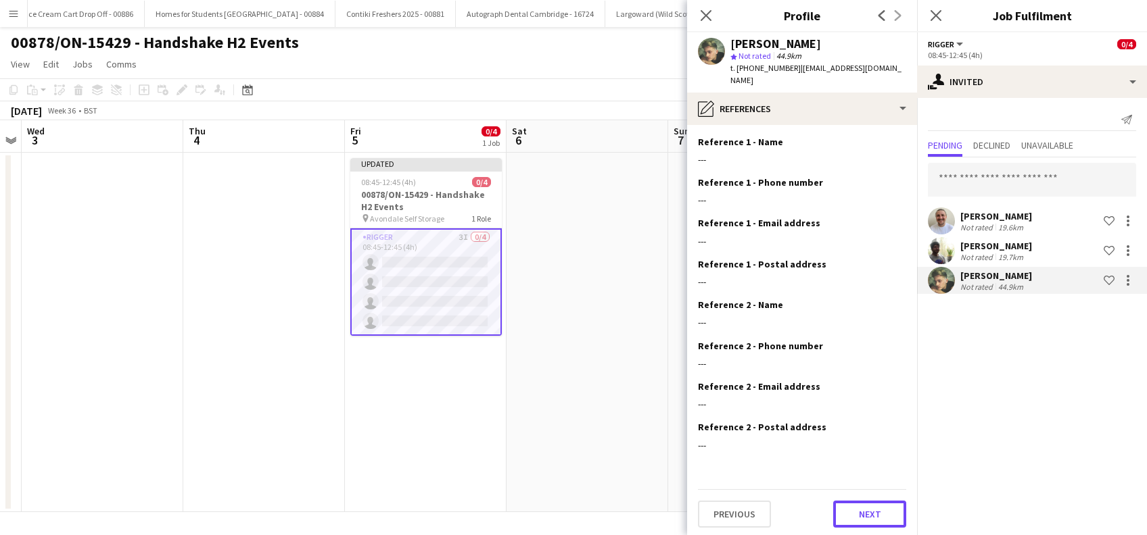
click at [871, 503] on button "Next" at bounding box center [869, 514] width 73 height 27
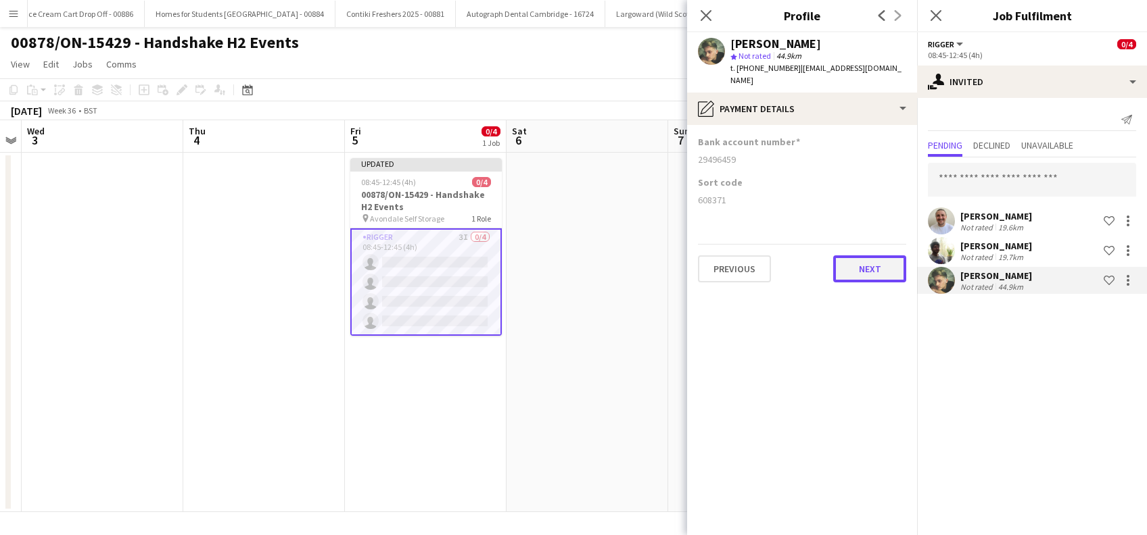
click at [879, 256] on button "Next" at bounding box center [869, 269] width 73 height 27
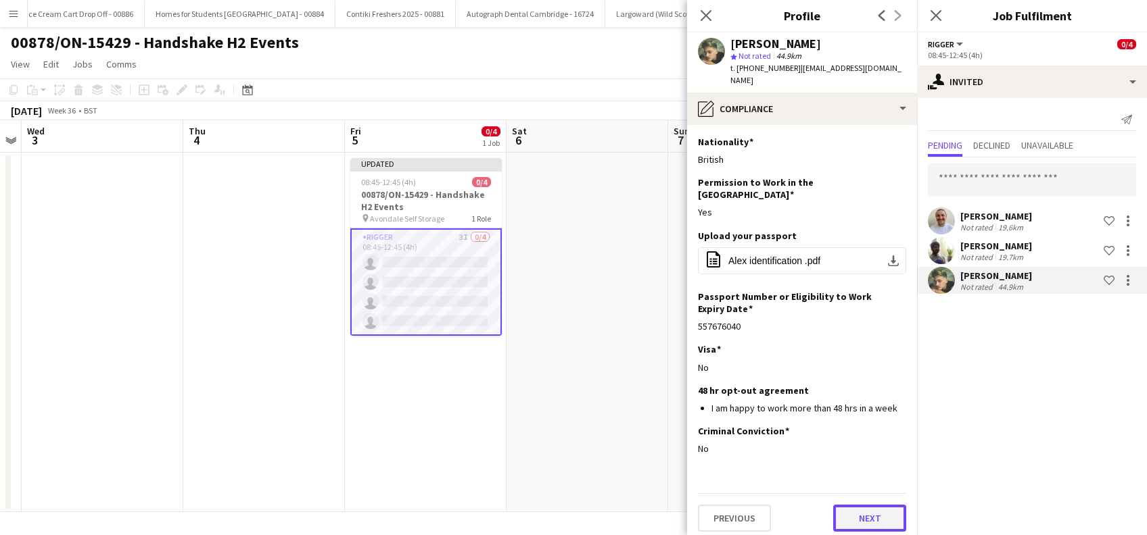
click at [860, 505] on button "Next" at bounding box center [869, 518] width 73 height 27
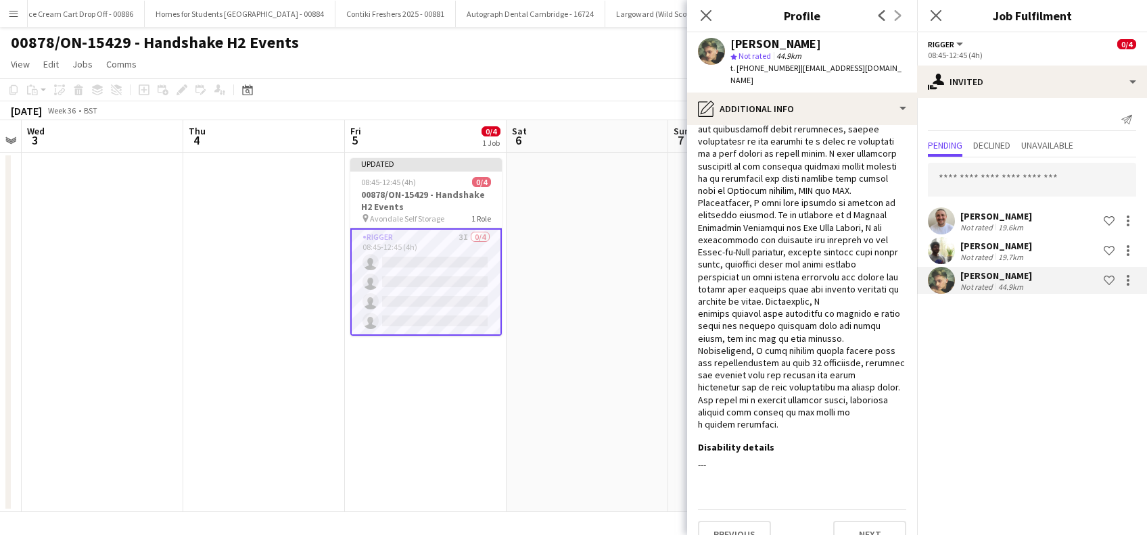
scroll to position [266, 0]
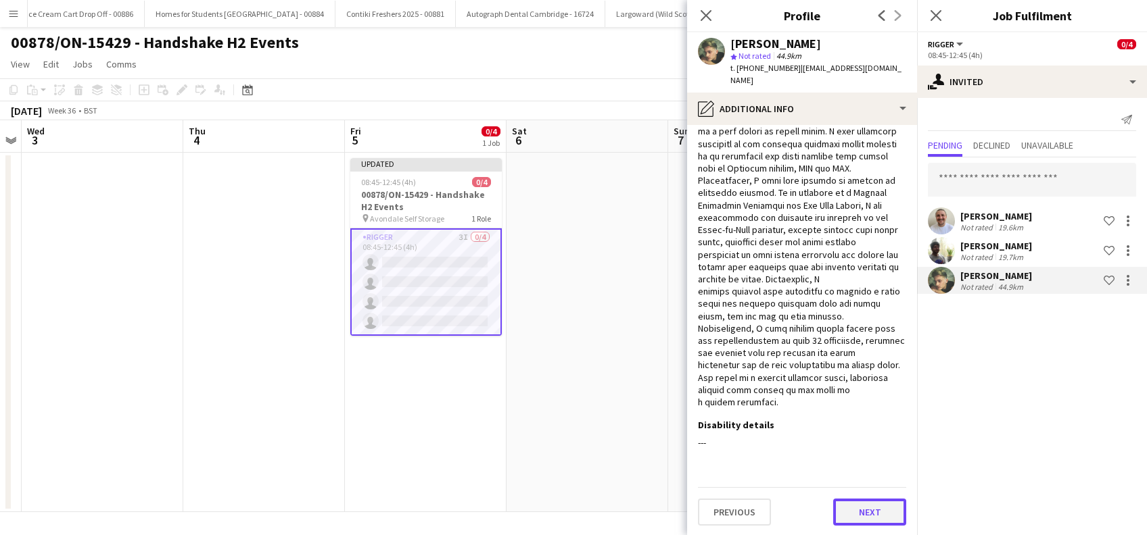
click at [859, 511] on button "Next" at bounding box center [869, 512] width 73 height 27
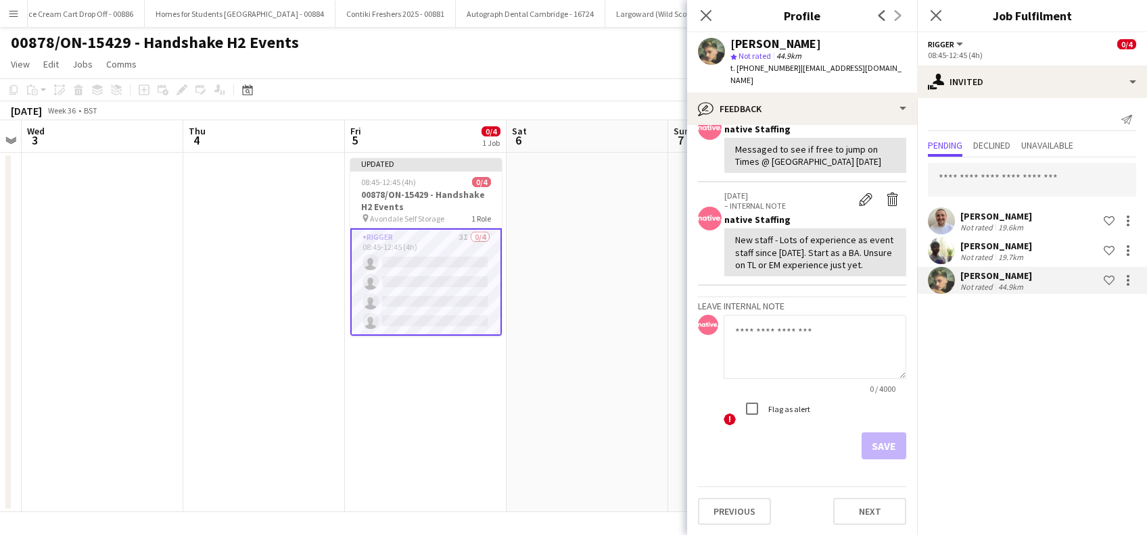
scroll to position [0, 0]
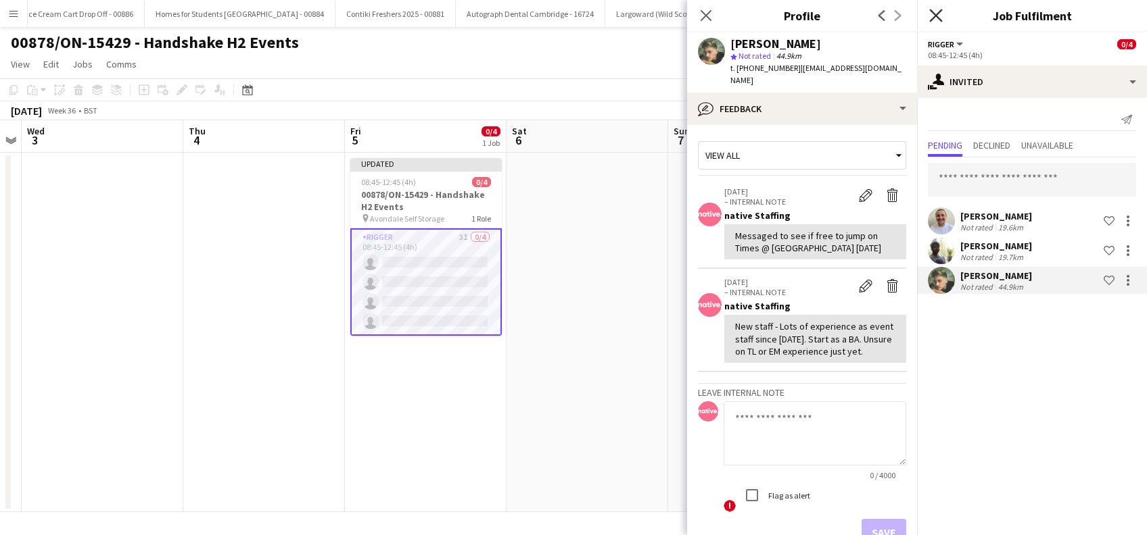
click at [933, 16] on icon "Close pop-in" at bounding box center [935, 15] width 13 height 13
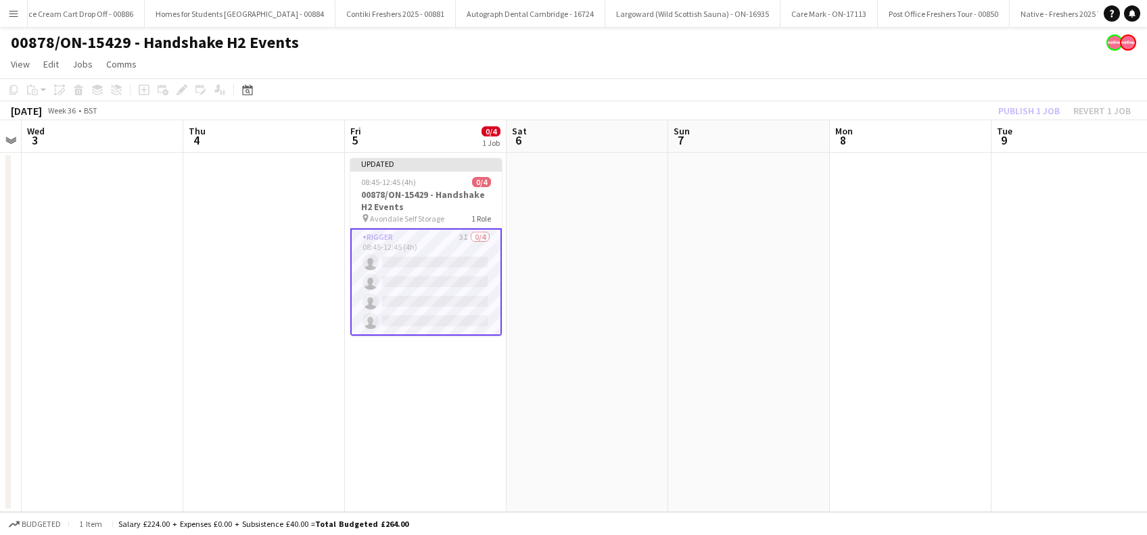
click at [748, 297] on app-date-cell at bounding box center [749, 333] width 162 height 360
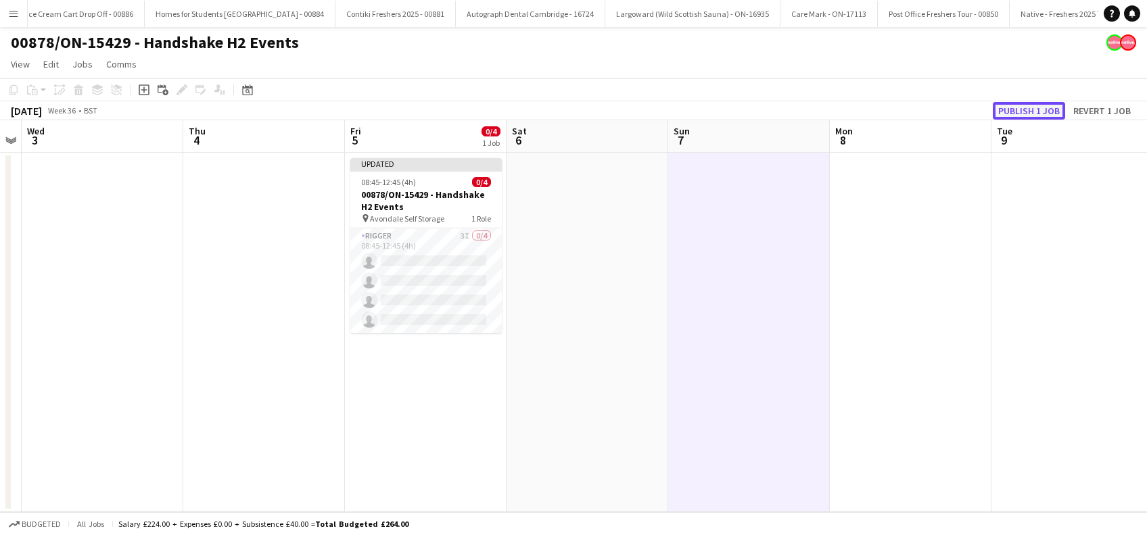
click at [1028, 109] on button "Publish 1 job" at bounding box center [1029, 111] width 72 height 18
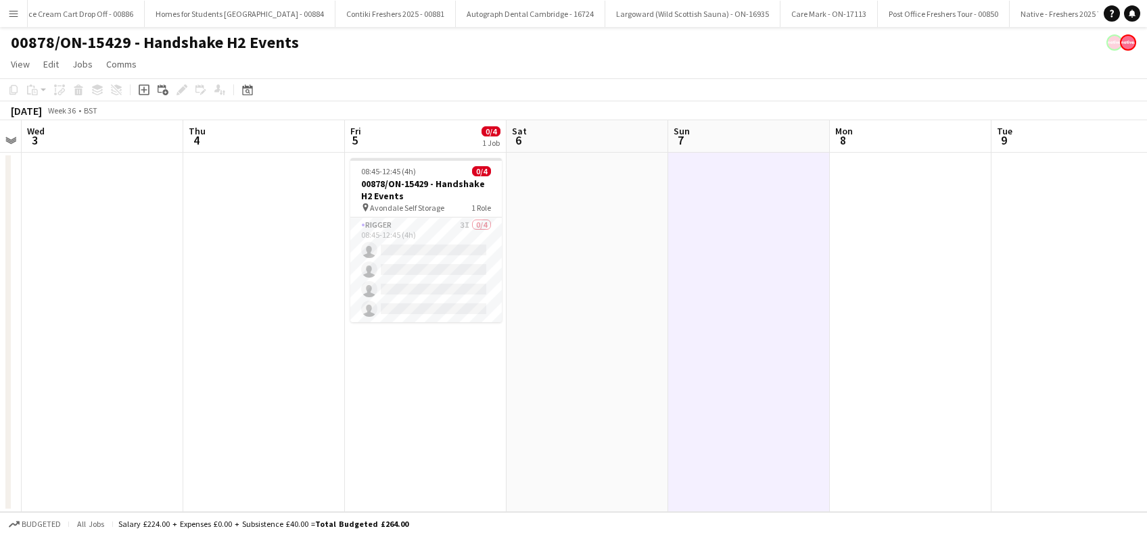
click at [437, 385] on app-date-cell "08:45-12:45 (4h) 0/4 00878/ON-15429 - Handshake H2 Events pin Avondale Self Sto…" at bounding box center [426, 333] width 162 height 360
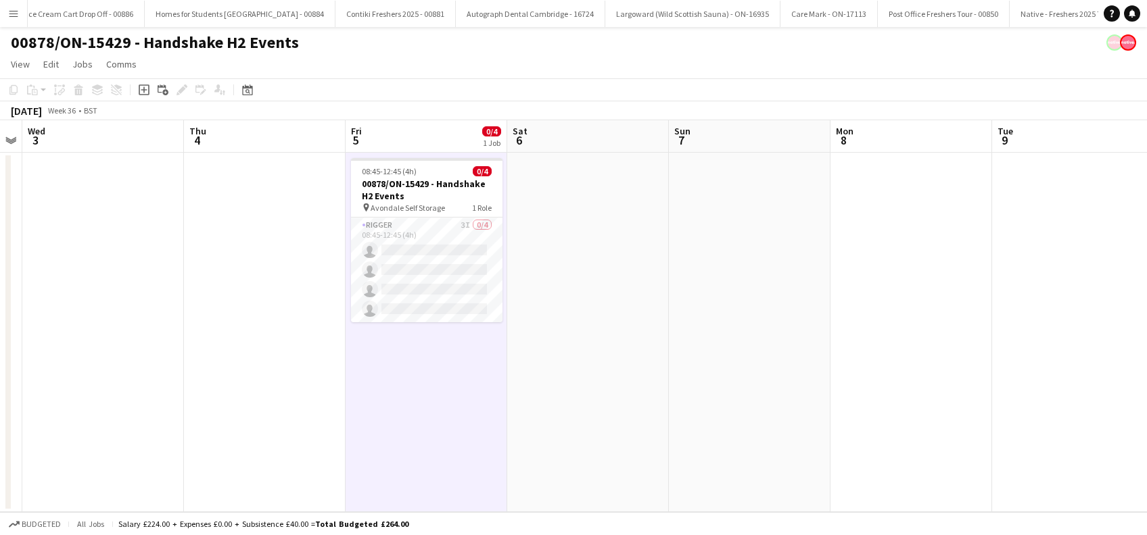
click at [600, 289] on app-date-cell at bounding box center [588, 333] width 162 height 360
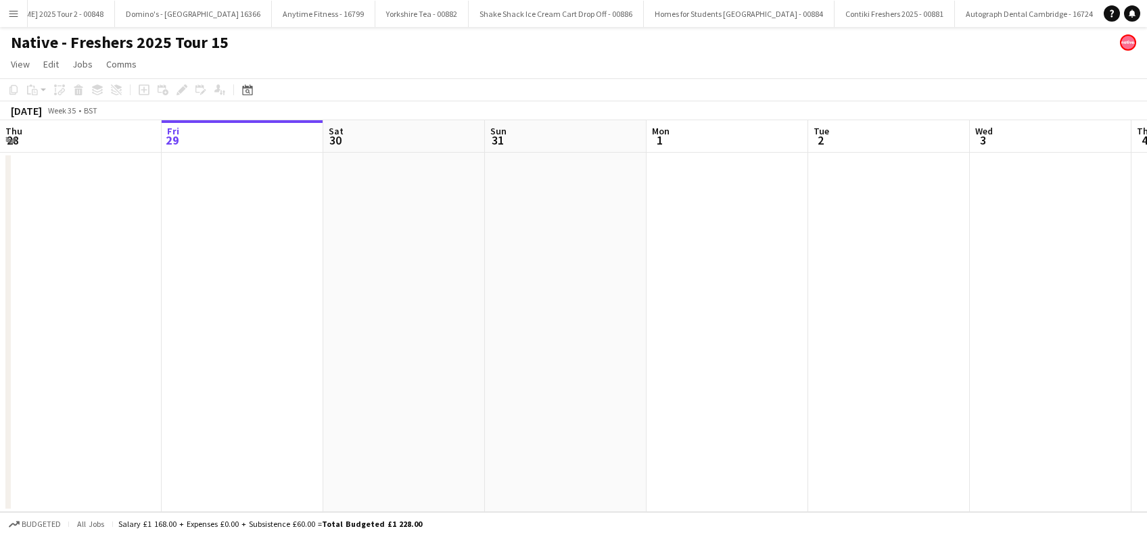
drag, startPoint x: 187, startPoint y: 419, endPoint x: 465, endPoint y: 395, distance: 278.9
click at [183, 419] on app-calendar-viewport "Tue 26 Wed 27 Thu 28 Fri 29 Sat 30 Sun 31 Mon 1 Tue 2 Wed 3 Thu 4 Fri 5 Sat 6 S…" at bounding box center [573, 316] width 1147 height 392
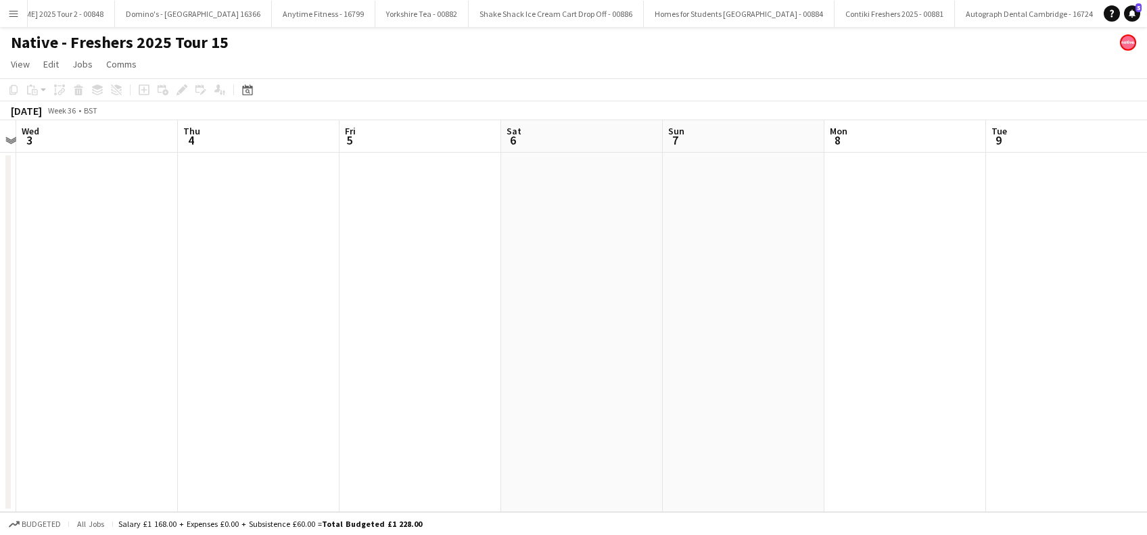
drag, startPoint x: 381, startPoint y: 435, endPoint x: 784, endPoint y: 412, distance: 404.3
click at [381, 435] on app-calendar-viewport "Sun 31 Mon 1 Tue 2 Wed 3 Thu 4 Fri 5 Sat 6 Sun 7 Mon 8 Tue 9 Wed 10 Thu 11 Fri …" at bounding box center [573, 316] width 1147 height 392
click at [254, 482] on app-calendar-viewport "Sun 31 Mon 1 Tue 2 Wed 3 Thu 4 Fri 5 Sat 6 Sun 7 Mon 8 Tue 9 Wed 10 Thu 11 Fri …" at bounding box center [573, 316] width 1147 height 392
click at [260, 468] on app-calendar-viewport "Thu 4 Fri 5 Sat 6 Sun 7 Mon 8 Tue 9 Wed 10 Thu 11 Fri 12 Sat 13 Sun 14 Mon 15 1…" at bounding box center [573, 316] width 1147 height 392
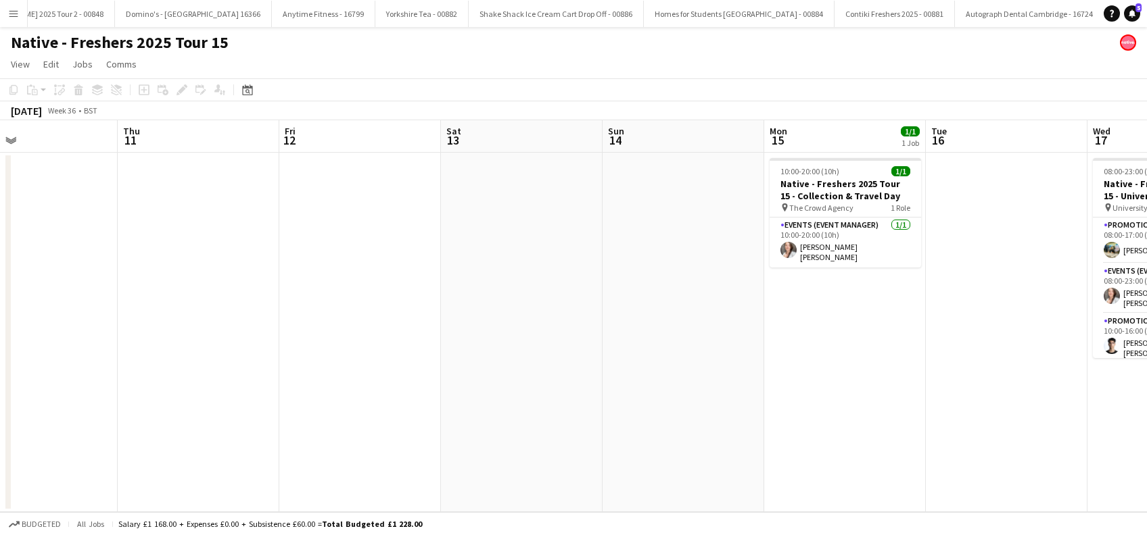
drag, startPoint x: 700, startPoint y: 439, endPoint x: 570, endPoint y: 461, distance: 132.4
click at [570, 461] on app-calendar-viewport "Sat 6 Sun 7 Mon 8 Tue 9 Wed 10 Thu 11 Fri 12 Sat 13 Sun 14 Mon 15 1/1 1 Job Tue…" at bounding box center [573, 316] width 1147 height 392
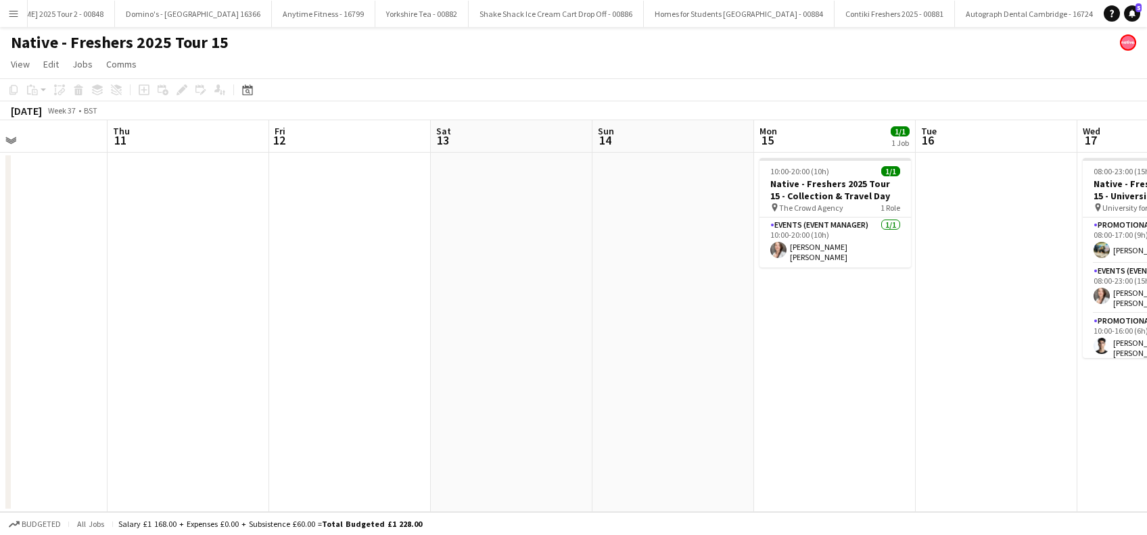
drag, startPoint x: 542, startPoint y: 454, endPoint x: 471, endPoint y: 465, distance: 71.8
click at [461, 465] on app-calendar-viewport "Mon 8 Tue 9 Wed 10 Thu 11 Fri 12 Sat 13 Sun 14 Mon 15 1/1 1 Job Tue 16 Wed 17 3…" at bounding box center [573, 316] width 1147 height 392
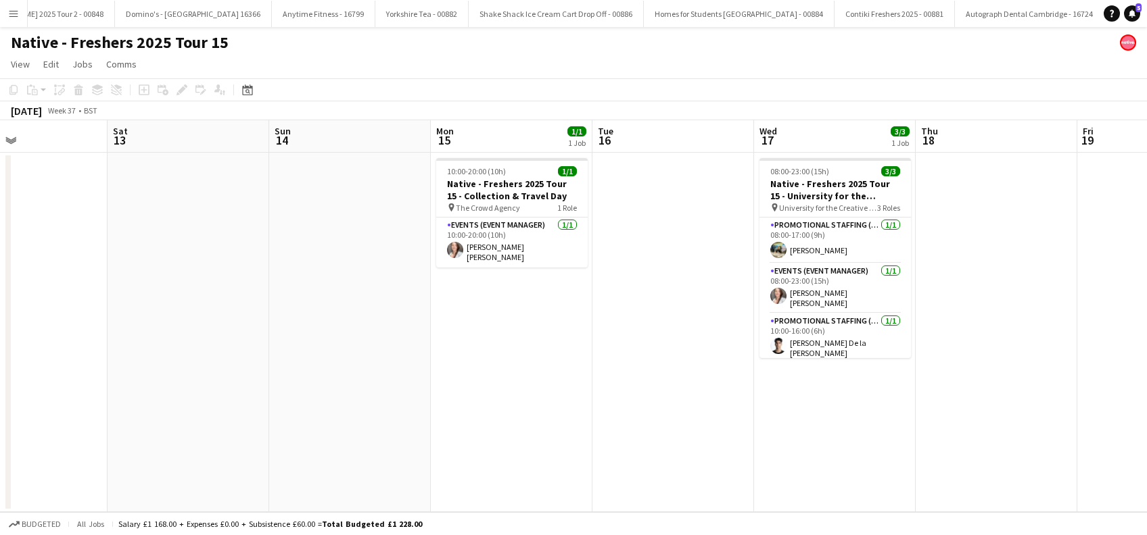
scroll to position [0, 367]
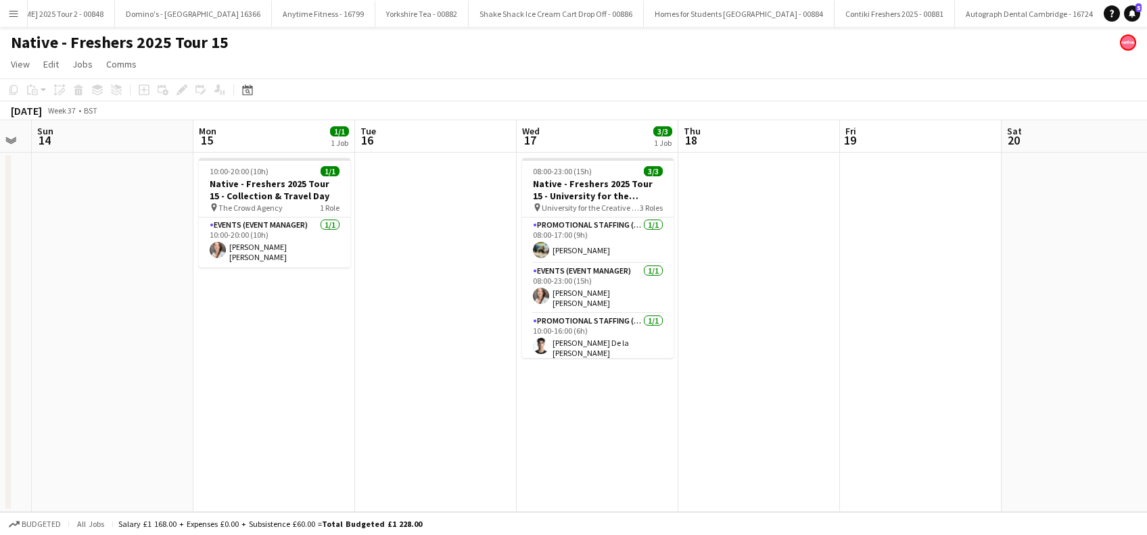
drag, startPoint x: 1053, startPoint y: 394, endPoint x: 806, endPoint y: 455, distance: 254.3
click at [805, 457] on app-calendar-viewport "Wed 10 Thu 11 Fri 12 Sat 13 Sun 14 Mon 15 1/1 1 Job Tue 16 Wed 17 3/3 1 Job Thu…" at bounding box center [573, 316] width 1147 height 392
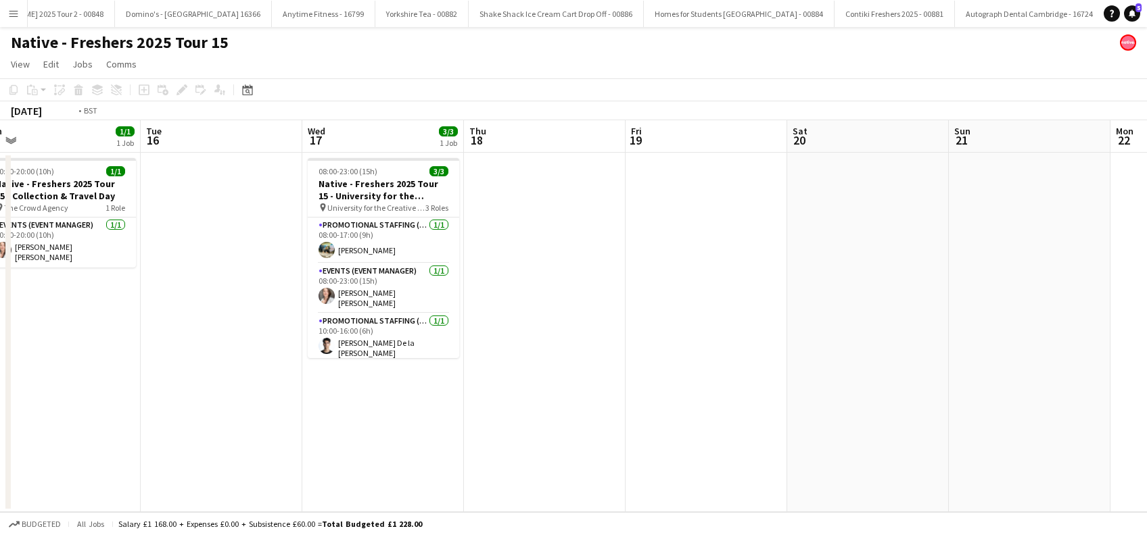
drag, startPoint x: 939, startPoint y: 384, endPoint x: 657, endPoint y: 462, distance: 293.3
click at [657, 462] on app-calendar-viewport "Fri 12 Sat 13 Sun 14 Mon 15 1/1 1 Job Tue 16 Wed 17 3/3 1 Job Thu 18 Fri 19 Sat…" at bounding box center [573, 316] width 1147 height 392
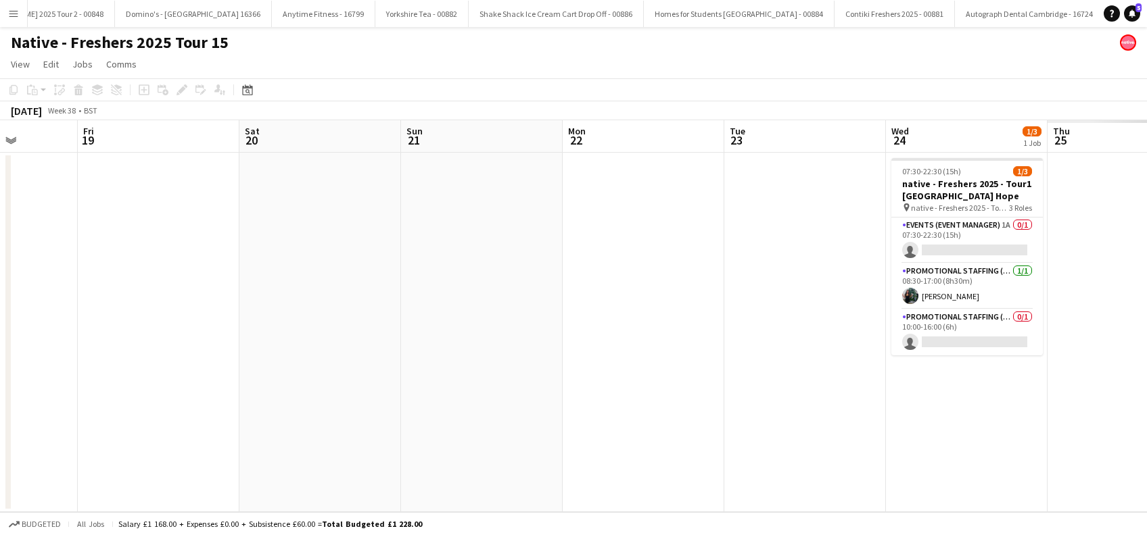
drag, startPoint x: 552, startPoint y: 460, endPoint x: 646, endPoint y: 440, distance: 96.0
click at [496, 476] on app-calendar-viewport "Mon 15 1/1 1 Job Tue 16 Wed 17 3/3 1 Job Thu 18 Fri 19 Sat 20 Sun 21 Mon 22 Tue…" at bounding box center [573, 316] width 1147 height 392
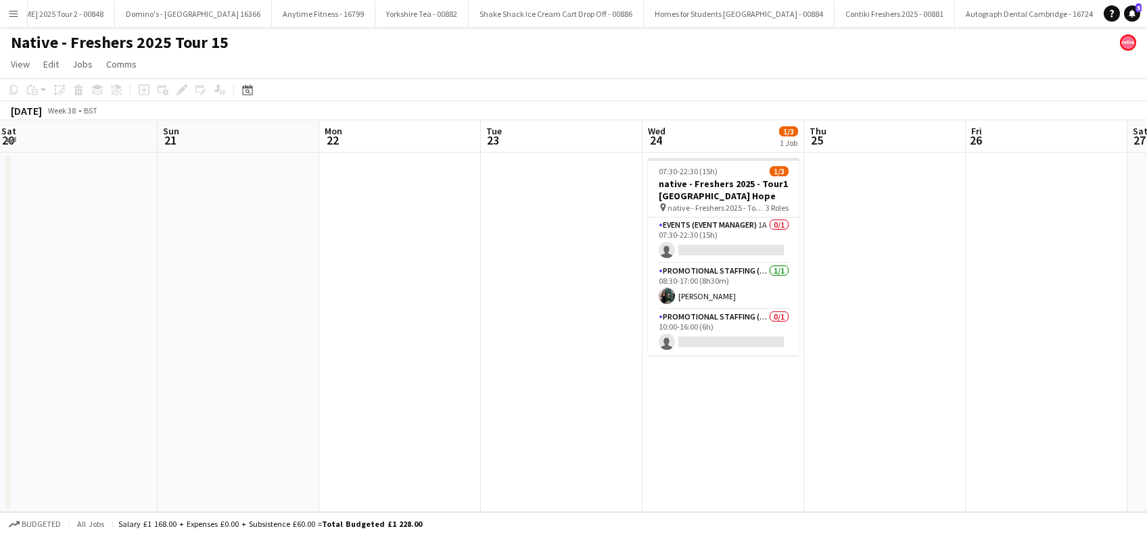
click at [640, 479] on app-calendar-viewport "Wed 17 3/3 1 Job Thu 18 Fri 19 Sat 20 Sun 21 Mon 22 Tue 23 Wed 24 1/3 1 Job Thu…" at bounding box center [573, 316] width 1147 height 392
click at [709, 249] on app-card-role "Events (Event Manager) 1A 0/1 07:30-22:30 (15h) single-neutral-actions" at bounding box center [723, 241] width 151 height 46
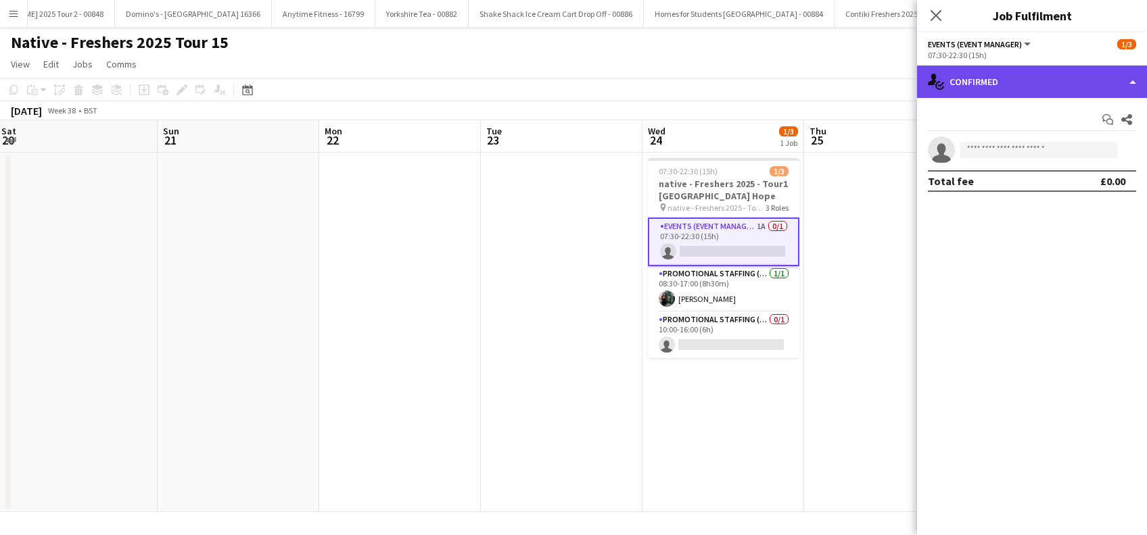
click at [1053, 69] on div "single-neutral-actions-check-2 Confirmed" at bounding box center [1032, 82] width 230 height 32
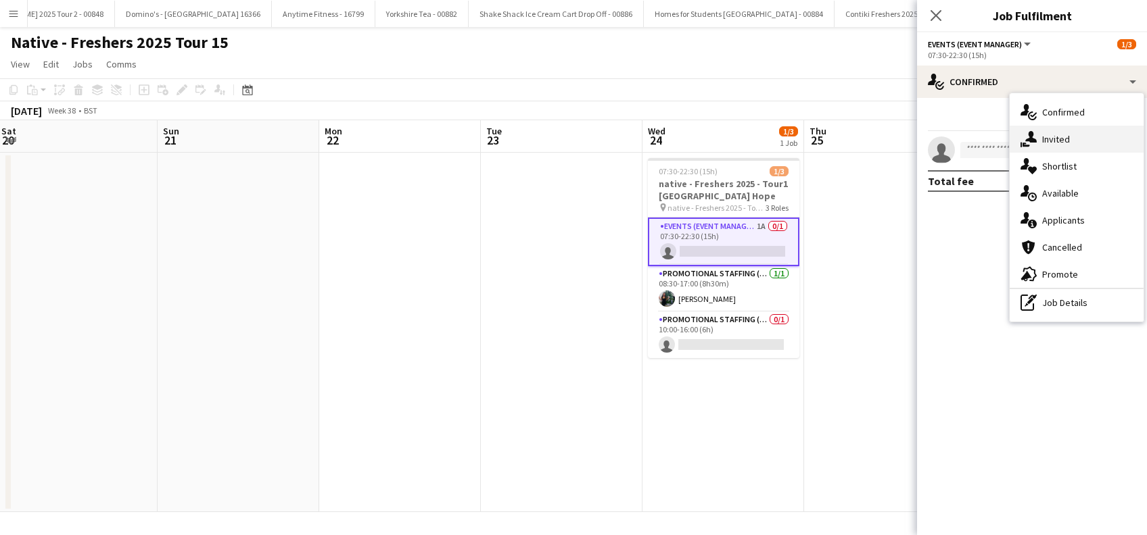
click at [1070, 133] on div "single-neutral-actions-share-1 Invited" at bounding box center [1076, 139] width 134 height 27
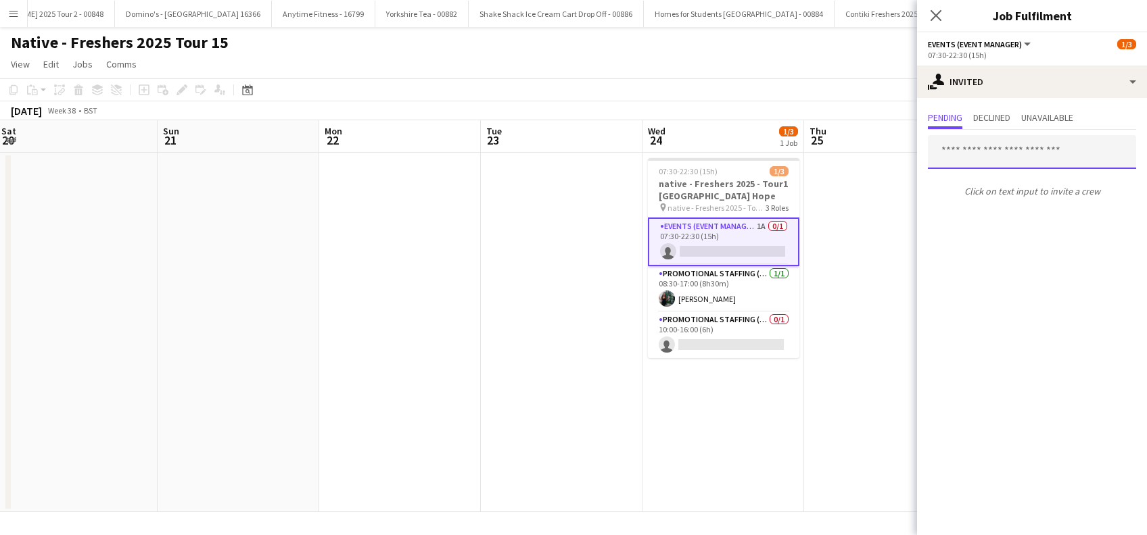
click at [990, 155] on input "text" at bounding box center [1032, 152] width 208 height 34
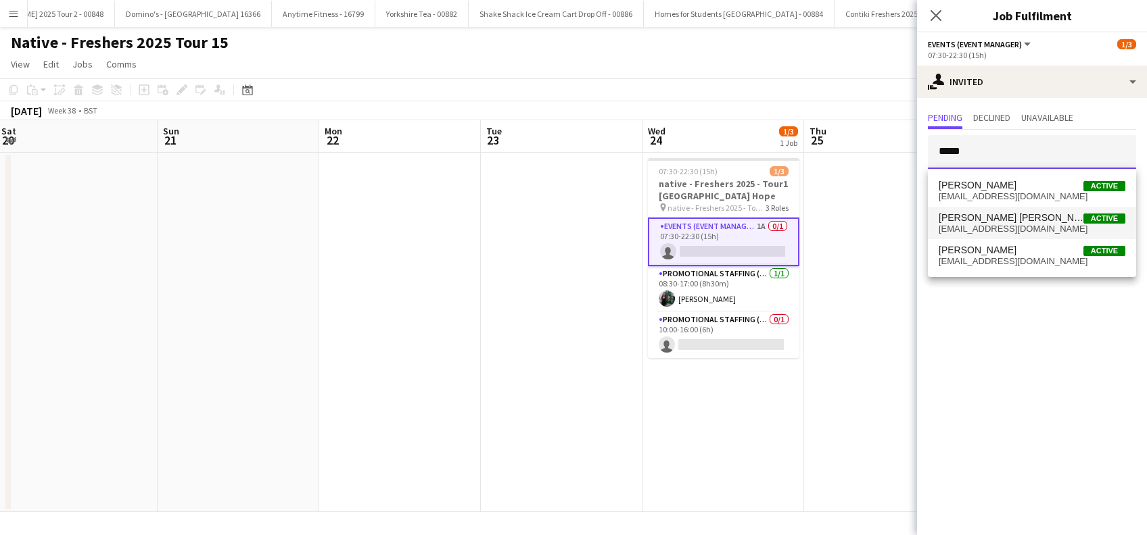
type input "*****"
click at [987, 218] on span "Kristel Heidi Seidler" at bounding box center [1010, 217] width 145 height 11
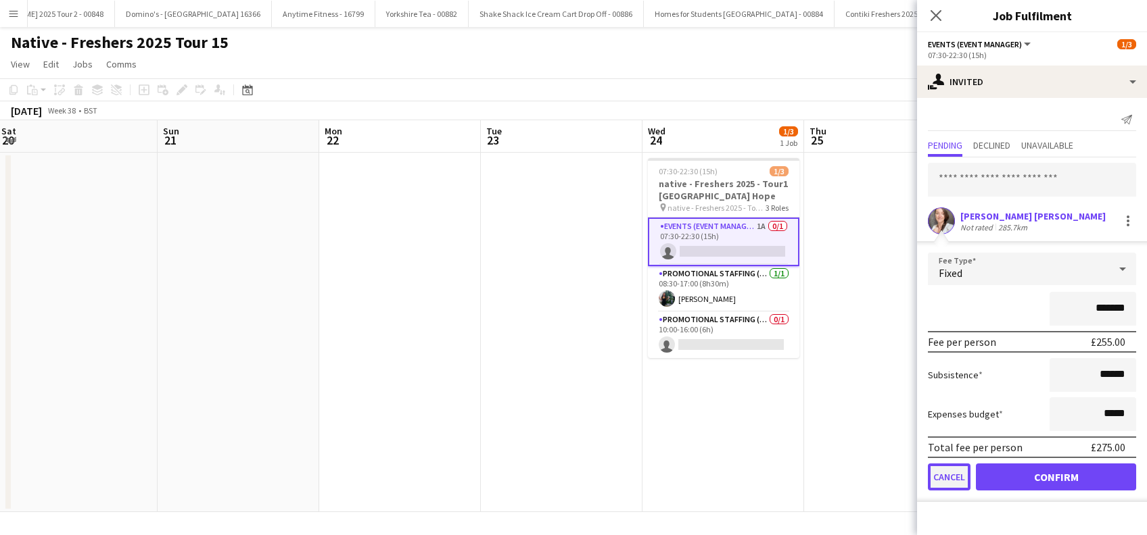
click at [952, 472] on button "Cancel" at bounding box center [949, 477] width 43 height 27
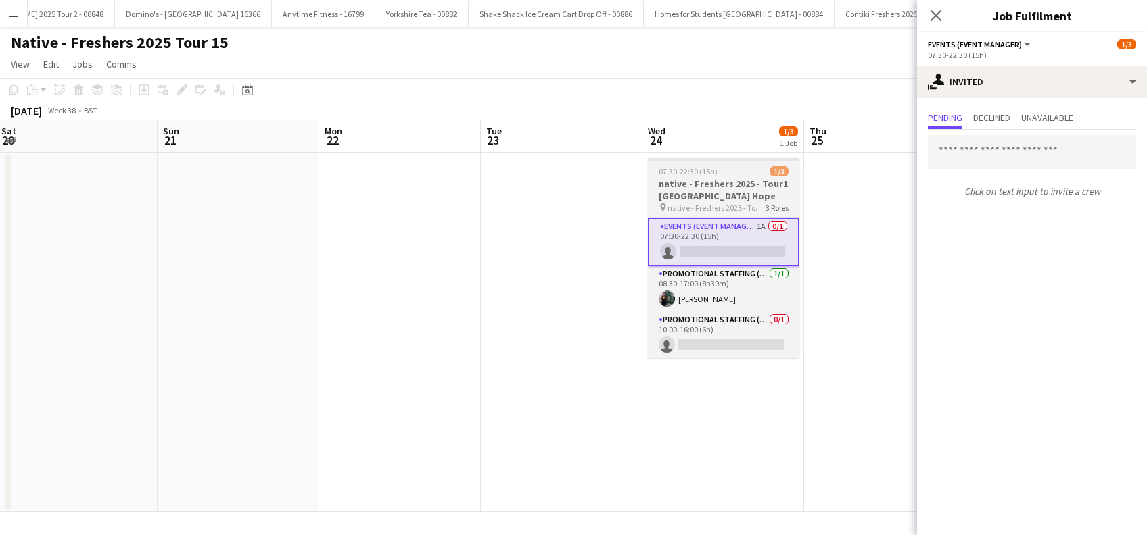
click at [696, 180] on h3 "native - Freshers 2025 - Tour1 Liverpool Hope" at bounding box center [723, 190] width 151 height 24
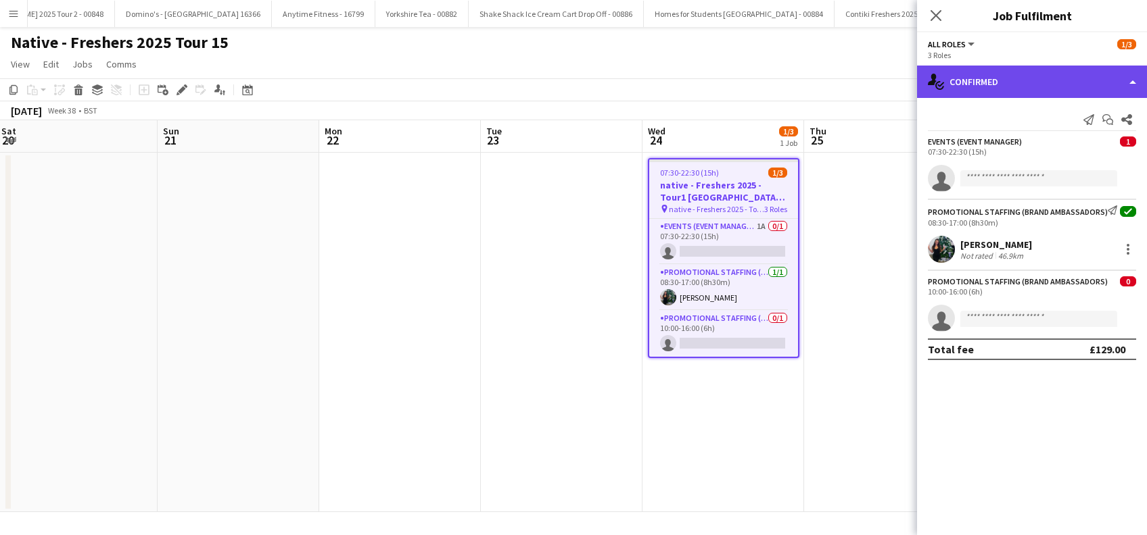
click at [1028, 72] on div "single-neutral-actions-check-2 Confirmed" at bounding box center [1032, 82] width 230 height 32
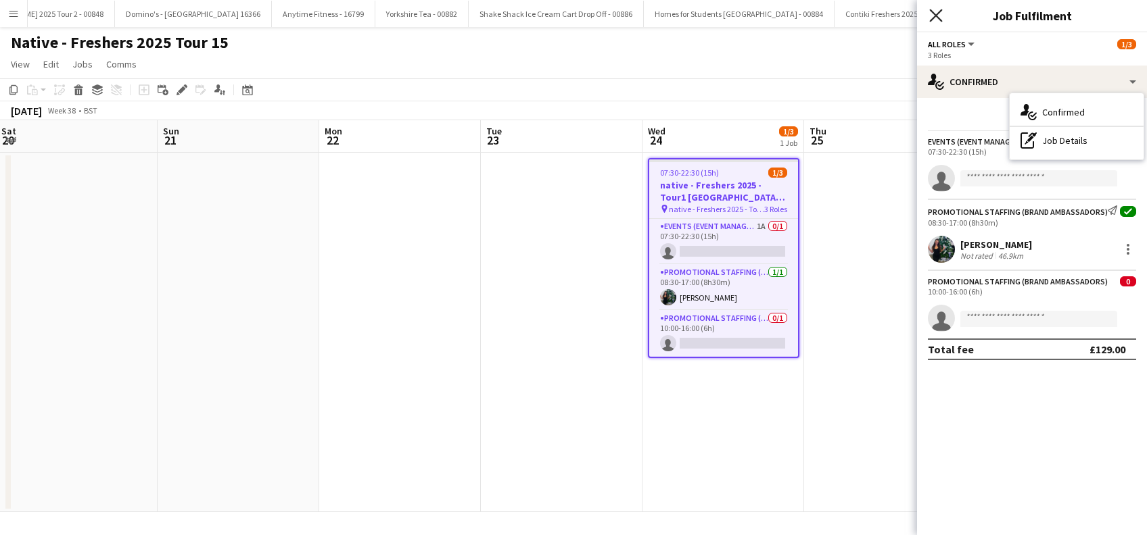
click at [941, 16] on icon "Close pop-in" at bounding box center [935, 15] width 13 height 13
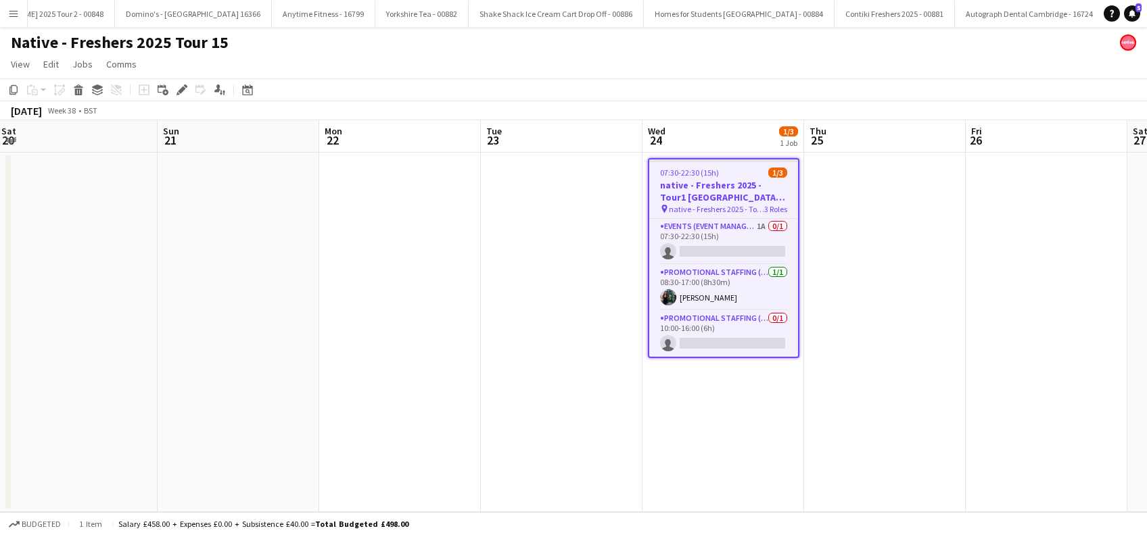
click at [717, 193] on h3 "native - Freshers 2025 - Tour1 Liverpool Hope" at bounding box center [723, 191] width 149 height 24
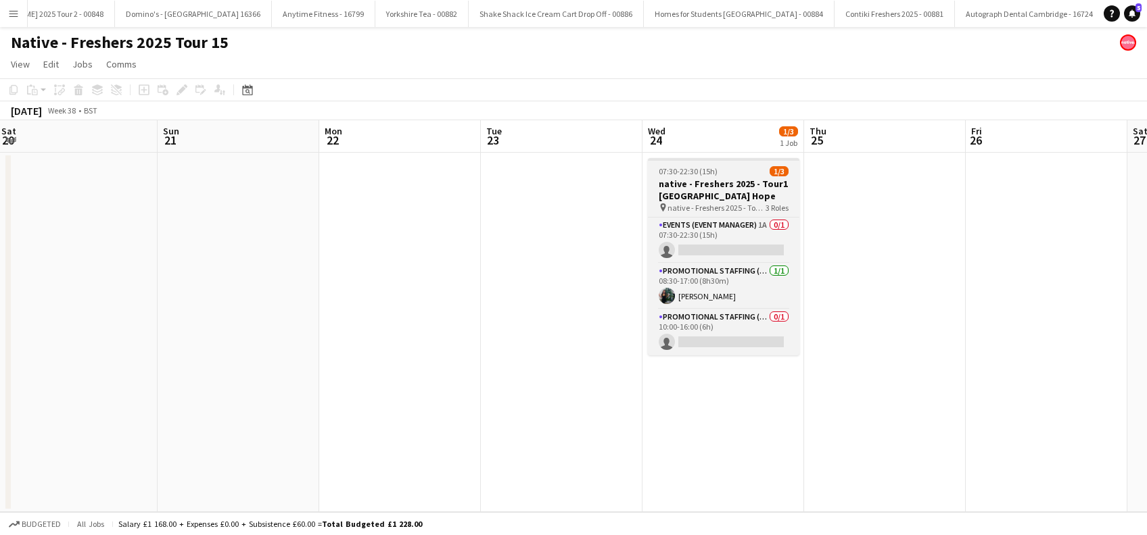
click at [717, 193] on h3 "native - Freshers 2025 - Tour1 Liverpool Hope" at bounding box center [723, 190] width 151 height 24
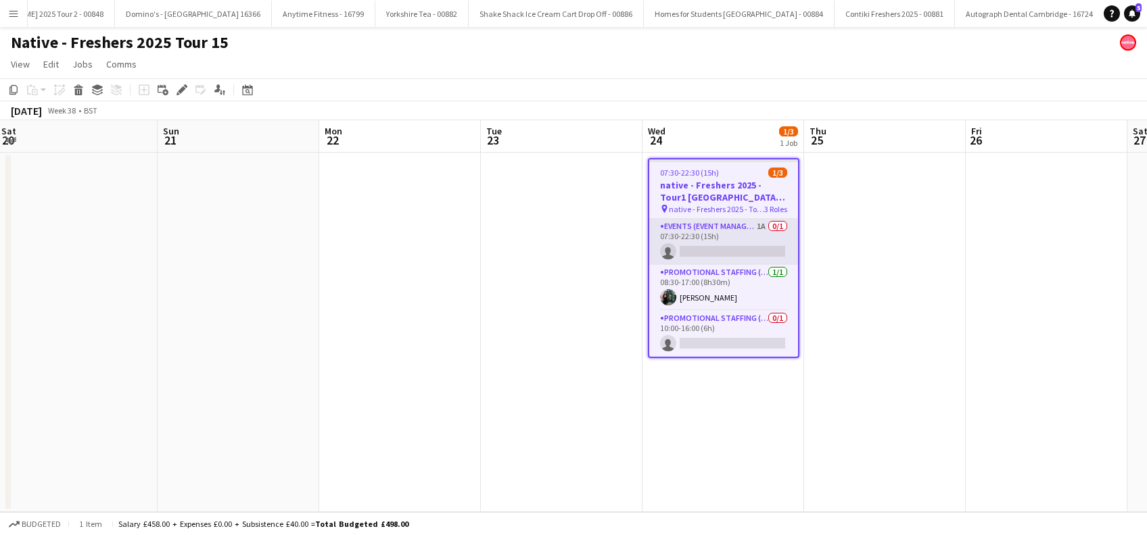
click at [731, 248] on app-card-role "Events (Event Manager) 1A 0/1 07:30-22:30 (15h) single-neutral-actions" at bounding box center [723, 242] width 149 height 46
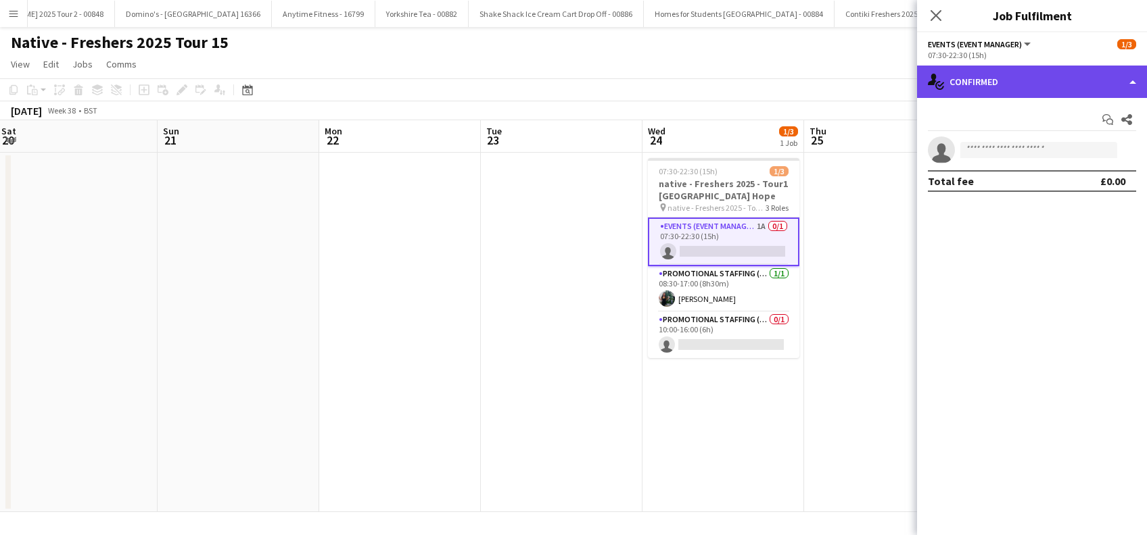
click at [1060, 81] on div "single-neutral-actions-check-2 Confirmed" at bounding box center [1032, 82] width 230 height 32
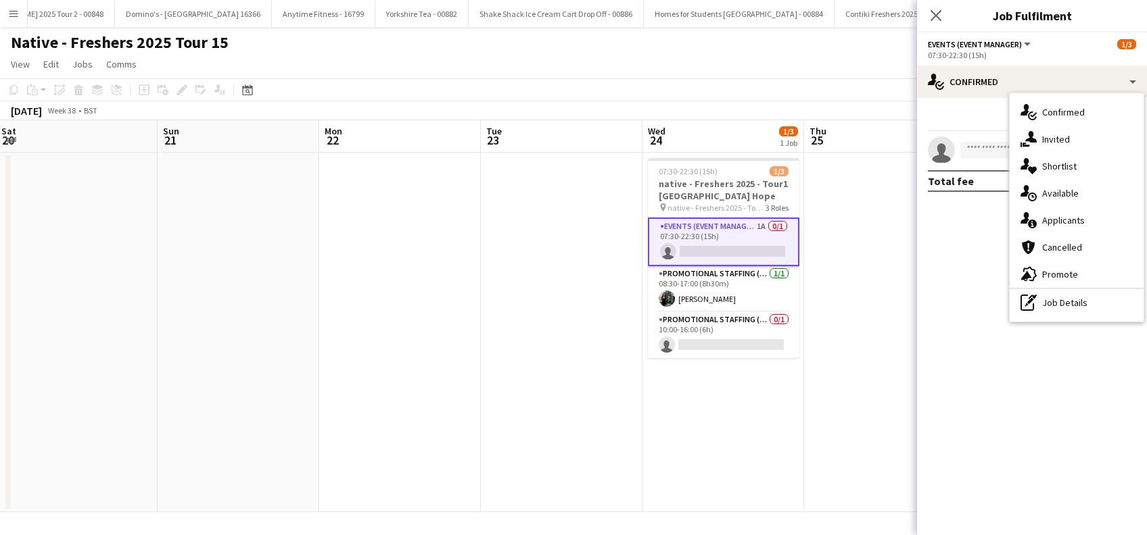
click at [1049, 222] on div "single-neutral-actions-information Applicants" at bounding box center [1076, 220] width 134 height 27
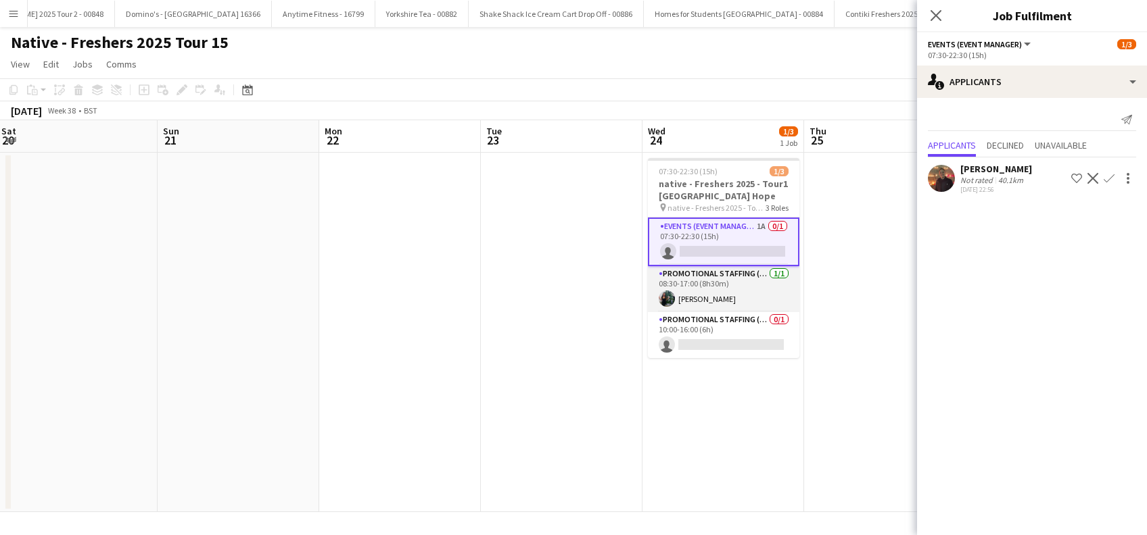
click at [719, 303] on app-card-role "Promotional Staffing (Brand Ambassadors) 1/1 08:30-17:00 (8h30m) Katie Whittaker" at bounding box center [723, 289] width 151 height 46
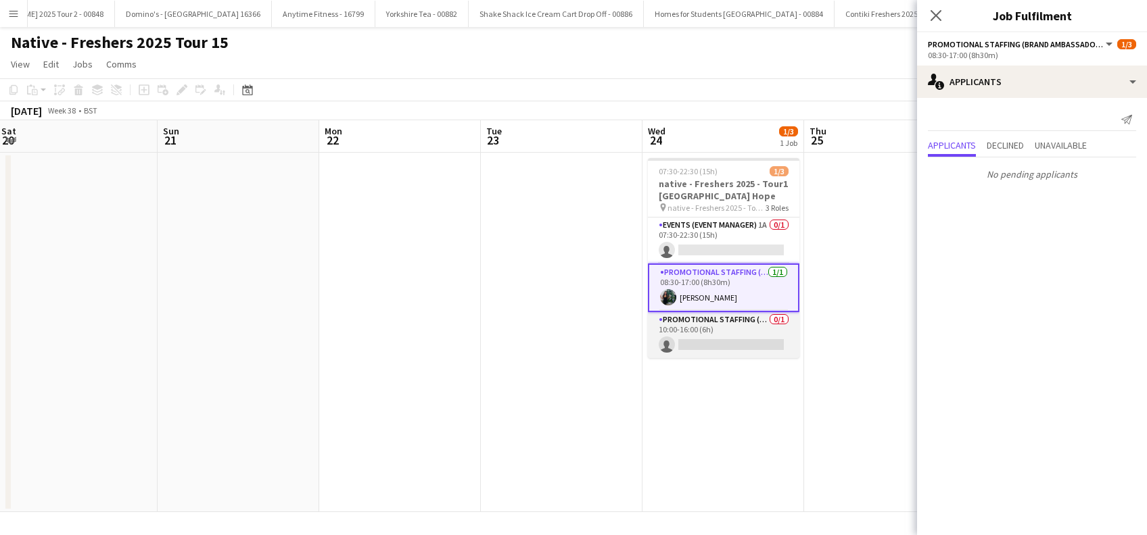
click at [717, 341] on app-card-role "Promotional Staffing (Brand Ambassadors) 0/1 10:00-16:00 (6h) single-neutral-ac…" at bounding box center [723, 335] width 151 height 46
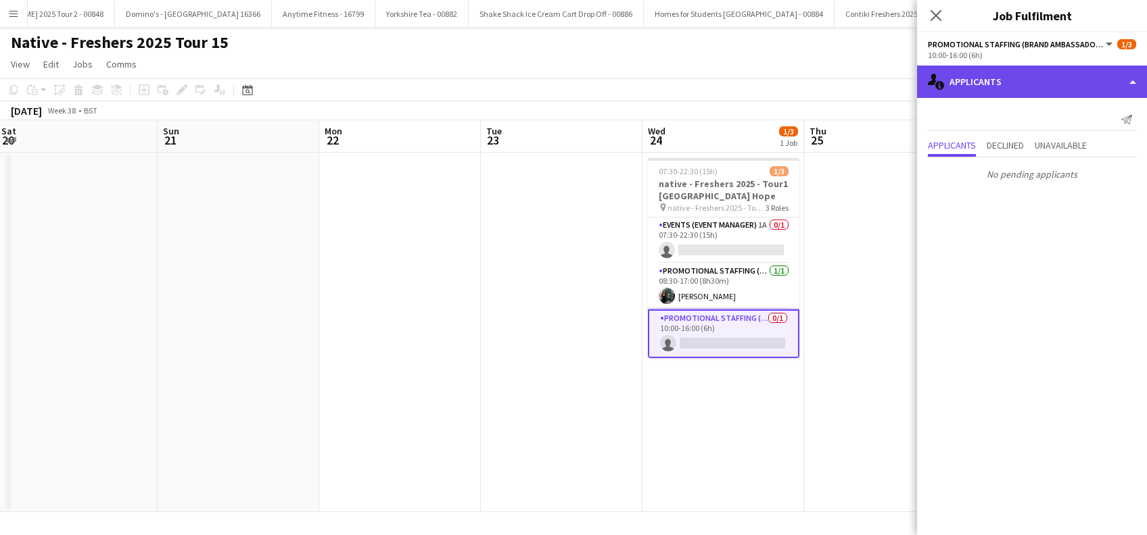
click at [1034, 95] on div "single-neutral-actions-information Applicants" at bounding box center [1032, 82] width 230 height 32
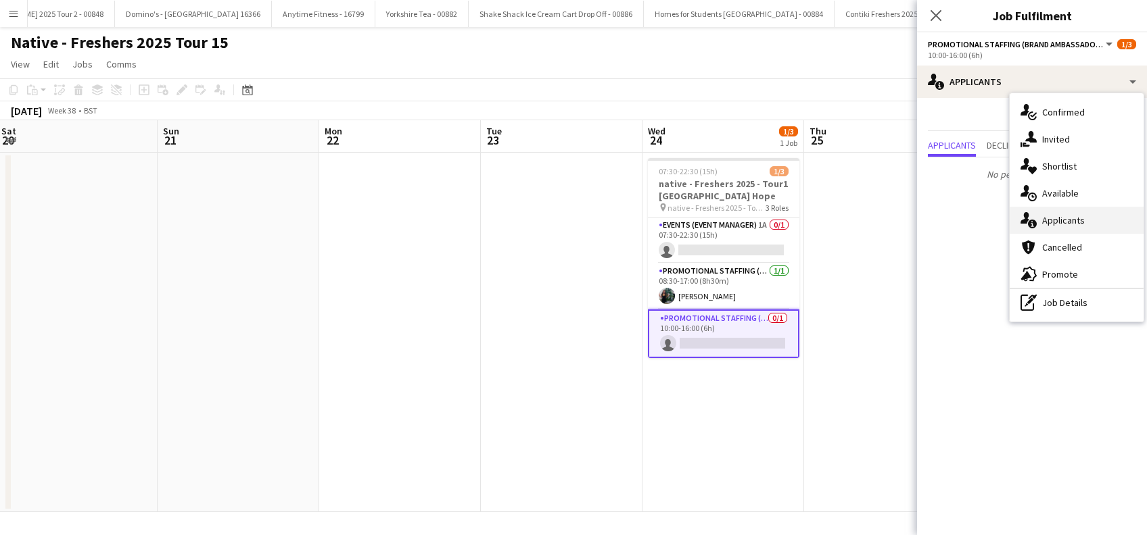
click at [1061, 216] on div "single-neutral-actions-information Applicants" at bounding box center [1076, 220] width 134 height 27
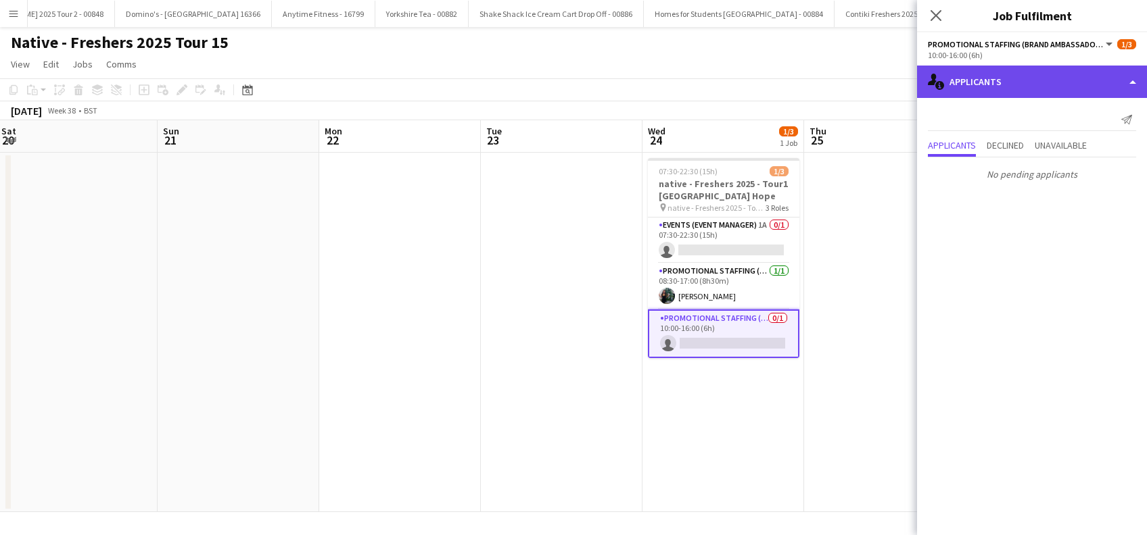
click at [1033, 82] on div "single-neutral-actions-information Applicants" at bounding box center [1032, 82] width 230 height 32
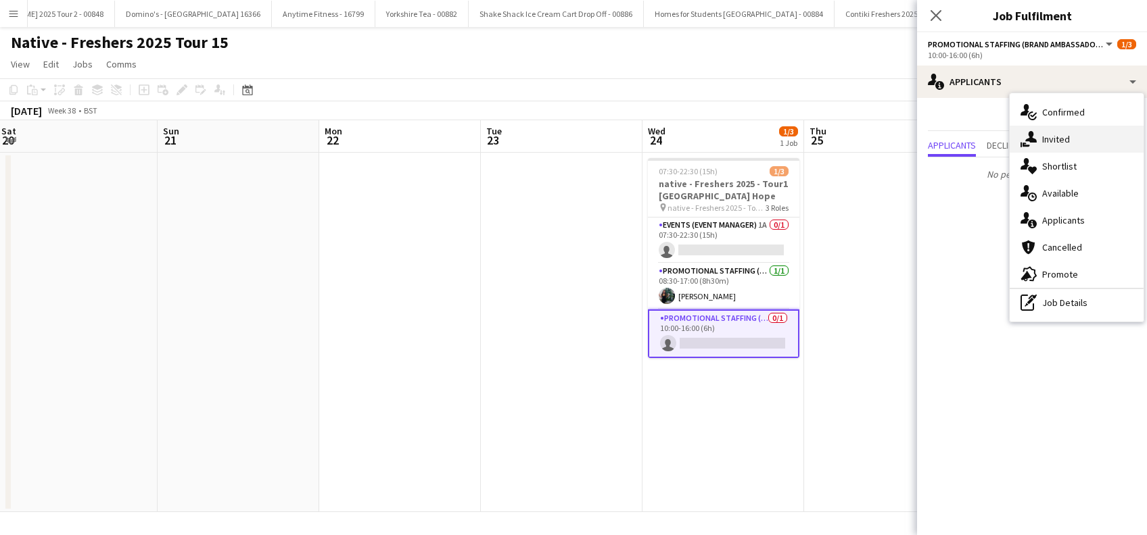
click at [1063, 139] on div "single-neutral-actions-share-1 Invited" at bounding box center [1076, 139] width 134 height 27
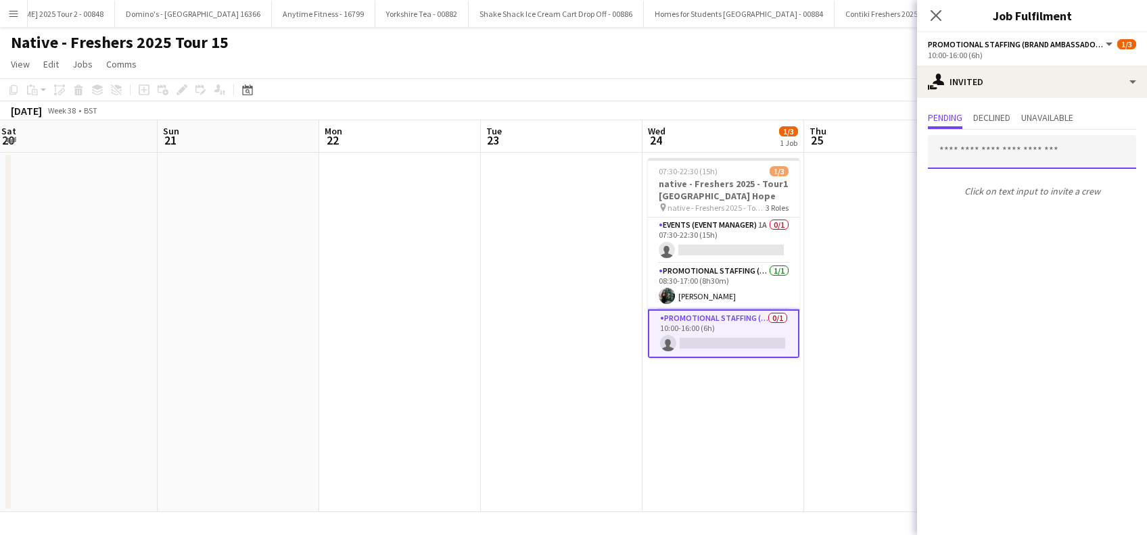
click at [1002, 145] on input "text" at bounding box center [1032, 152] width 208 height 34
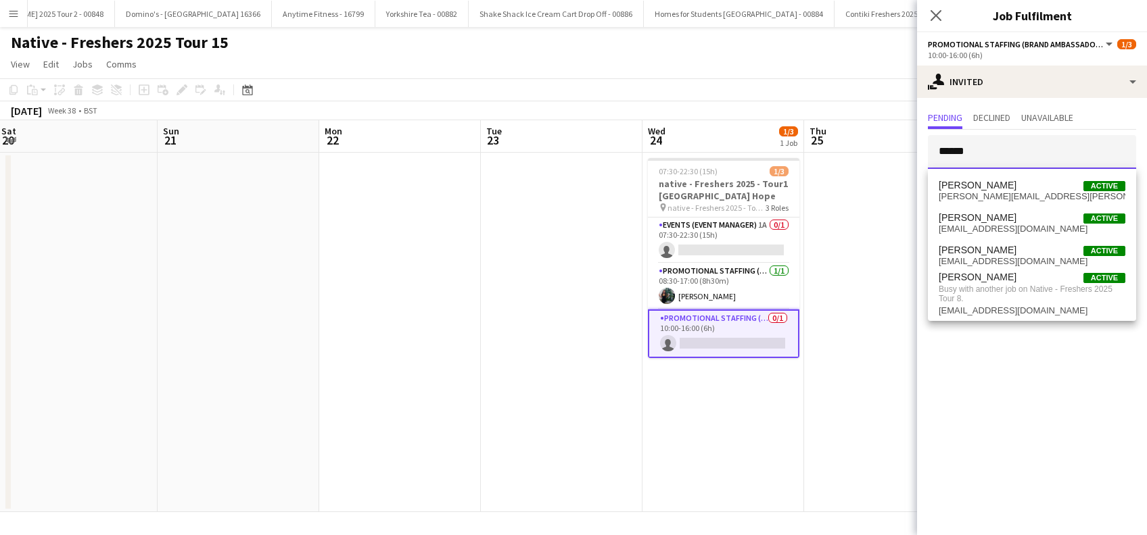
type input "******"
click at [876, 368] on app-date-cell at bounding box center [885, 333] width 162 height 360
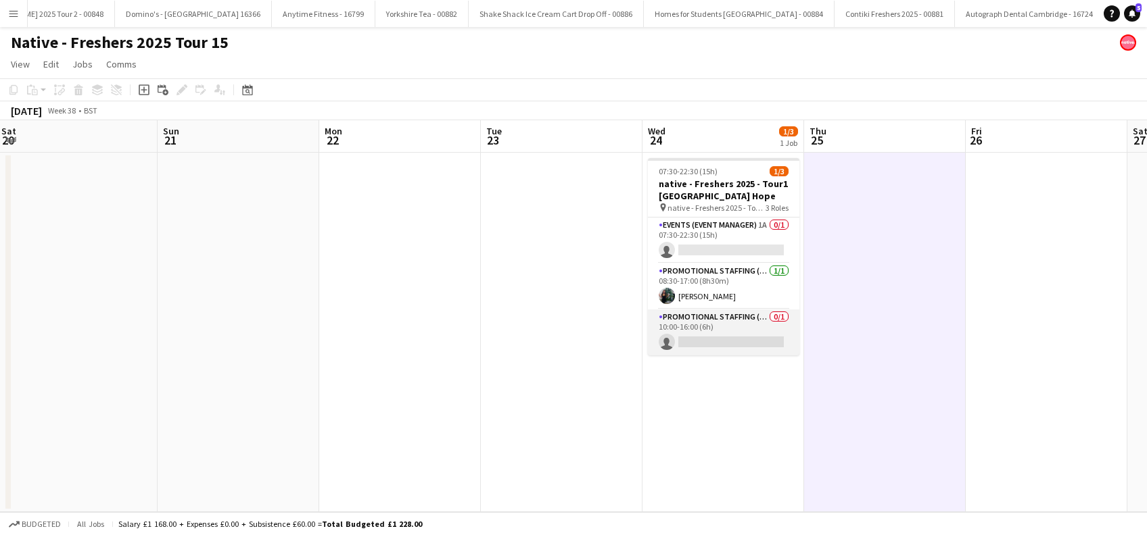
click at [742, 348] on app-card-role "Promotional Staffing (Brand Ambassadors) 0/1 10:00-16:00 (6h) single-neutral-ac…" at bounding box center [723, 333] width 151 height 46
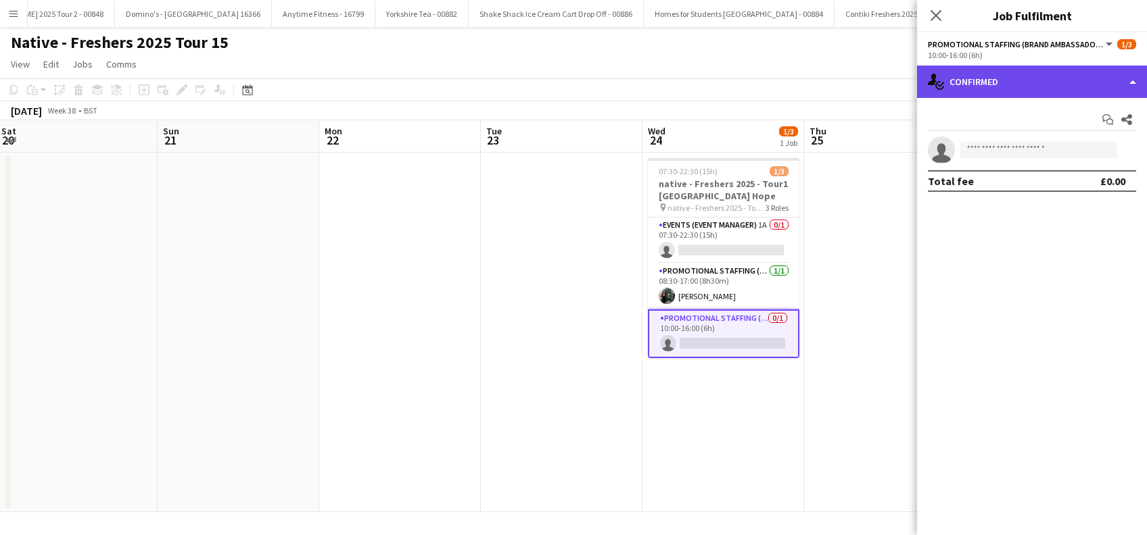
click at [1014, 77] on div "single-neutral-actions-check-2 Confirmed" at bounding box center [1032, 82] width 230 height 32
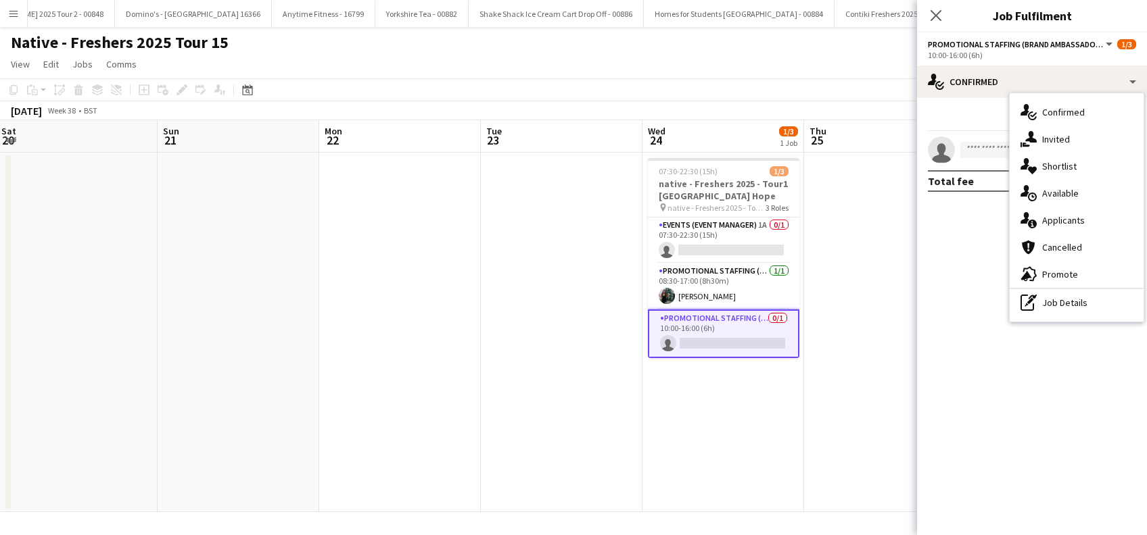
click at [855, 416] on app-date-cell at bounding box center [885, 333] width 162 height 360
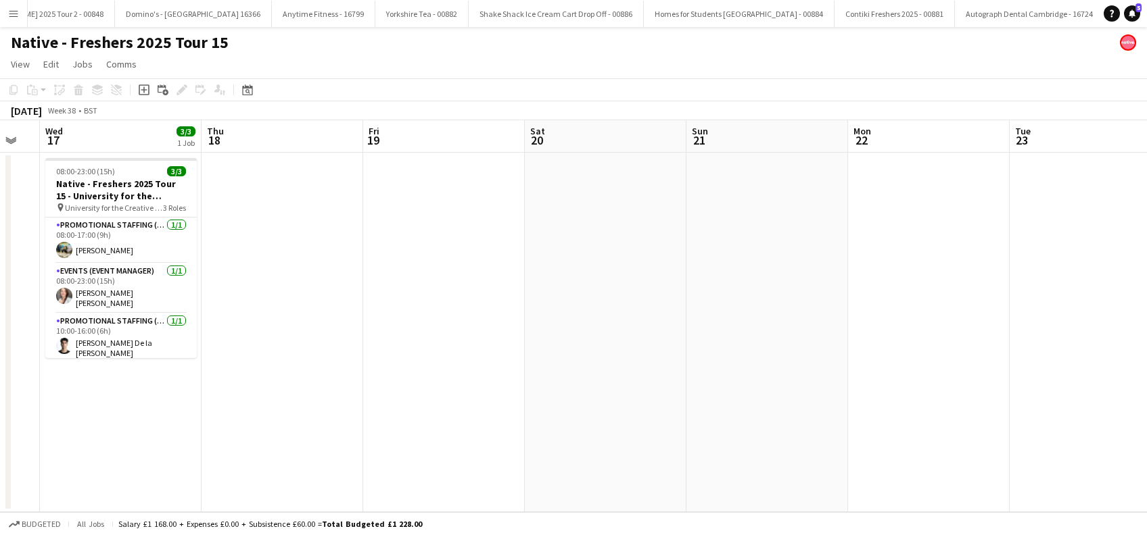
drag, startPoint x: 579, startPoint y: 447, endPoint x: 957, endPoint y: 427, distance: 379.2
click at [1056, 407] on app-calendar-viewport "Mon 15 1/1 1 Job Tue 16 Wed 17 3/3 1 Job Thu 18 Fri 19 Sat 20 Sun 21 Mon 22 Tue…" at bounding box center [573, 316] width 1147 height 392
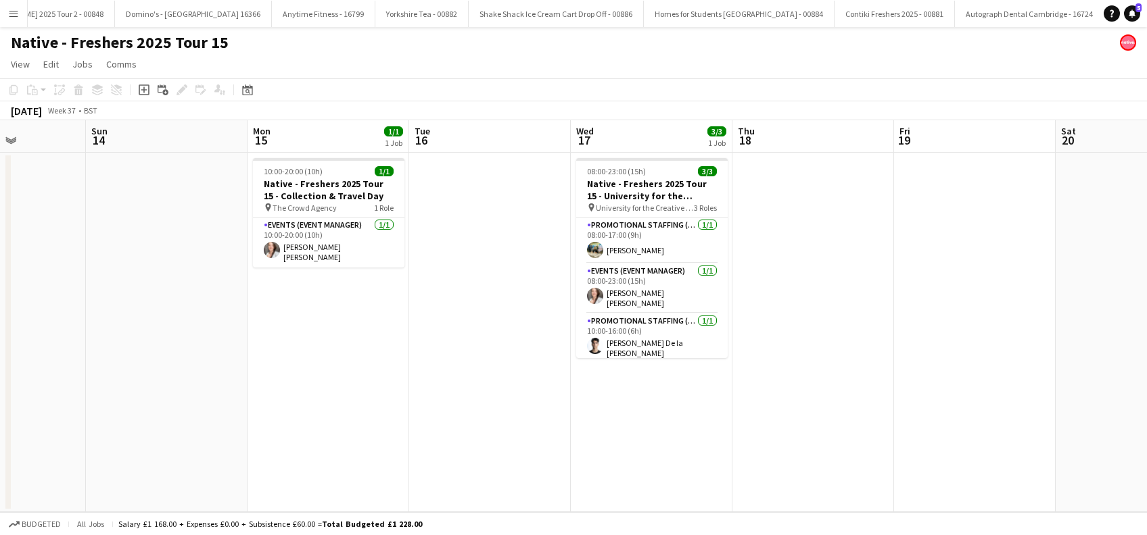
drag, startPoint x: 782, startPoint y: 425, endPoint x: 1007, endPoint y: 413, distance: 225.5
click at [1007, 413] on app-calendar-viewport "Thu 11 Fri 12 Sat 13 Sun 14 Mon 15 1/1 1 Job Tue 16 Wed 17 3/3 1 Job Thu 18 Fri…" at bounding box center [573, 316] width 1147 height 392
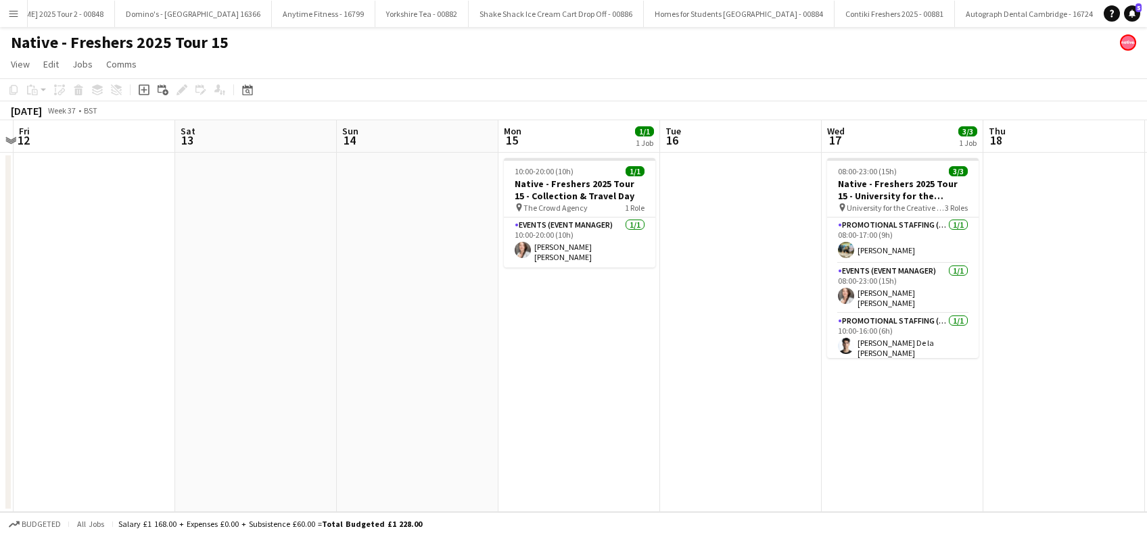
scroll to position [0, 307]
drag, startPoint x: 649, startPoint y: 442, endPoint x: 897, endPoint y: 412, distance: 249.8
click at [897, 412] on app-calendar-viewport "Wed 10 Thu 11 Fri 12 Sat 13 Sun 14 Mon 15 1/1 1 Job Tue 16 Wed 17 3/3 1 Job Thu…" at bounding box center [573, 316] width 1147 height 392
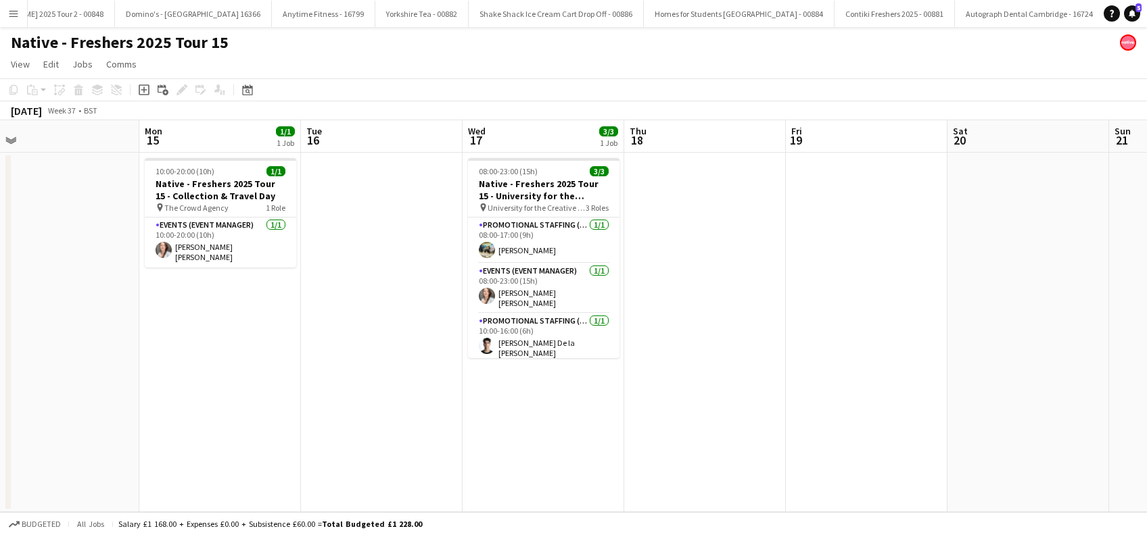
drag, startPoint x: 584, startPoint y: 385, endPoint x: 419, endPoint y: 419, distance: 168.3
click at [170, 443] on app-calendar-viewport "Wed 10 Thu 11 Fri 12 Sat 13 Sun 14 Mon 15 1/1 1 Job Tue 16 Wed 17 3/3 1 Job Thu…" at bounding box center [573, 316] width 1147 height 392
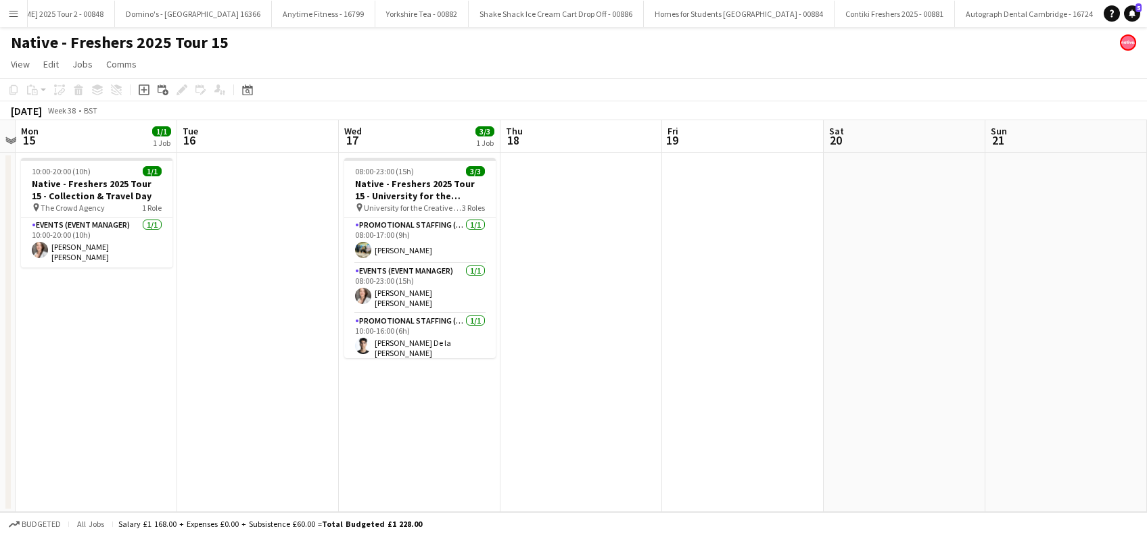
scroll to position [0, 559]
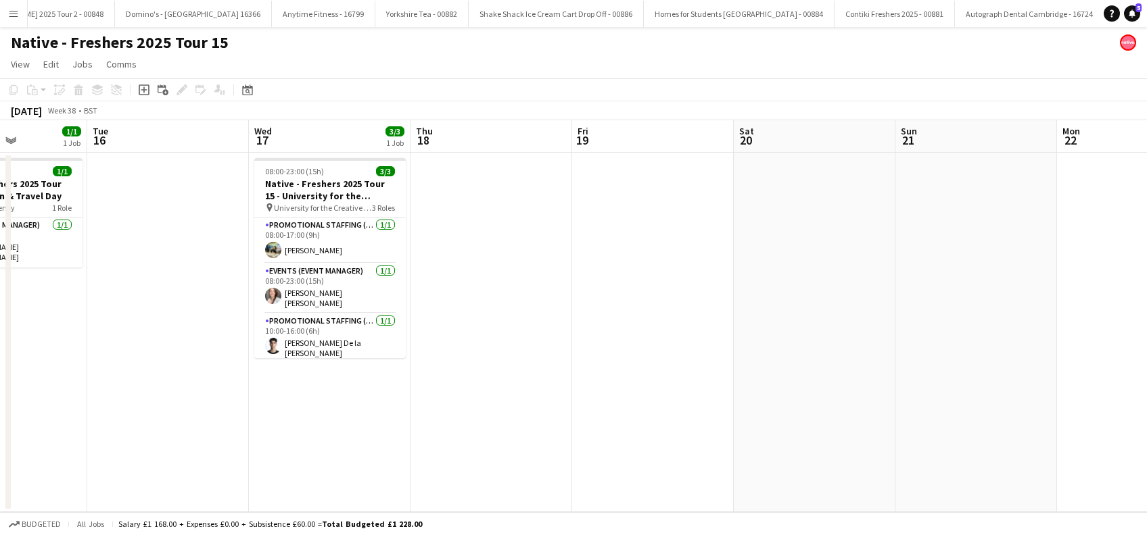
drag, startPoint x: 615, startPoint y: 444, endPoint x: 453, endPoint y: 477, distance: 165.8
click at [453, 477] on app-calendar-viewport "Fri 12 Sat 13 Sun 14 Mon 15 1/1 1 Job Tue 16 Wed 17 3/3 1 Job Thu 18 Fri 19 Sat…" at bounding box center [573, 316] width 1147 height 392
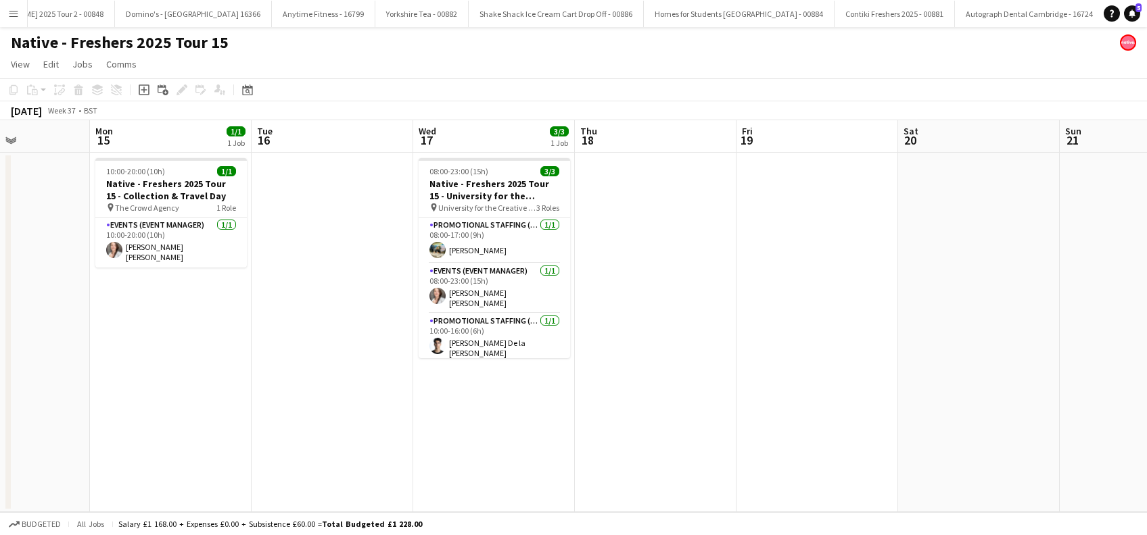
scroll to position [0, 346]
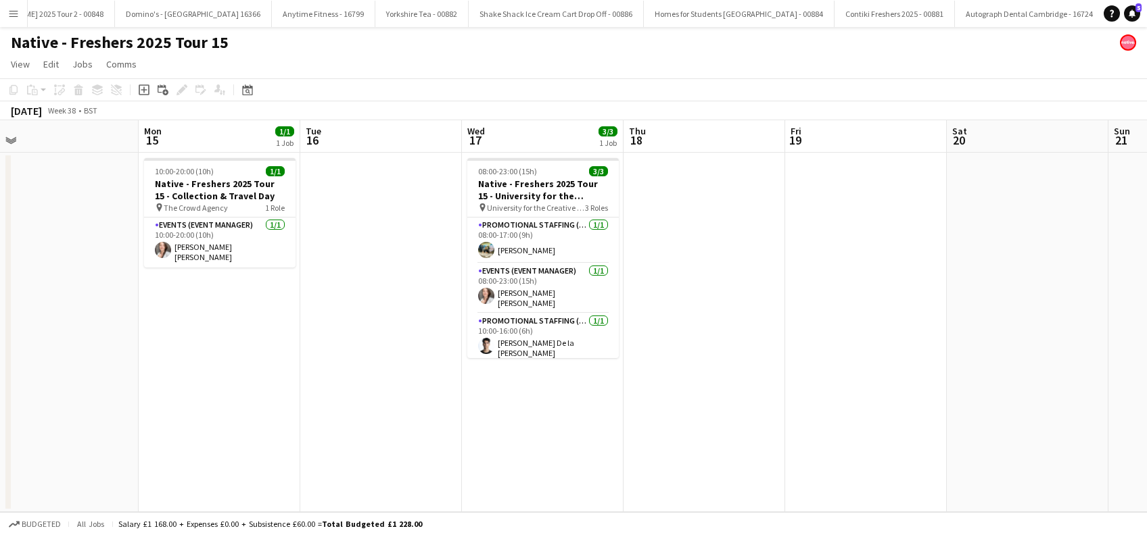
drag, startPoint x: 134, startPoint y: 462, endPoint x: 346, endPoint y: 449, distance: 212.7
click at [346, 449] on app-calendar-viewport "Fri 12 Sat 13 Sun 14 Mon 15 1/1 1 Job Tue 16 Wed 17 3/3 1 Job Thu 18 Fri 19 Sat…" at bounding box center [573, 316] width 1147 height 392
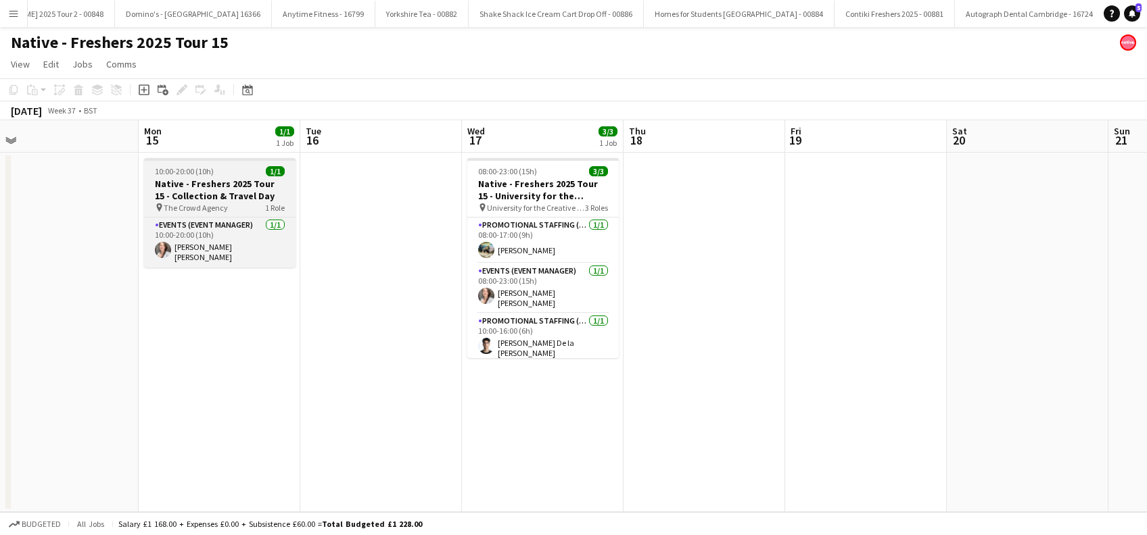
click at [193, 195] on h3 "Native - Freshers 2025 Tour 15 - Collection & Travel Day" at bounding box center [219, 190] width 151 height 24
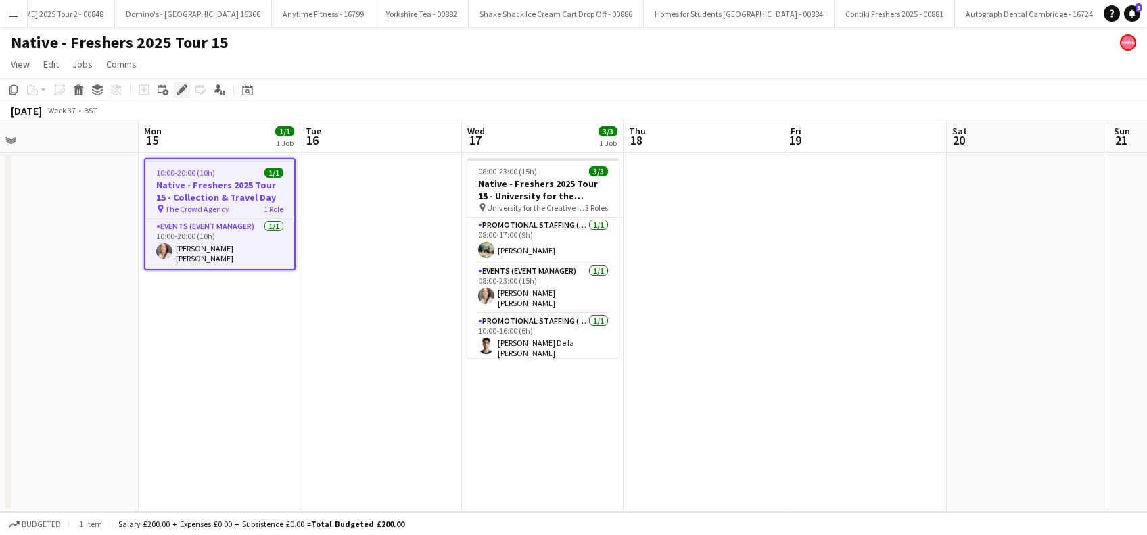
click at [176, 89] on icon "Edit" at bounding box center [181, 90] width 11 height 11
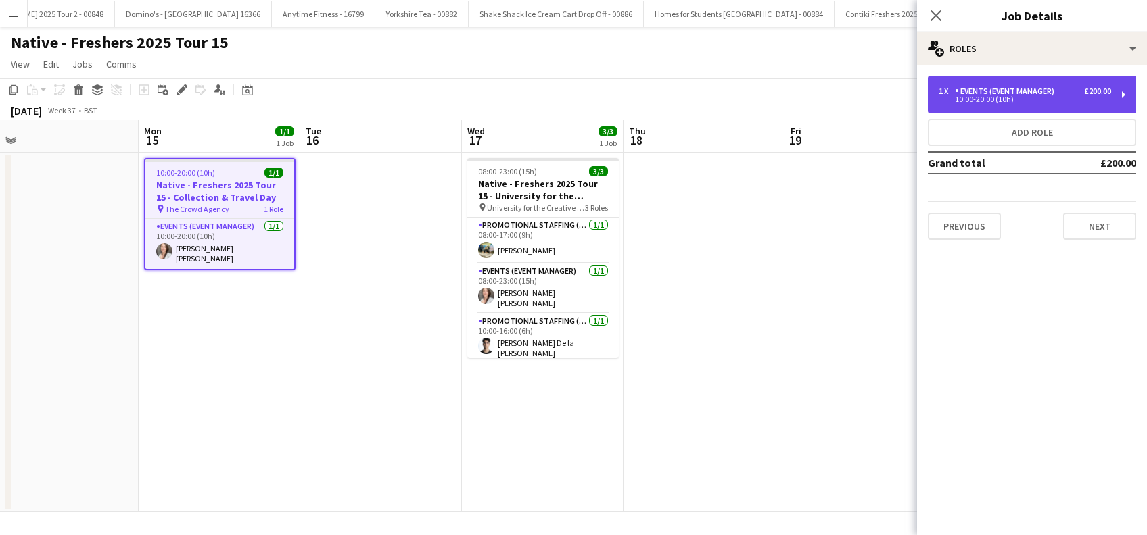
click at [1027, 97] on div "10:00-20:00 (10h)" at bounding box center [1024, 99] width 172 height 7
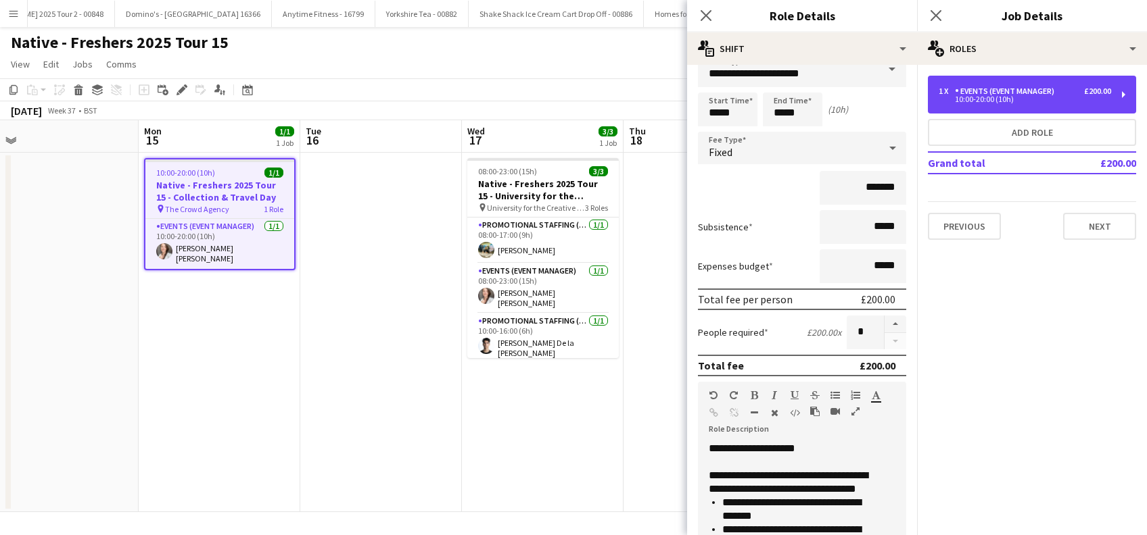
scroll to position [0, 0]
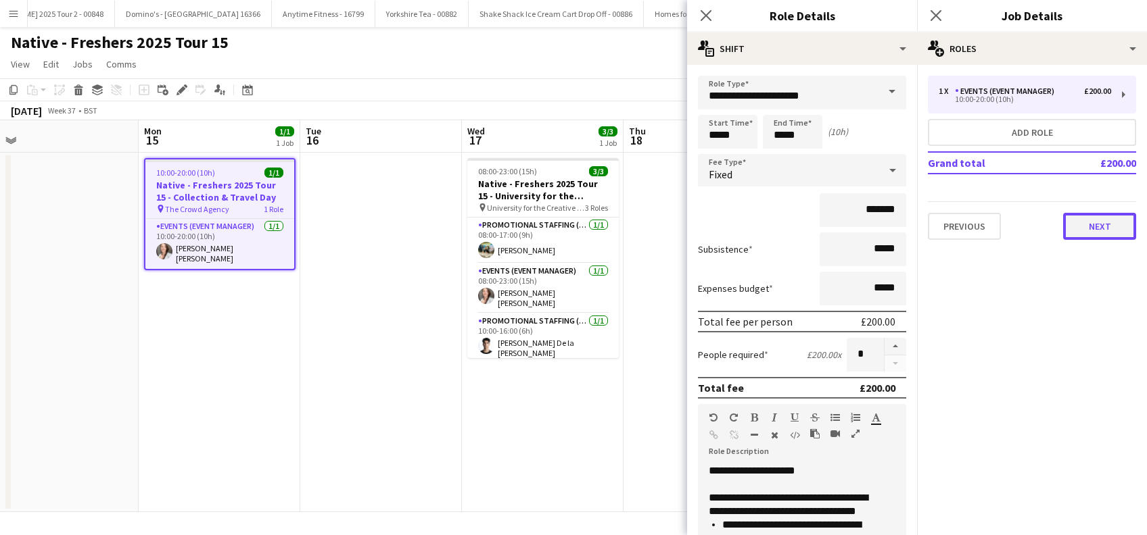
click at [1082, 237] on button "Next" at bounding box center [1099, 226] width 73 height 27
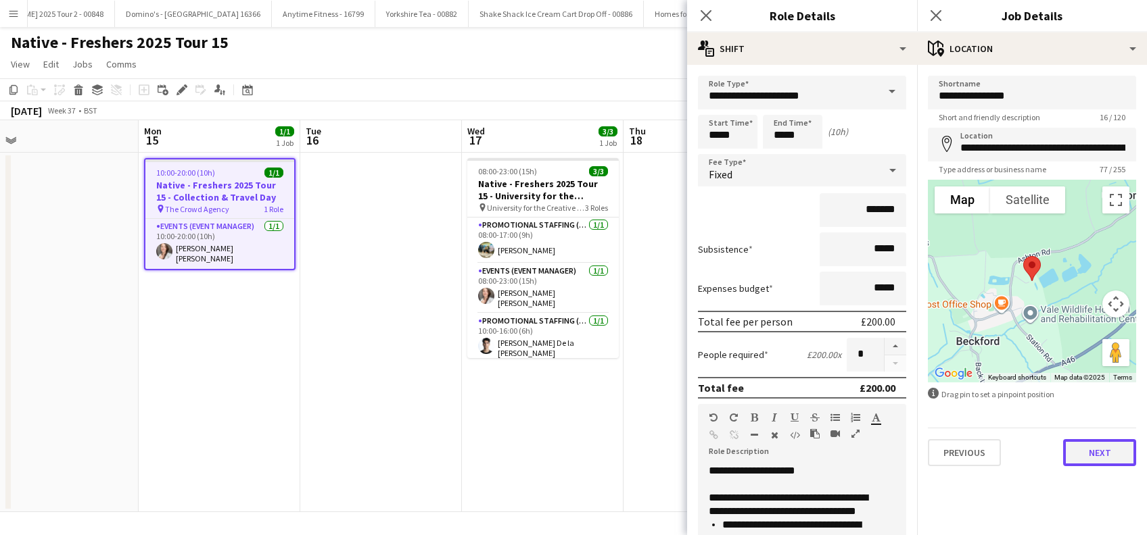
click at [1092, 455] on button "Next" at bounding box center [1099, 452] width 73 height 27
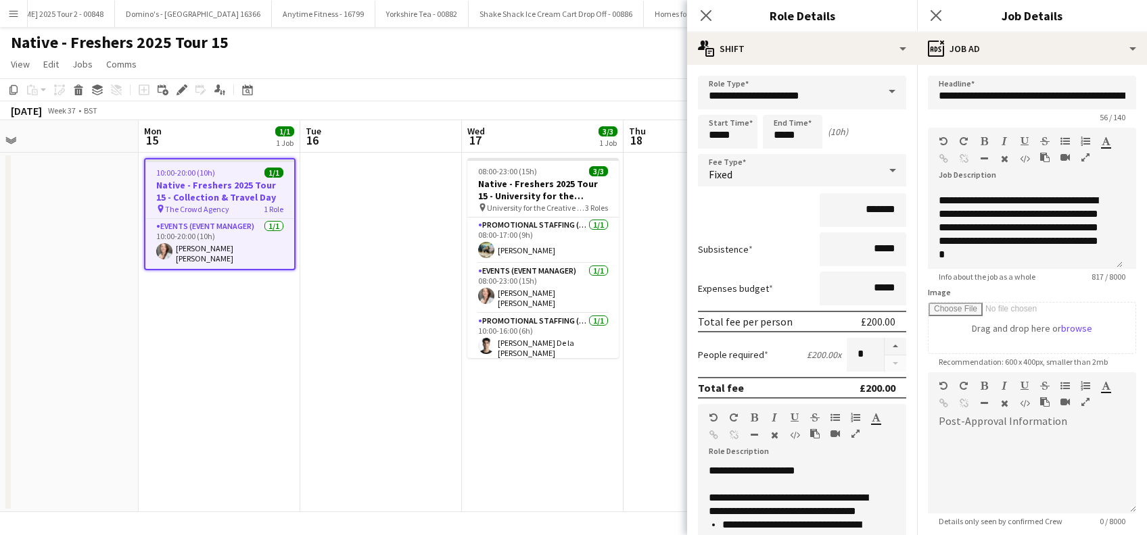
scroll to position [402, 0]
click at [938, 13] on icon at bounding box center [935, 15] width 13 height 13
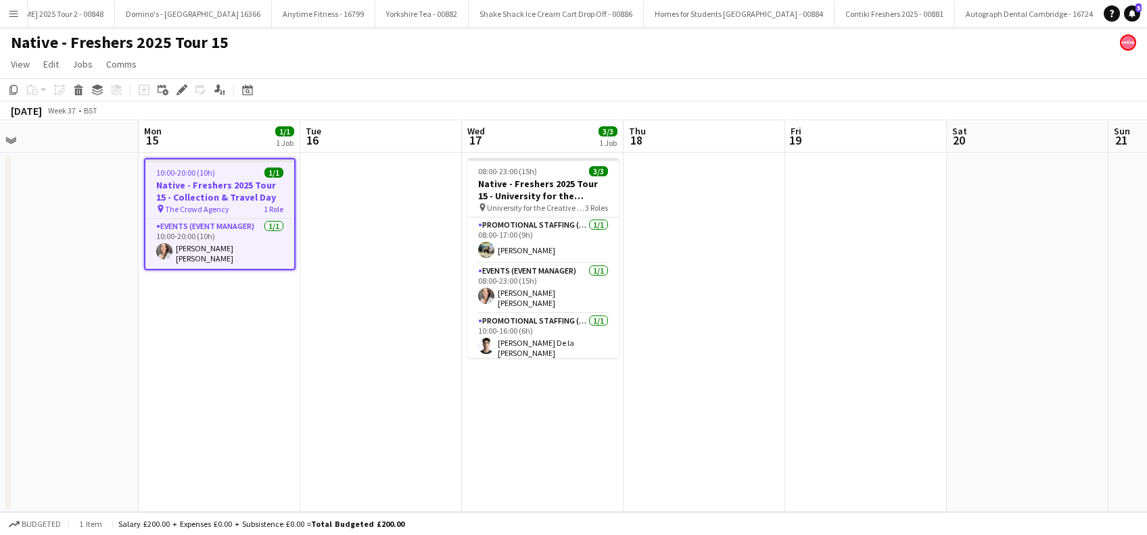
click at [734, 291] on app-date-cell at bounding box center [704, 333] width 162 height 360
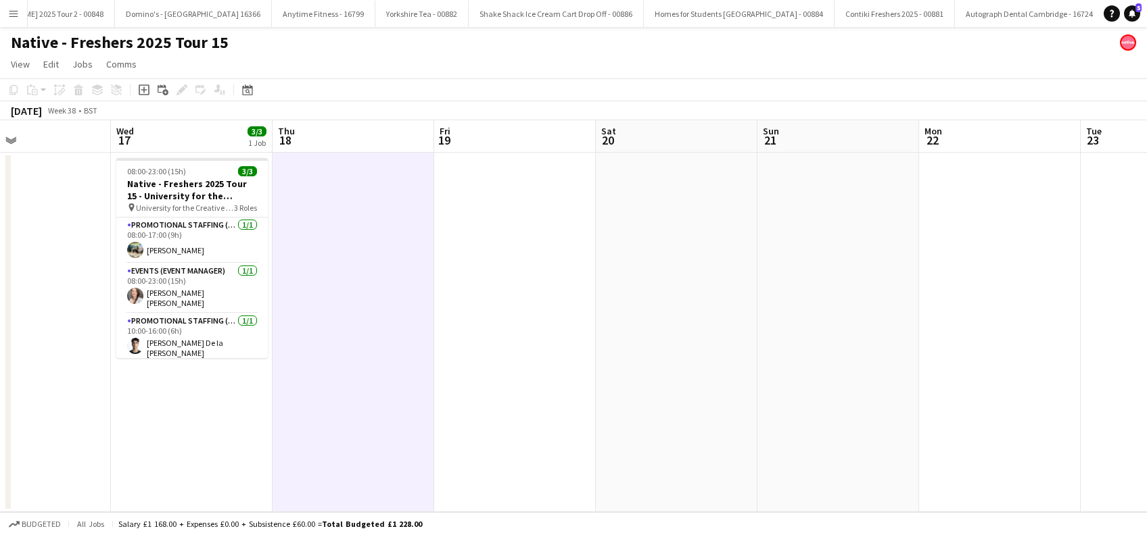
drag, startPoint x: 921, startPoint y: 398, endPoint x: 609, endPoint y: 423, distance: 312.7
click at [571, 439] on app-calendar-viewport "Sun 14 Mon 15 1/1 1 Job Tue 16 Wed 17 3/3 1 Job Thu 18 Fri 19 Sat 20 Sun 21 Mon…" at bounding box center [573, 316] width 1147 height 392
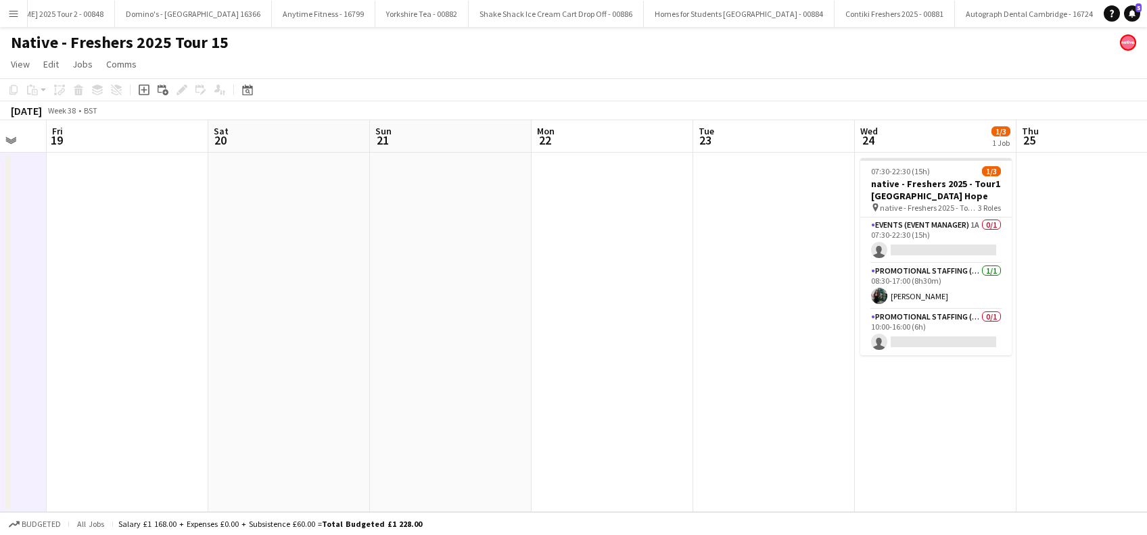
drag, startPoint x: 602, startPoint y: 412, endPoint x: 500, endPoint y: 434, distance: 105.0
click at [500, 434] on app-calendar-viewport "Tue 16 Wed 17 3/3 1 Job Thu 18 Fri 19 Sat 20 Sun 21 Mon 22 Tue 23 Wed 24 1/3 1 …" at bounding box center [573, 316] width 1147 height 392
click at [948, 247] on app-card-role "Events (Event Manager) 1A 0/1 07:30-22:30 (15h) single-neutral-actions" at bounding box center [933, 241] width 151 height 46
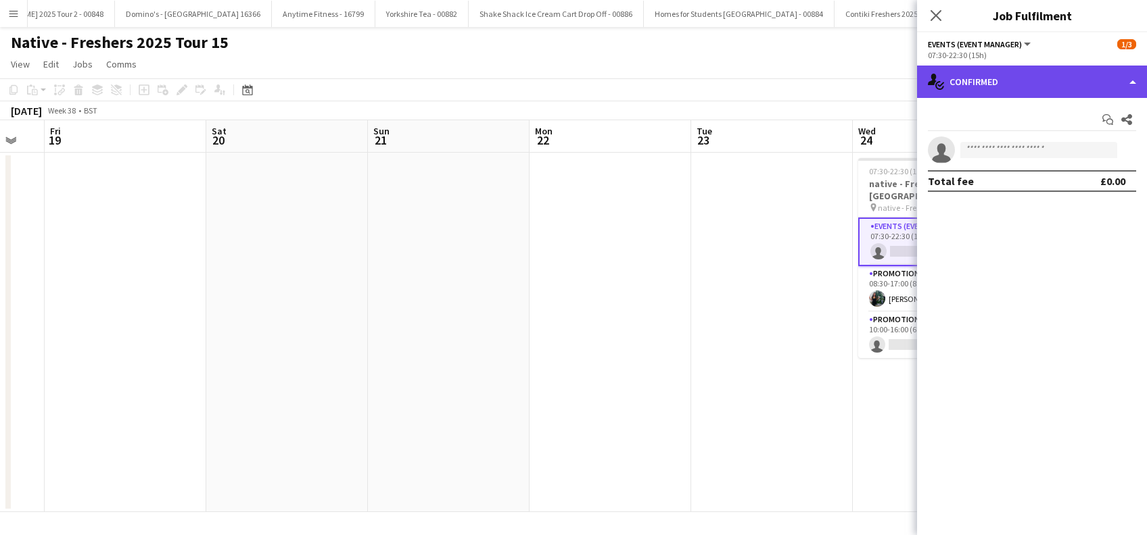
click at [1043, 83] on div "single-neutral-actions-check-2 Confirmed" at bounding box center [1032, 82] width 230 height 32
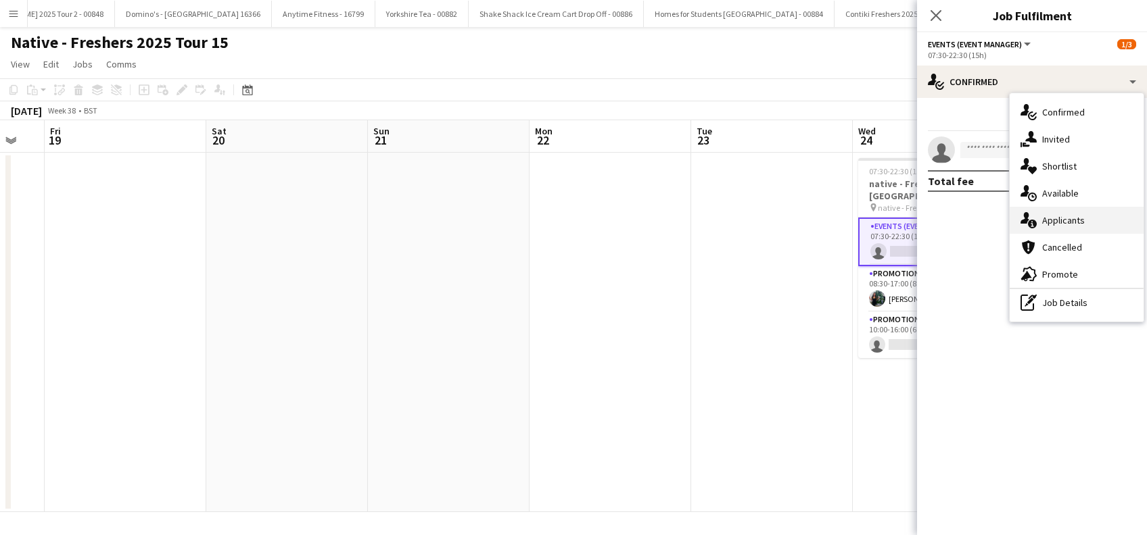
click at [1056, 222] on div "single-neutral-actions-information Applicants" at bounding box center [1076, 220] width 134 height 27
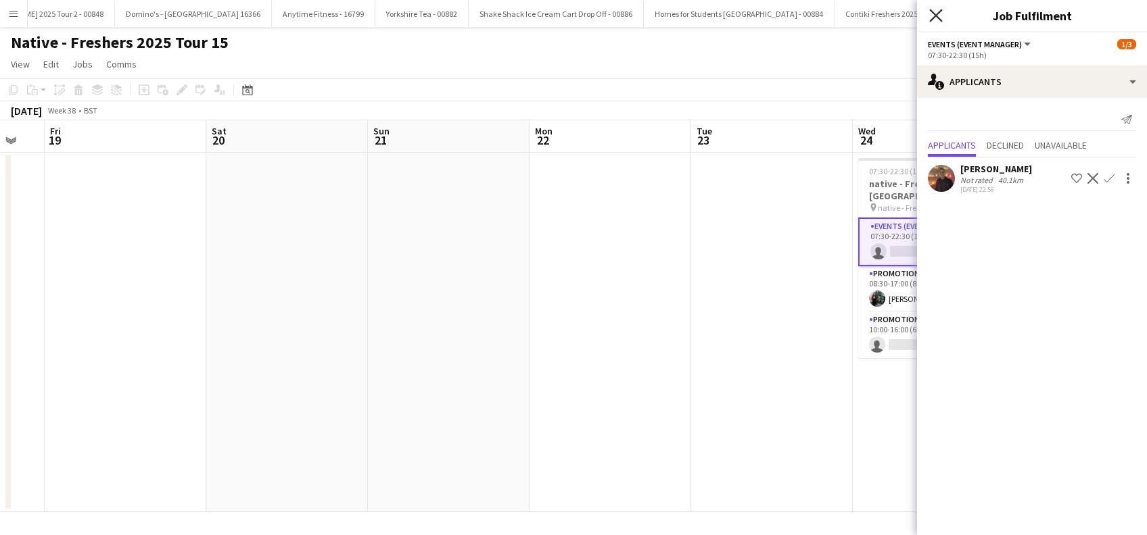
click at [940, 20] on icon at bounding box center [935, 15] width 13 height 13
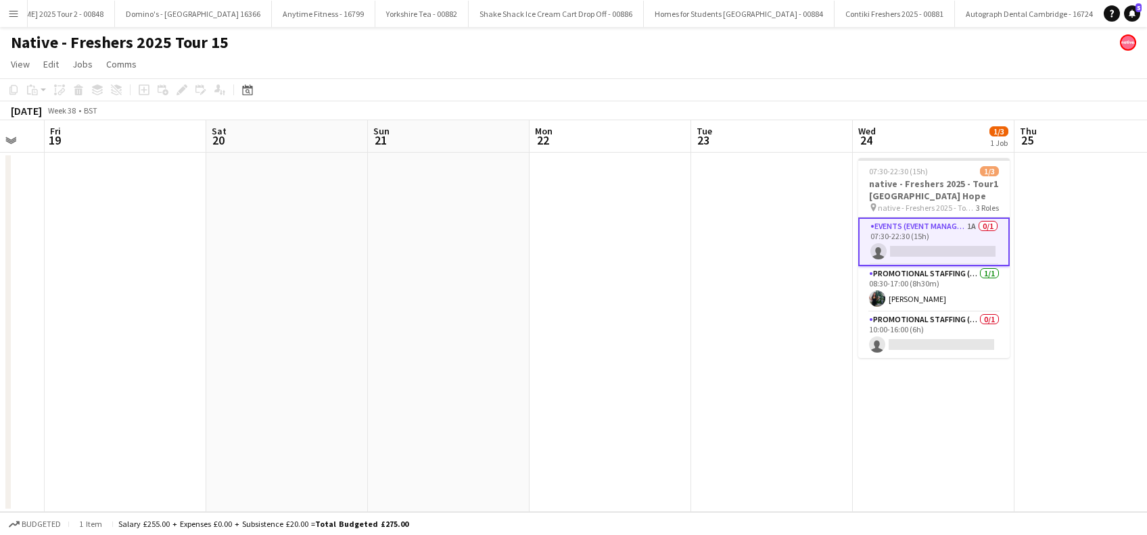
click at [753, 373] on app-date-cell at bounding box center [772, 333] width 162 height 360
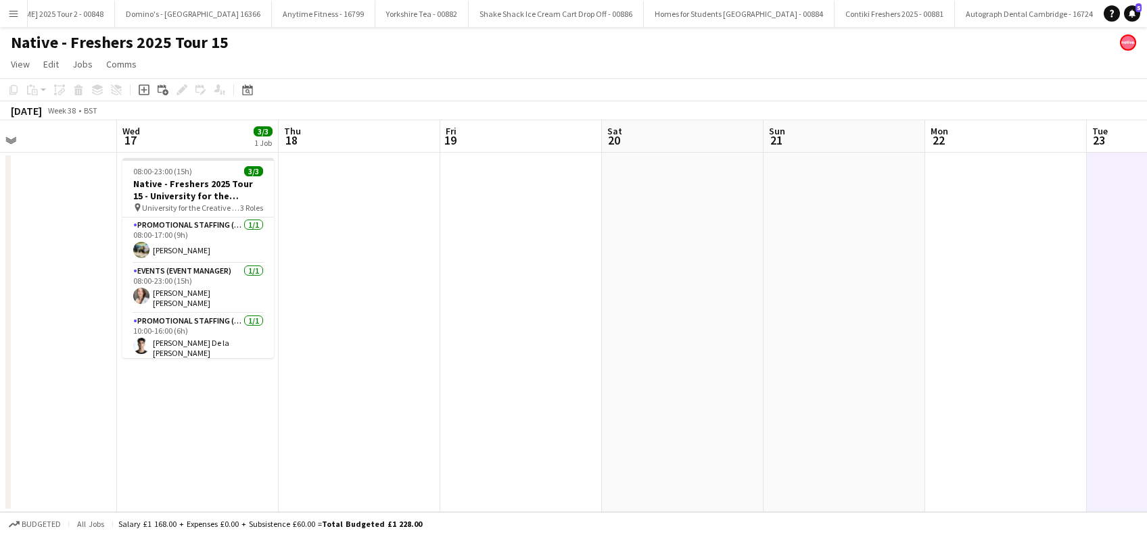
drag, startPoint x: 746, startPoint y: 412, endPoint x: 1149, endPoint y: 374, distance: 404.8
click at [1146, 374] on html "Menu Boards Boards Boards All jobs Status Workforce Workforce My Workforce Recr…" at bounding box center [573, 267] width 1147 height 535
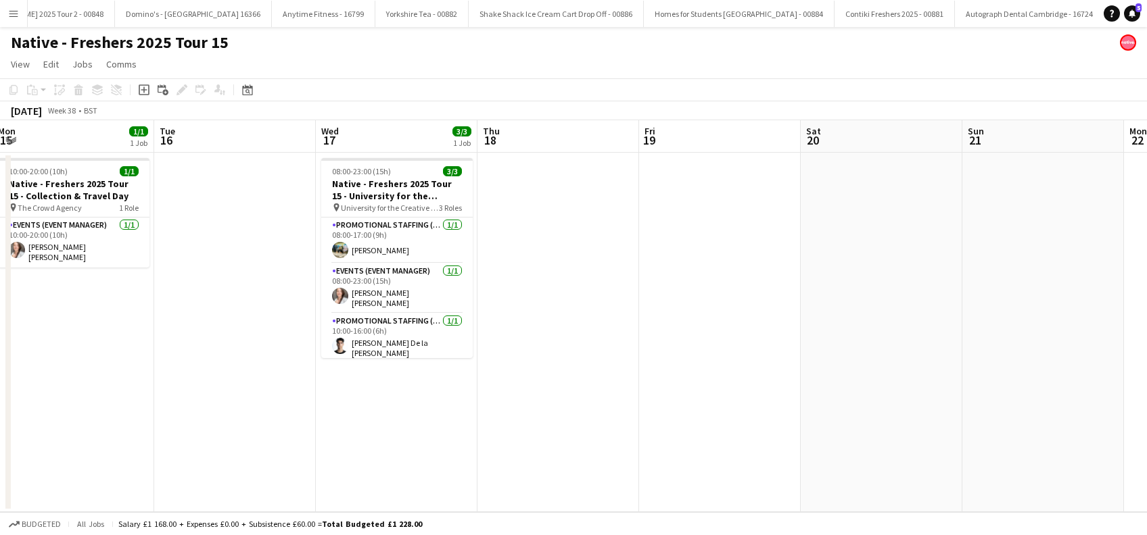
drag, startPoint x: 813, startPoint y: 402, endPoint x: 1012, endPoint y: 411, distance: 199.0
click at [1012, 411] on app-calendar-viewport "Sat 13 Sun 14 Mon 15 1/1 1 Job Tue 16 Wed 17 3/3 1 Job Thu 18 Fri 19 Sat 20 Sun…" at bounding box center [573, 316] width 1147 height 392
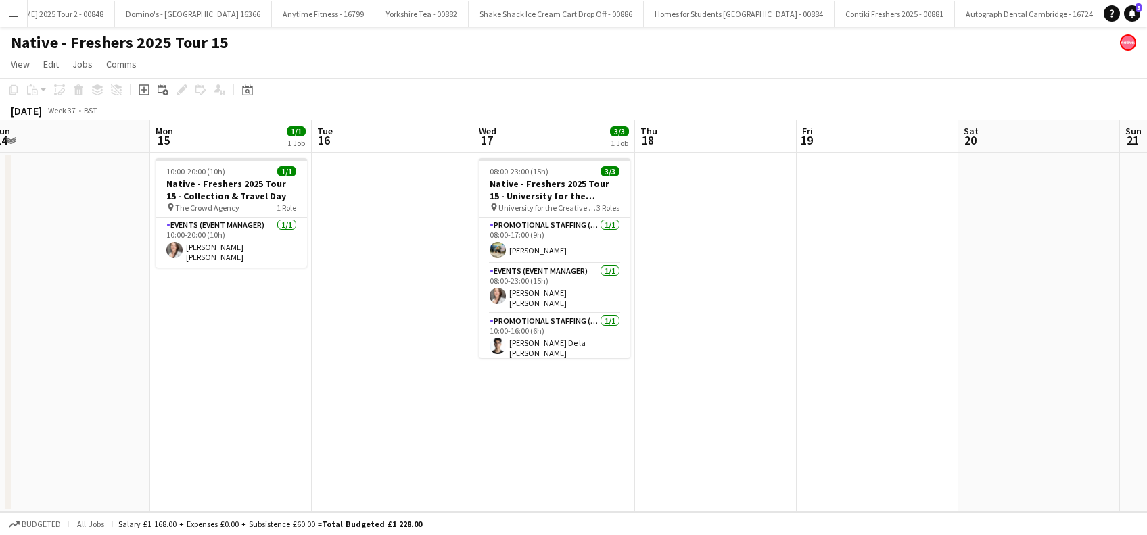
drag, startPoint x: 795, startPoint y: 420, endPoint x: 953, endPoint y: 409, distance: 158.6
click at [953, 409] on app-calendar-viewport "Fri 12 Sat 13 Sun 14 Mon 15 1/1 1 Job Tue 16 Wed 17 3/3 1 Job Thu 18 Fri 19 Sat…" at bounding box center [573, 316] width 1147 height 392
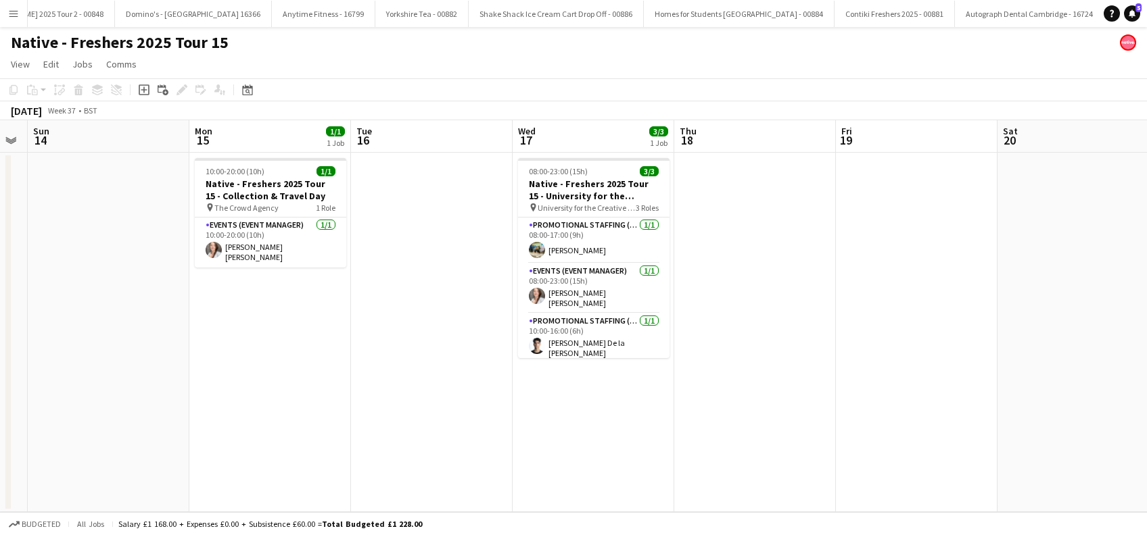
scroll to position [0, 277]
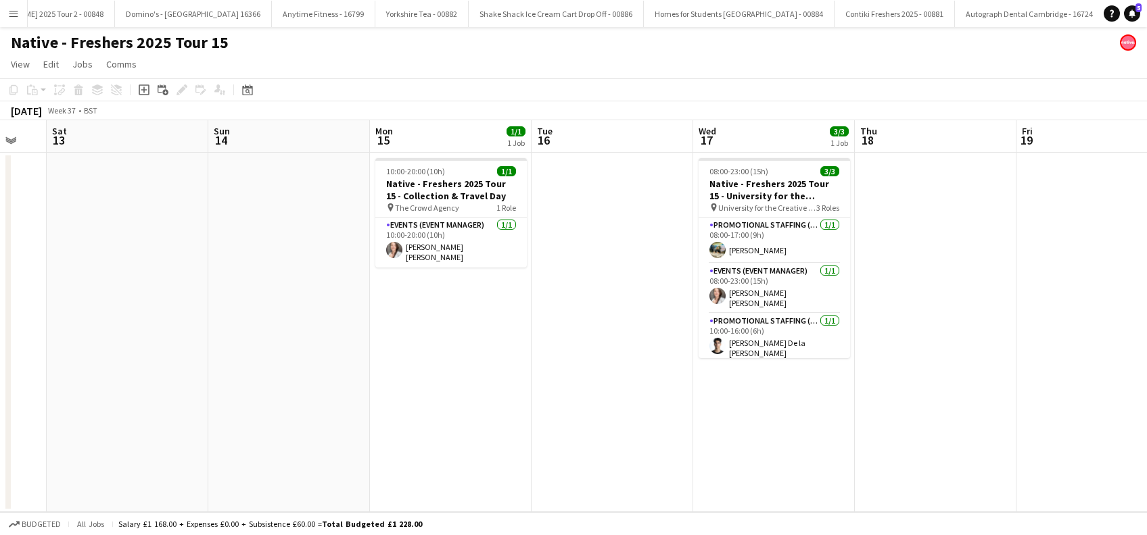
drag, startPoint x: 734, startPoint y: 414, endPoint x: 948, endPoint y: 411, distance: 213.7
click at [948, 411] on app-calendar-viewport "Thu 11 Fri 12 Sat 13 Sun 14 Mon 15 1/1 1 Job Tue 16 Wed 17 3/3 1 Job Thu 18 Fri…" at bounding box center [573, 316] width 1147 height 392
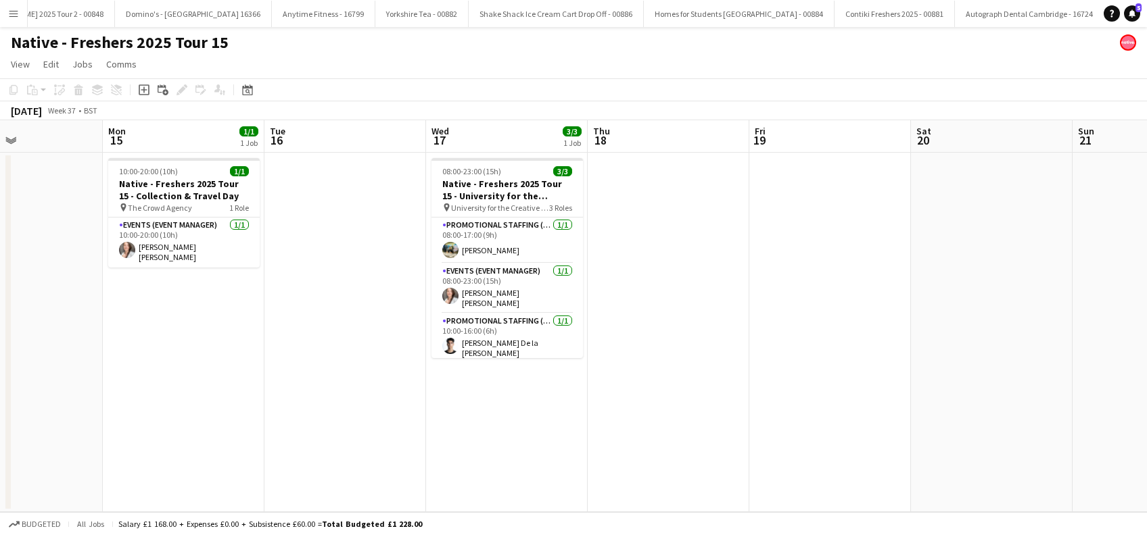
drag, startPoint x: 936, startPoint y: 388, endPoint x: 669, endPoint y: 434, distance: 271.0
click at [669, 434] on app-calendar-viewport "Thu 11 Fri 12 Sat 13 Sun 14 Mon 15 1/1 1 Job Tue 16 Wed 17 3/3 1 Job Thu 18 Fri…" at bounding box center [573, 316] width 1147 height 392
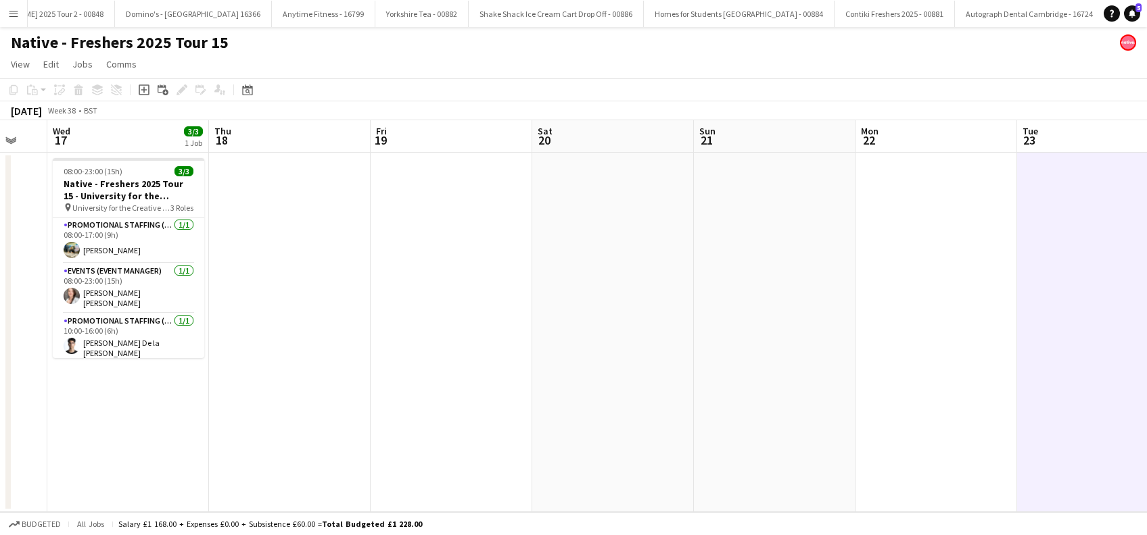
drag, startPoint x: 998, startPoint y: 367, endPoint x: 618, endPoint y: 459, distance: 391.0
click at [618, 459] on app-calendar-viewport "Sat 13 Sun 14 Mon 15 1/1 1 Job Tue 16 Wed 17 3/3 1 Job Thu 18 Fri 19 Sat 20 Sun…" at bounding box center [573, 316] width 1147 height 392
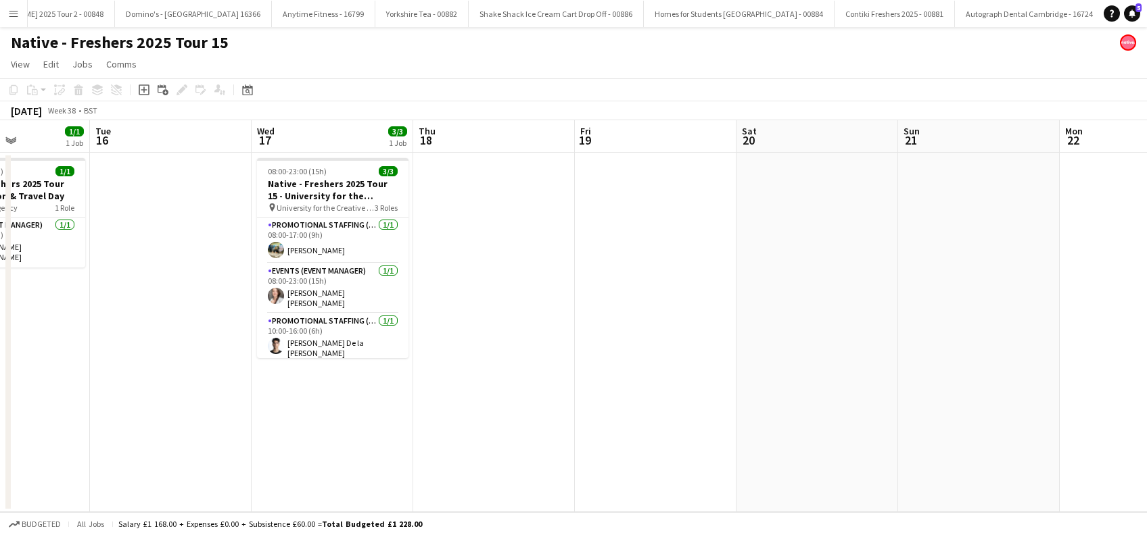
drag, startPoint x: 925, startPoint y: 415, endPoint x: 465, endPoint y: 496, distance: 466.9
click at [462, 507] on app-calendar-viewport "Sat 13 Sun 14 Mon 15 1/1 1 Job Tue 16 Wed 17 3/3 1 Job Thu 18 Fri 19 Sat 20 Sun…" at bounding box center [573, 316] width 1147 height 392
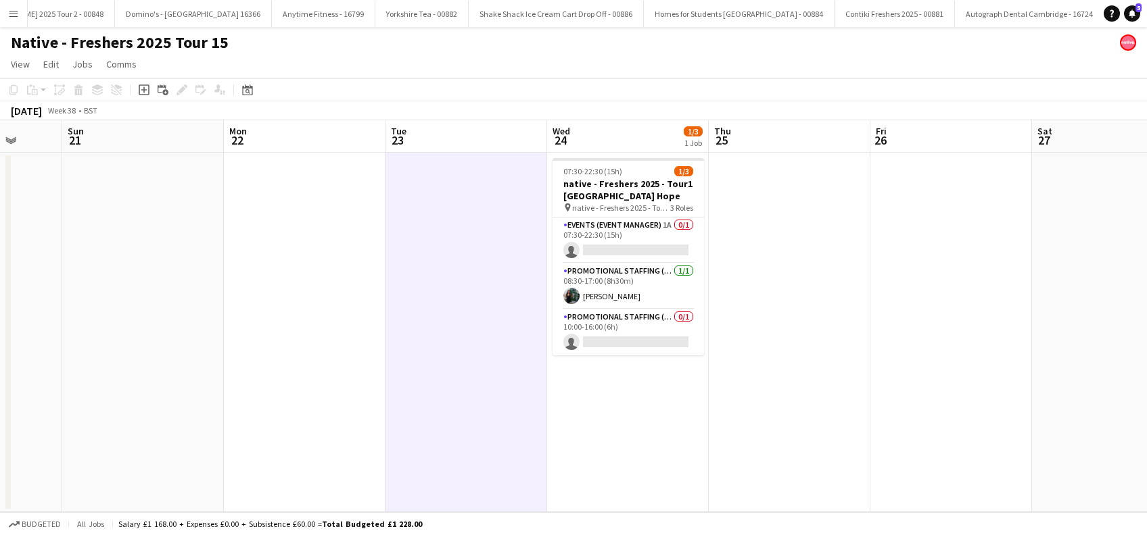
drag, startPoint x: 993, startPoint y: 429, endPoint x: 825, endPoint y: 452, distance: 169.2
click at [825, 452] on app-calendar-viewport "Wed 17 3/3 1 Job Thu 18 Fri 19 Sat 20 Sun 21 Mon 22 Tue 23 Wed 24 1/3 1 Job Thu…" at bounding box center [573, 316] width 1147 height 392
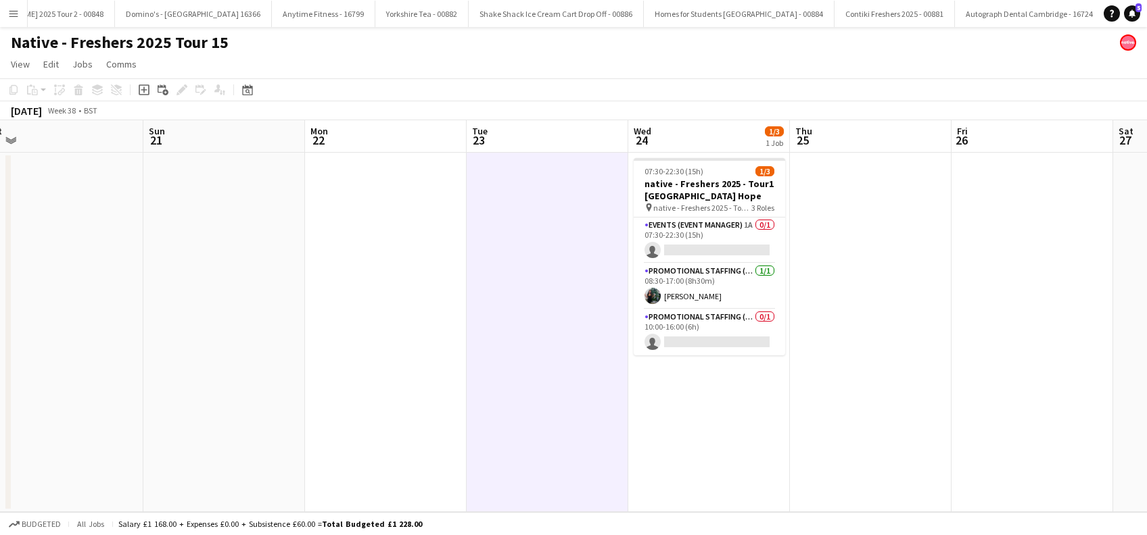
scroll to position [0, 494]
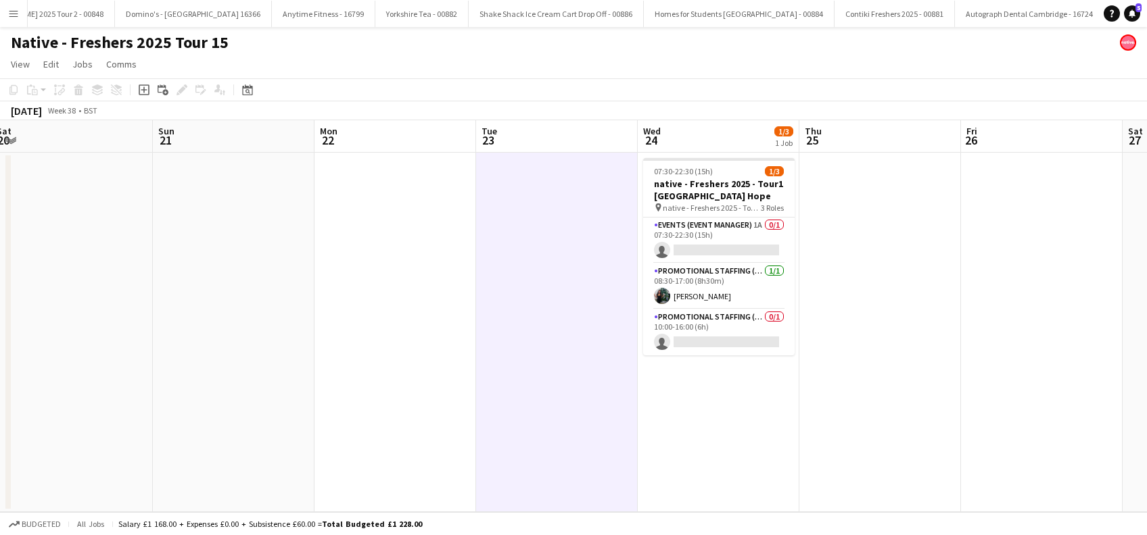
drag, startPoint x: 746, startPoint y: 396, endPoint x: 837, endPoint y: 394, distance: 90.6
click at [837, 394] on app-calendar-viewport "Wed 17 3/3 1 Job Thu 18 Fri 19 Sat 20 Sun 21 Mon 22 Tue 23 Wed 24 1/3 1 Job Thu…" at bounding box center [573, 316] width 1147 height 392
click at [730, 243] on app-card-role "Events (Event Manager) 1A 0/1 07:30-22:30 (15h) single-neutral-actions" at bounding box center [718, 241] width 151 height 46
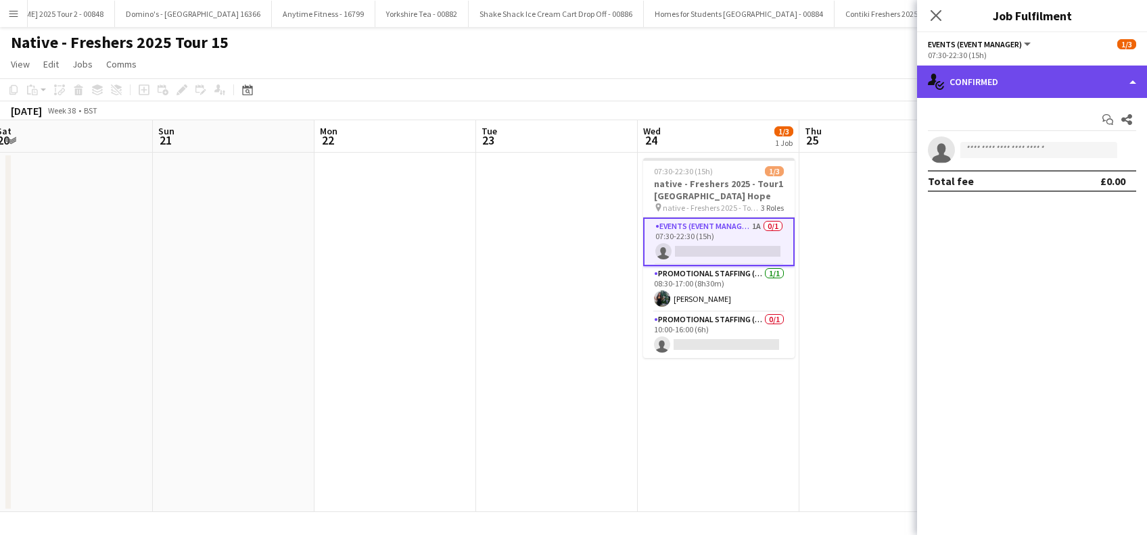
click at [1049, 74] on div "single-neutral-actions-check-2 Confirmed" at bounding box center [1032, 82] width 230 height 32
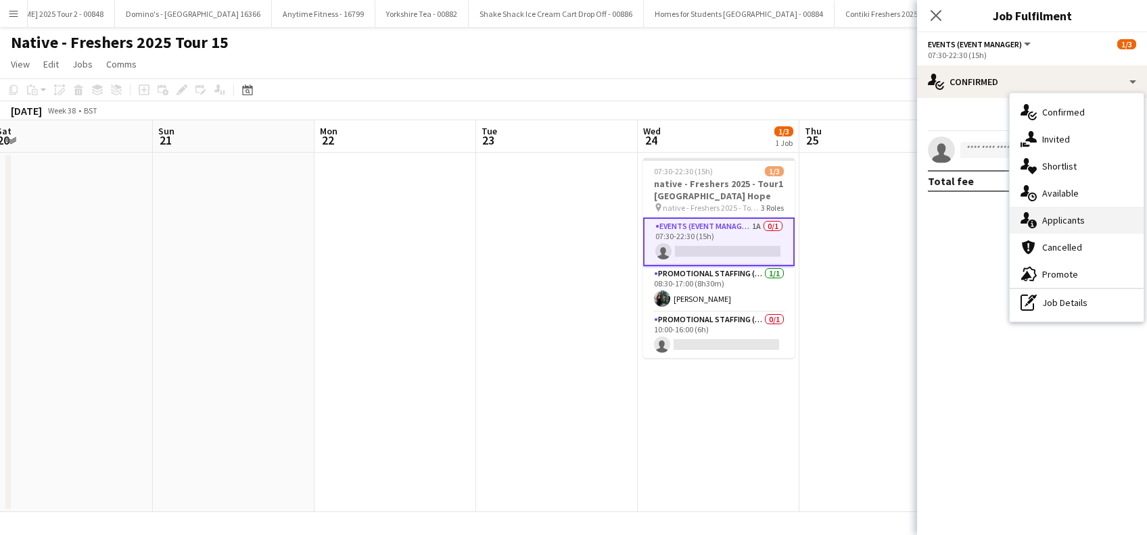
click at [1069, 231] on div "single-neutral-actions-information Applicants" at bounding box center [1076, 220] width 134 height 27
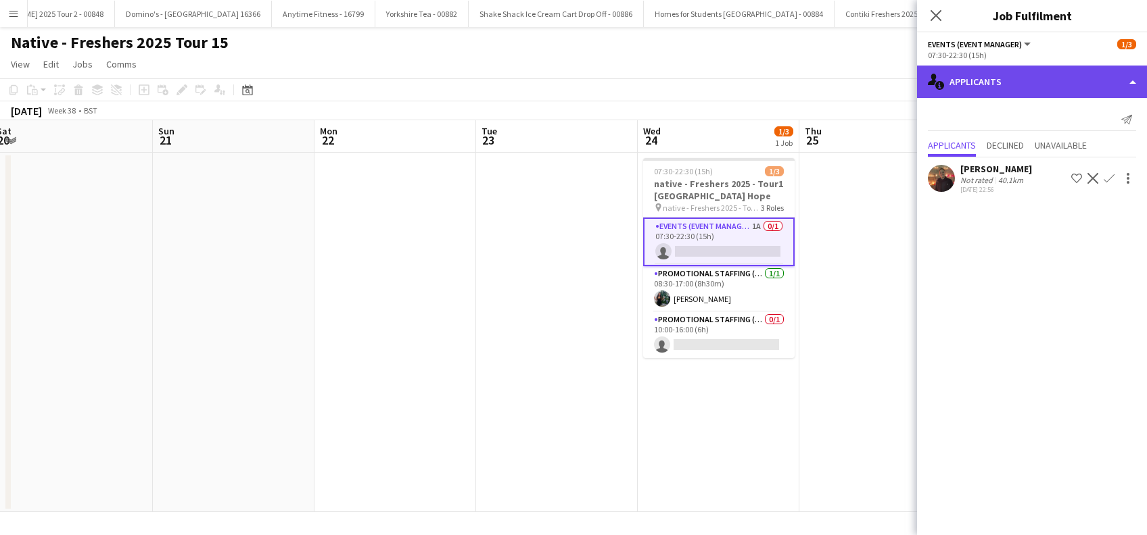
click at [1051, 72] on div "single-neutral-actions-information Applicants" at bounding box center [1032, 82] width 230 height 32
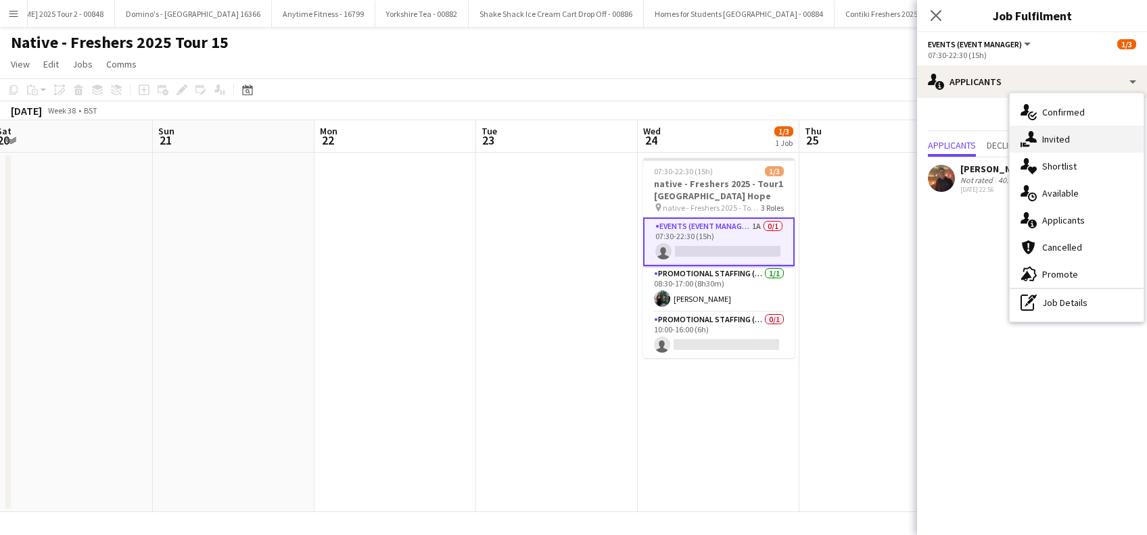
click at [1063, 135] on div "single-neutral-actions-share-1 Invited" at bounding box center [1076, 139] width 134 height 27
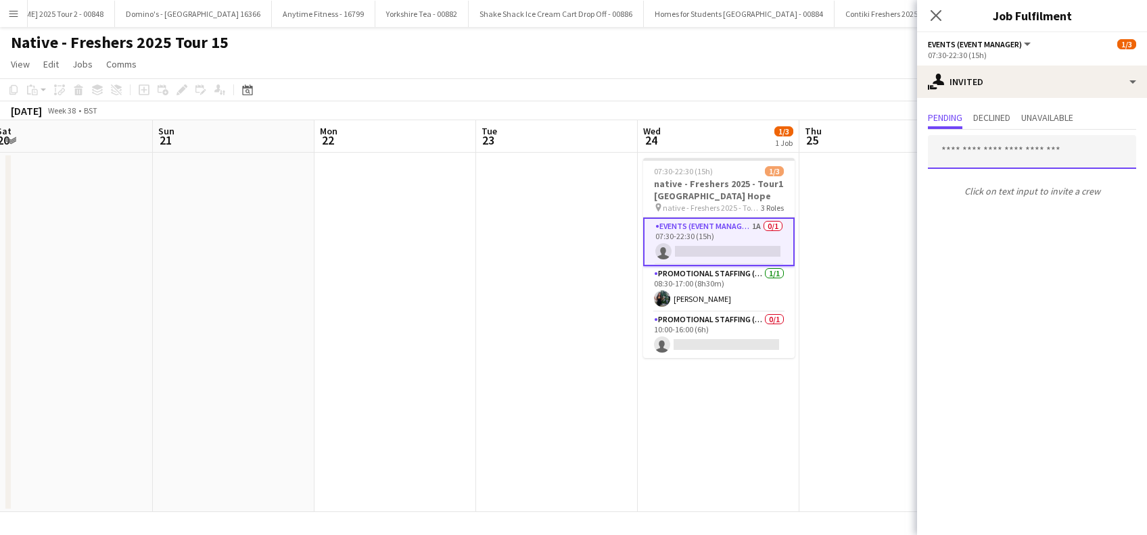
click at [976, 151] on input "text" at bounding box center [1032, 152] width 208 height 34
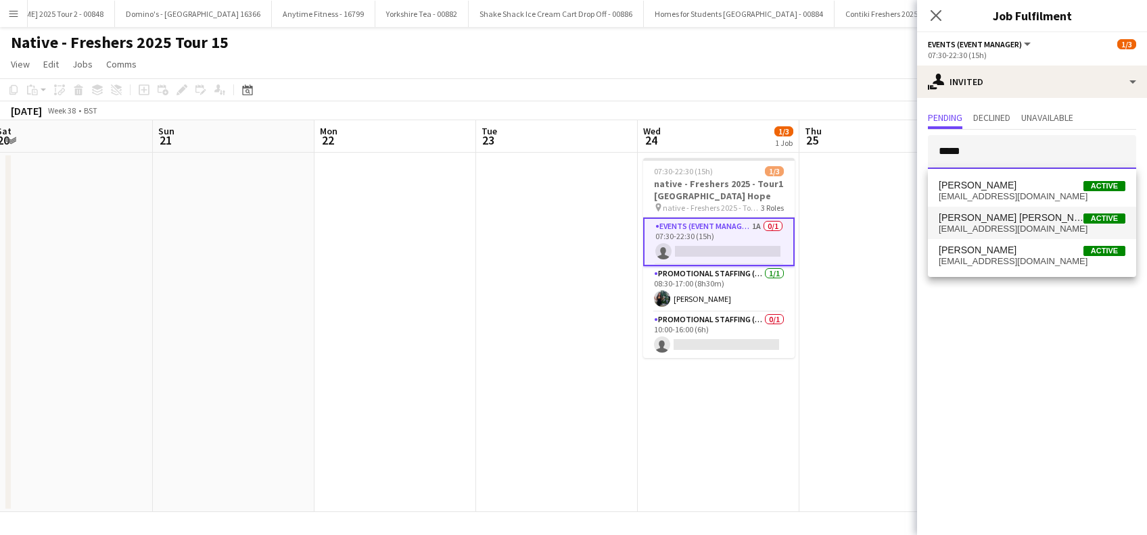
type input "*****"
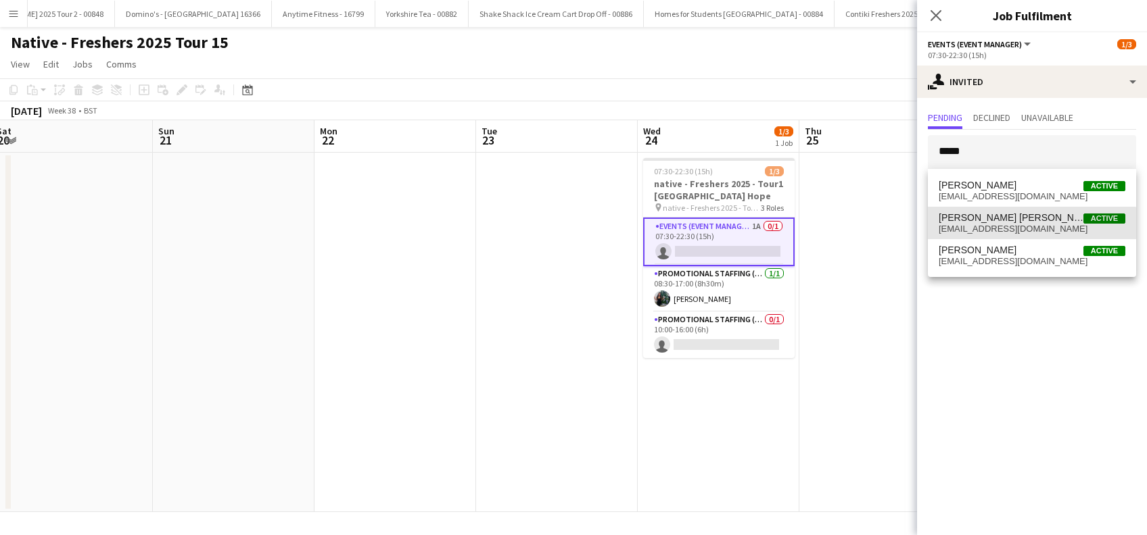
click at [1004, 231] on span "kristelheidiseidler@gmail.com" at bounding box center [1031, 229] width 187 height 11
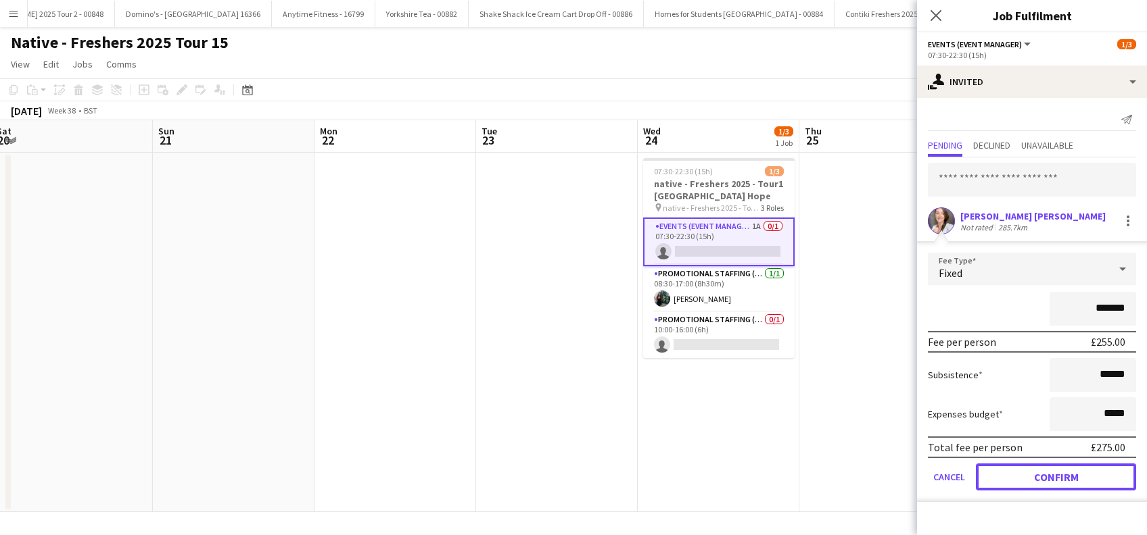
click at [1057, 471] on button "Confirm" at bounding box center [1056, 477] width 160 height 27
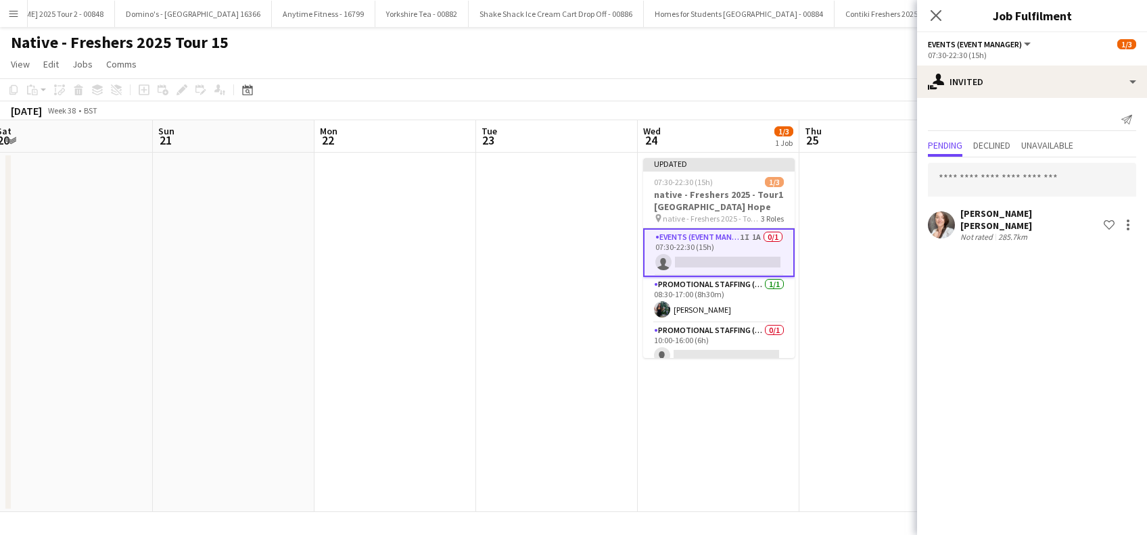
click at [865, 345] on app-date-cell at bounding box center [880, 333] width 162 height 360
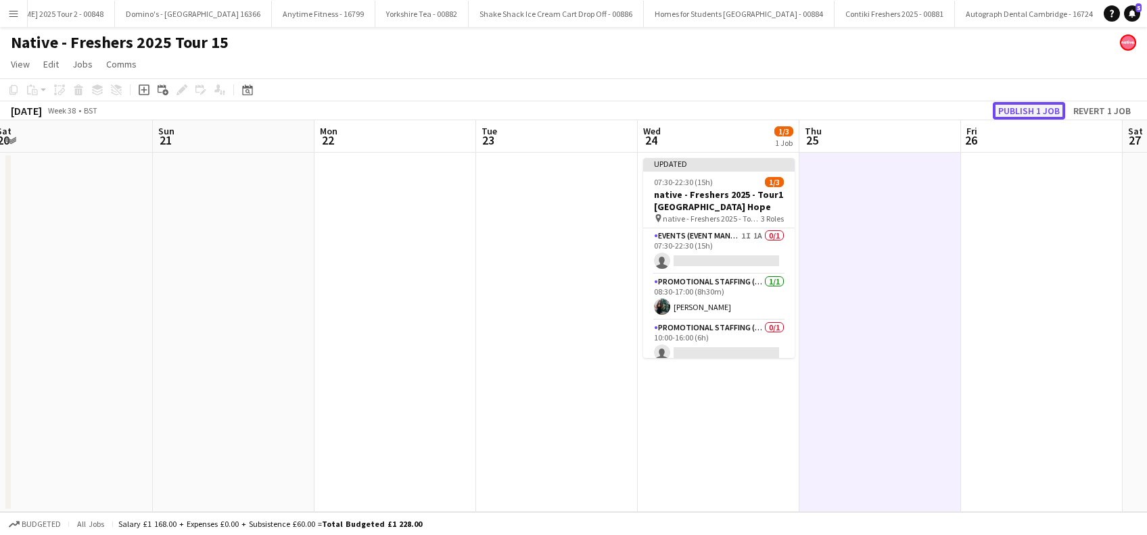
click at [1032, 112] on button "Publish 1 job" at bounding box center [1029, 111] width 72 height 18
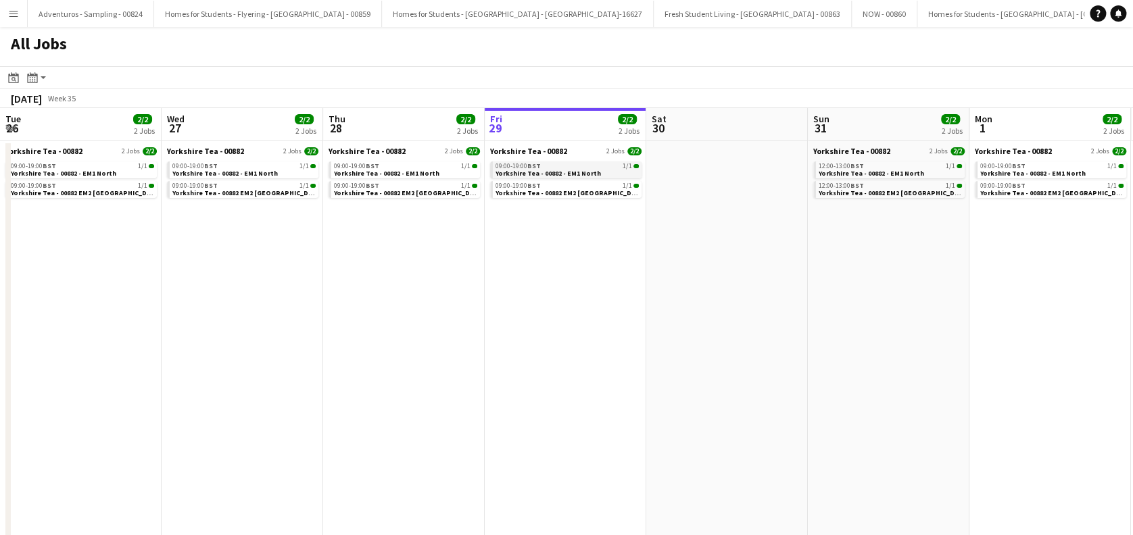
scroll to position [0, 323]
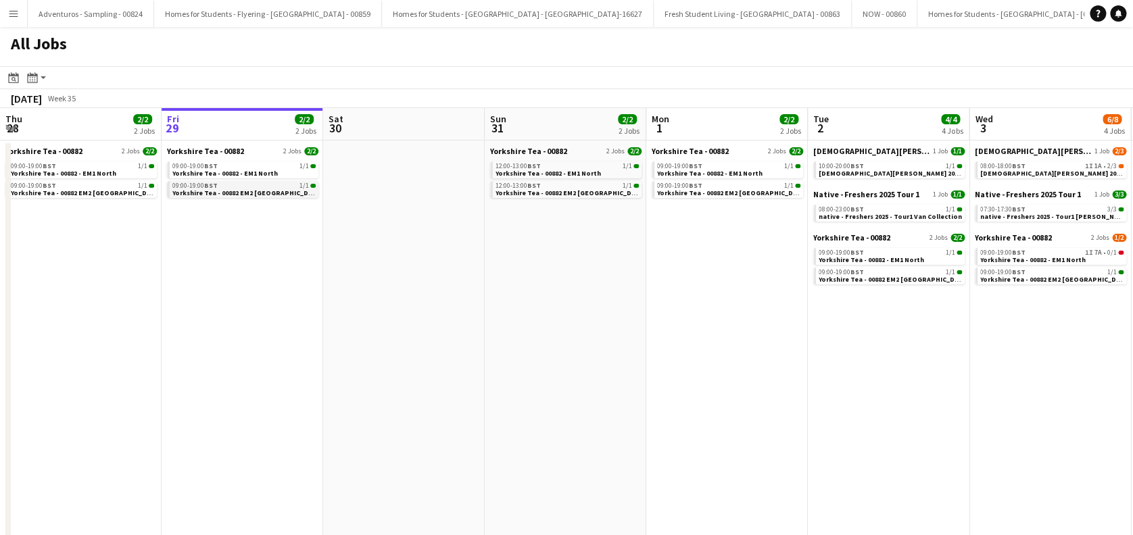
click at [246, 191] on span "Yorkshire Tea - 00882 EM2 [GEOGRAPHIC_DATA]" at bounding box center [247, 193] width 150 height 9
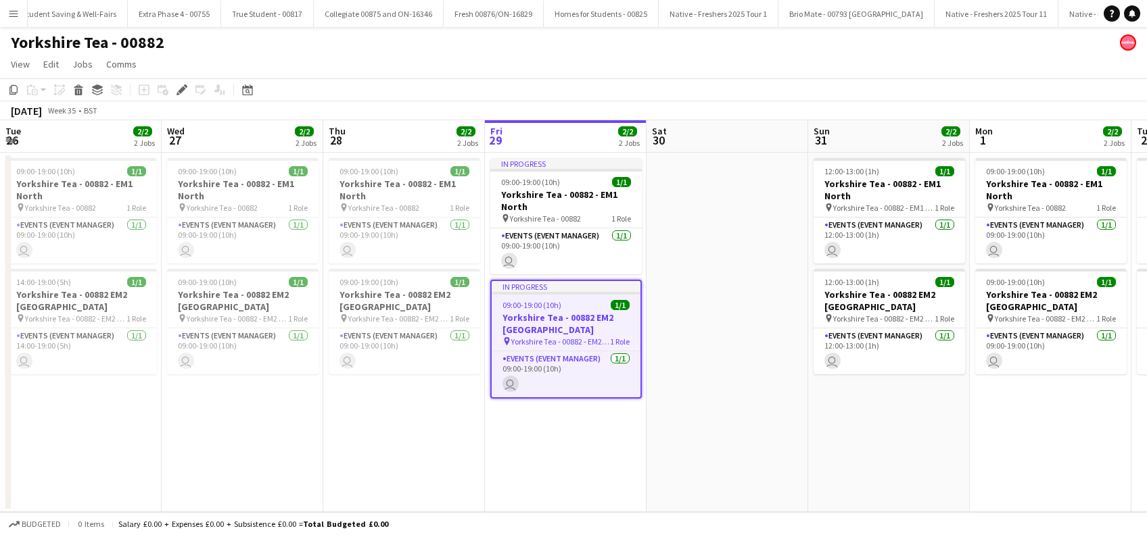
scroll to position [0, 3949]
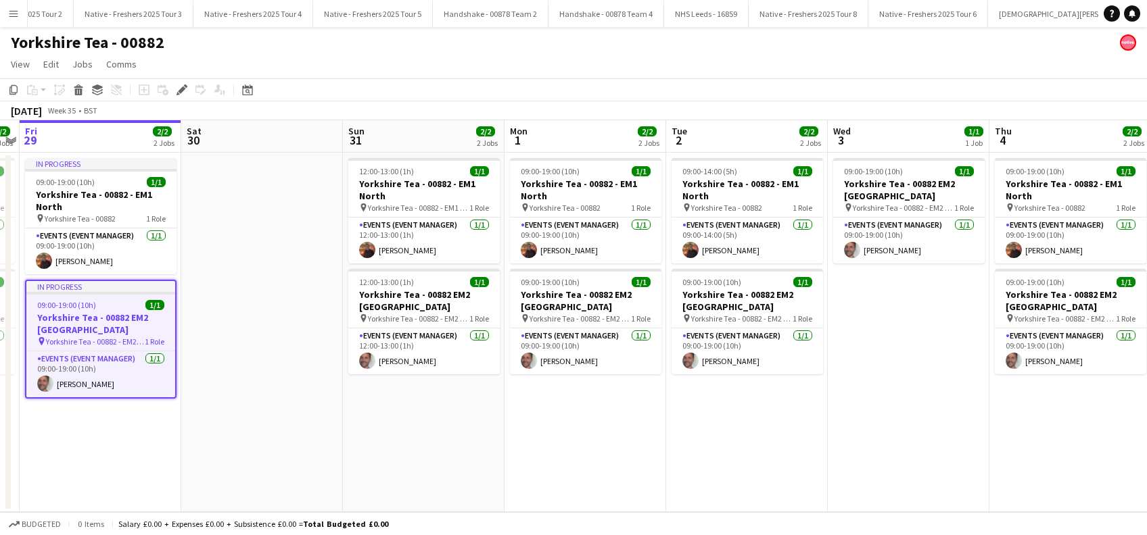
drag, startPoint x: 1012, startPoint y: 390, endPoint x: 817, endPoint y: 362, distance: 196.7
click at [296, 406] on app-calendar-viewport "Tue 26 2/2 2 Jobs Wed 27 2/2 2 Jobs Thu 28 2/2 2 Jobs Fri 29 2/2 2 Jobs Sat 30 …" at bounding box center [573, 316] width 1147 height 392
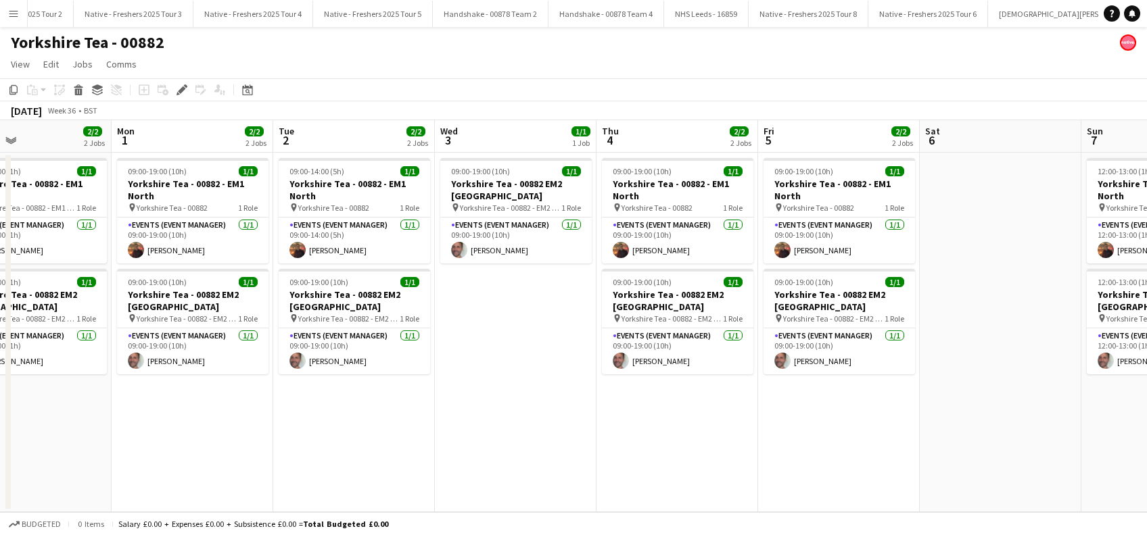
drag, startPoint x: 317, startPoint y: 435, endPoint x: 963, endPoint y: 422, distance: 646.5
click at [318, 435] on app-calendar-viewport "Fri 29 2/2 2 Jobs Sat 30 Sun 31 2/2 2 Jobs Mon 1 2/2 2 Jobs Tue 2 2/2 2 Jobs We…" at bounding box center [573, 316] width 1147 height 392
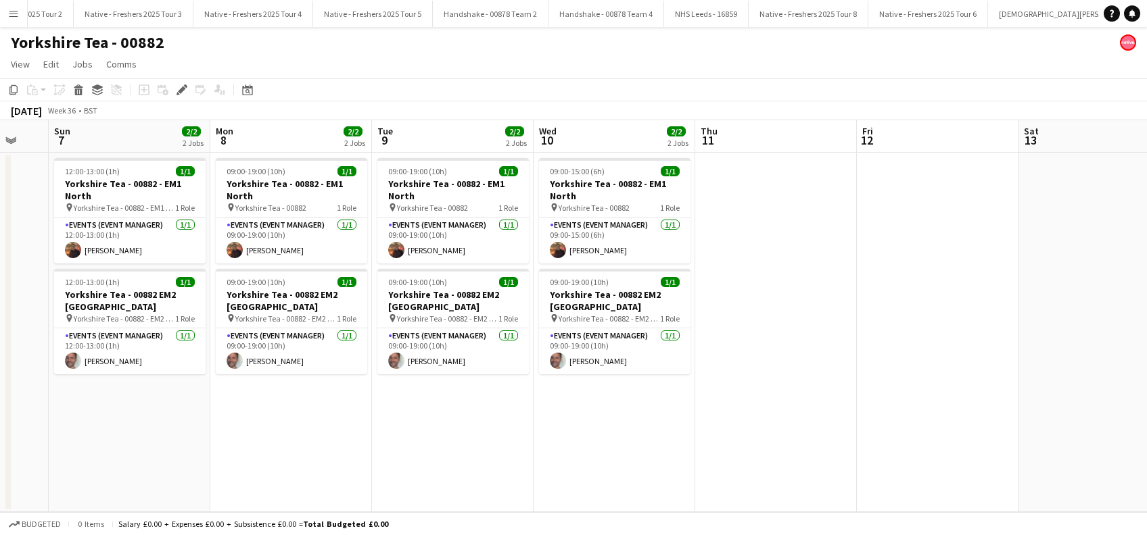
drag, startPoint x: 475, startPoint y: 447, endPoint x: 461, endPoint y: 448, distance: 14.3
click at [461, 448] on app-calendar-viewport "Thu 4 2/2 2 Jobs Fri 5 2/2 2 Jobs Sat 6 Sun 7 2/2 2 Jobs Mon 8 2/2 2 Jobs Tue 9…" at bounding box center [573, 316] width 1147 height 392
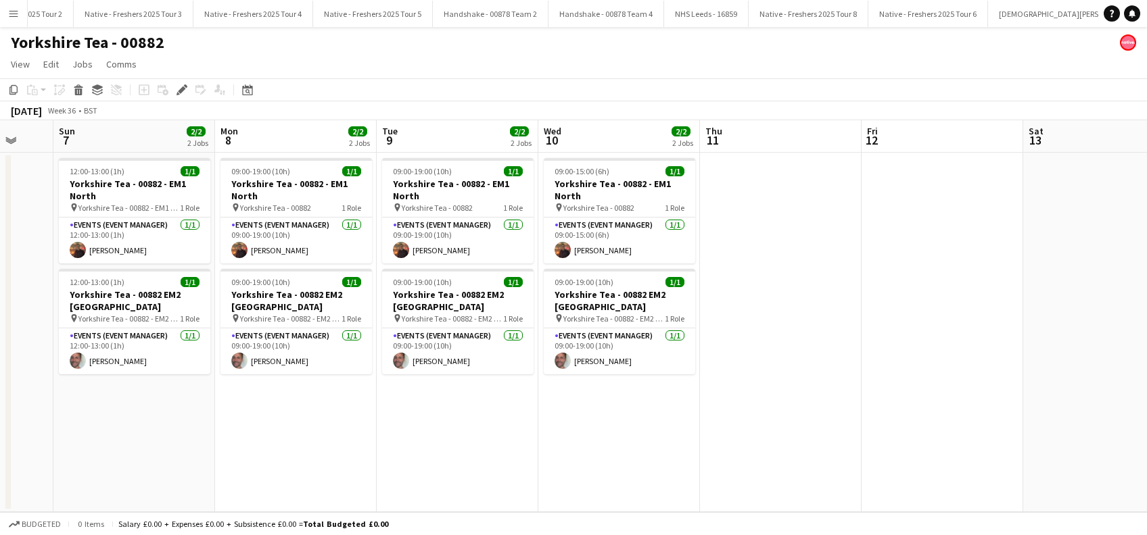
scroll to position [0, 0]
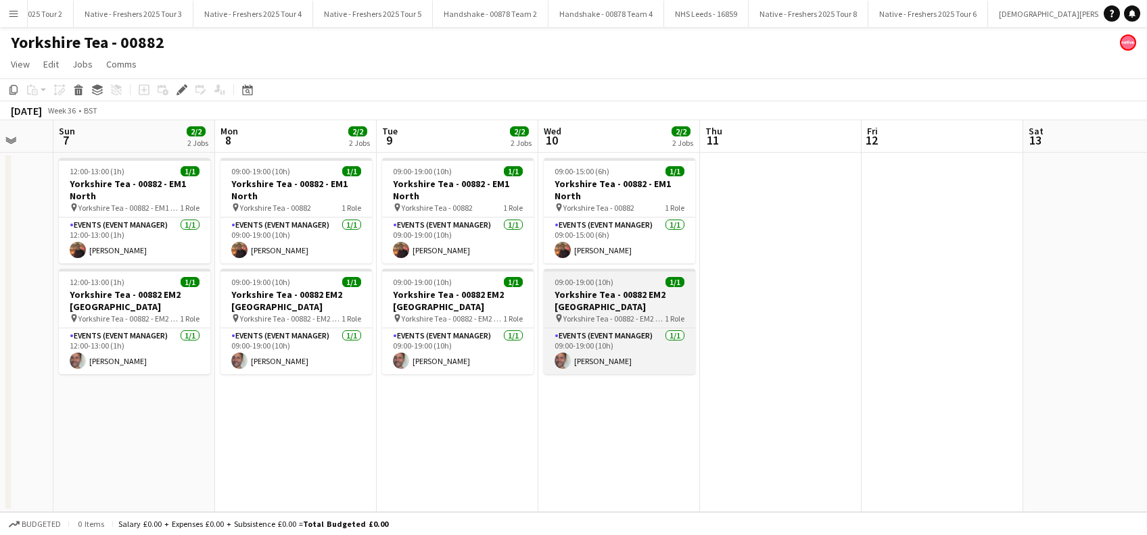
click at [586, 297] on h3 "Yorkshire Tea - 00882 EM2 [GEOGRAPHIC_DATA]" at bounding box center [619, 301] width 151 height 24
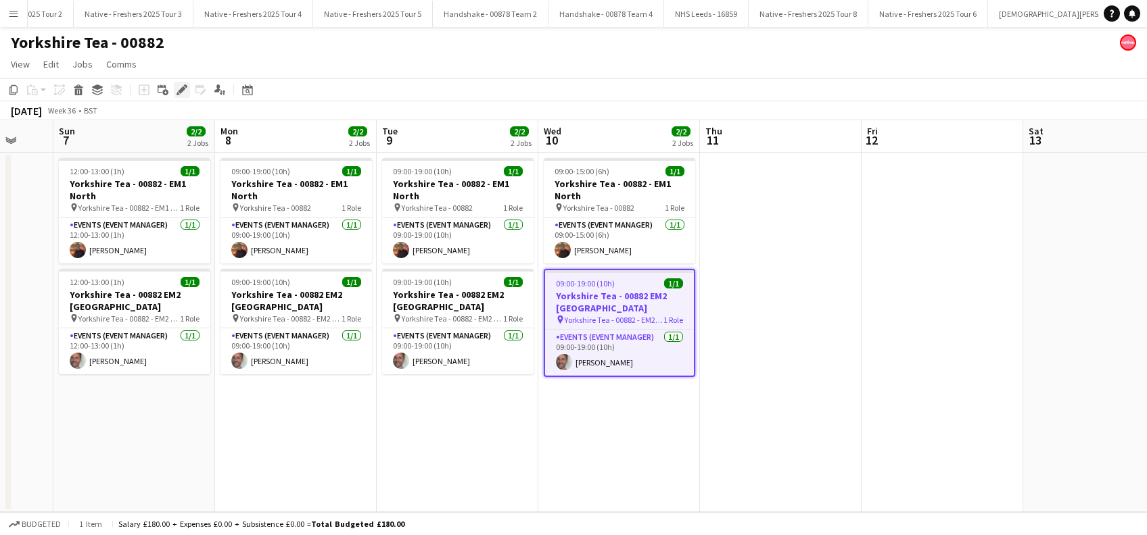
click at [182, 88] on icon at bounding box center [181, 90] width 7 height 7
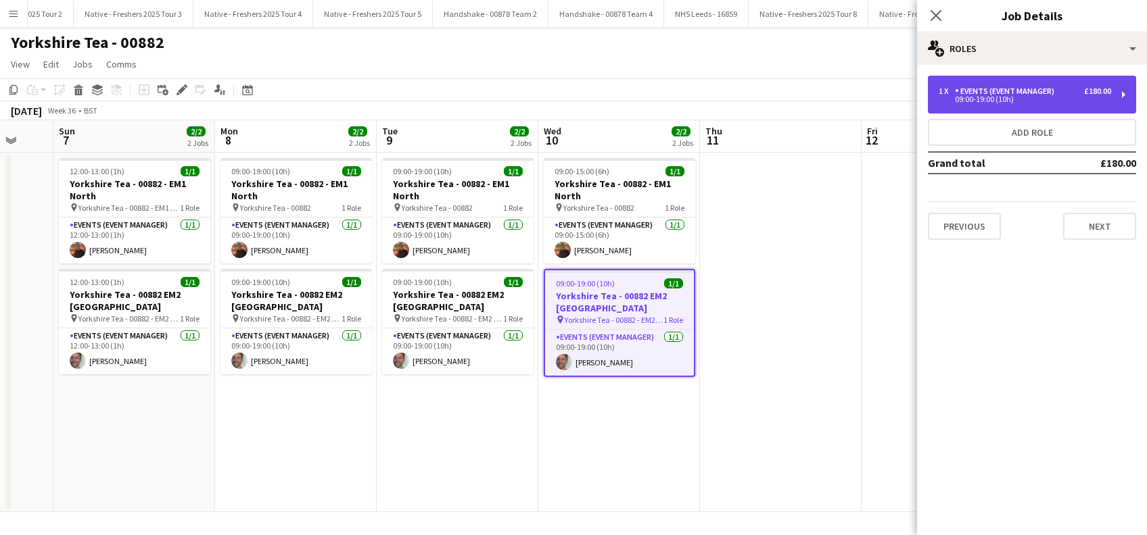
click at [1053, 97] on div "09:00-19:00 (10h)" at bounding box center [1024, 99] width 172 height 7
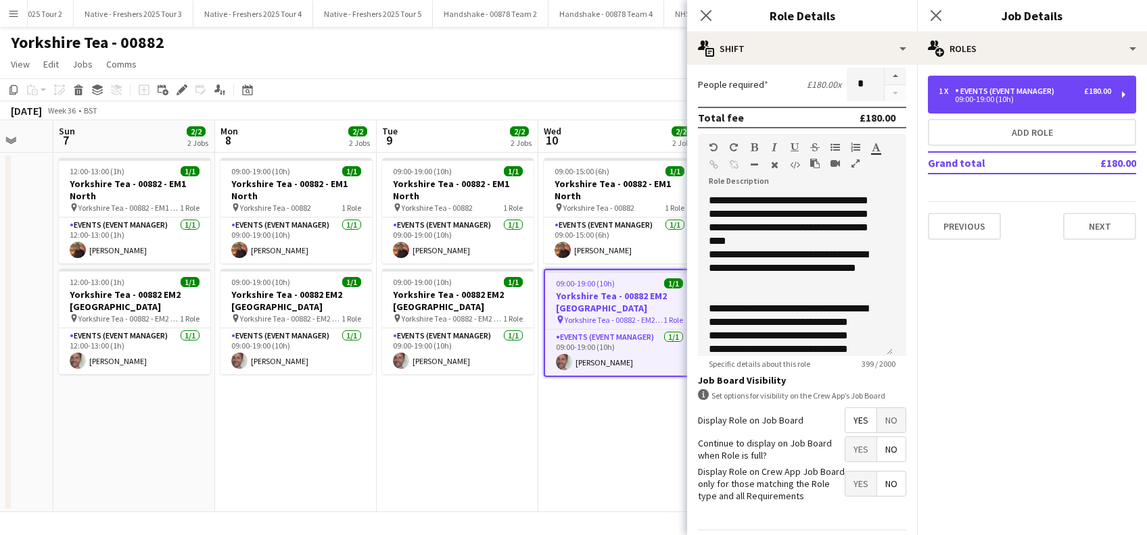
scroll to position [325, 0]
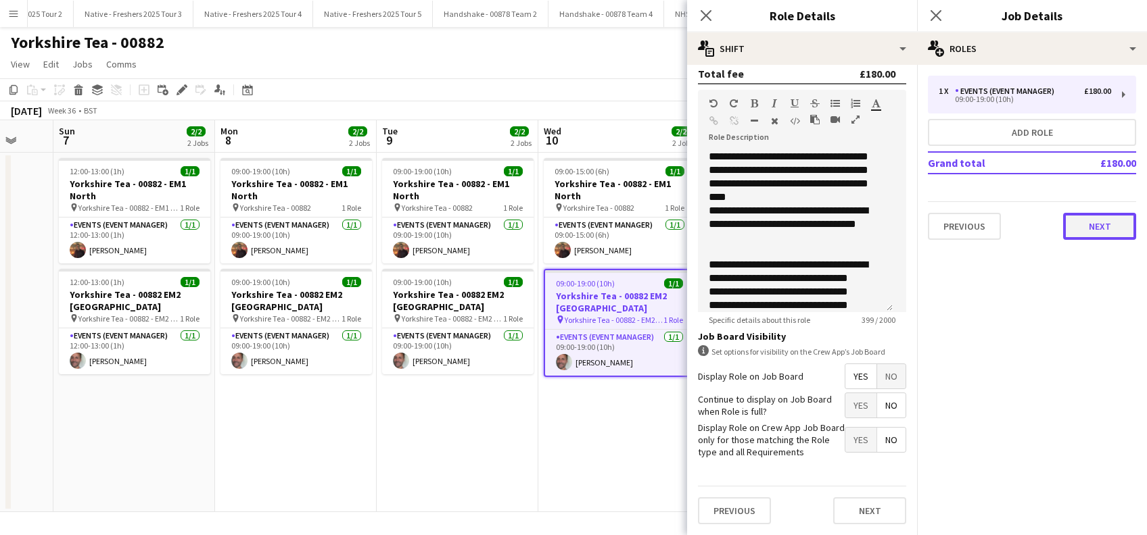
click at [1100, 230] on button "Next" at bounding box center [1099, 226] width 73 height 27
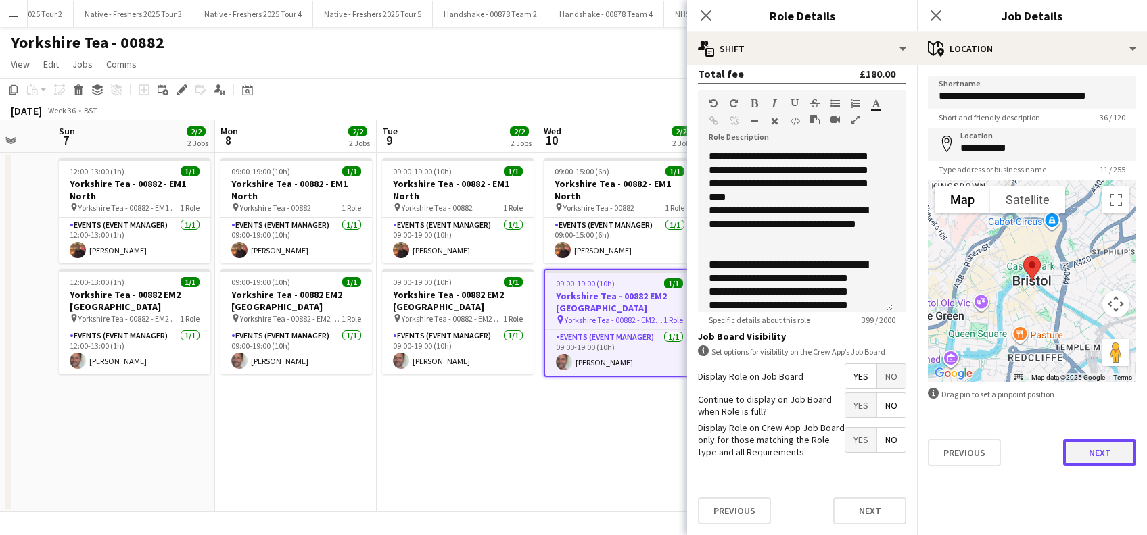
click at [1101, 449] on button "Next" at bounding box center [1099, 452] width 73 height 27
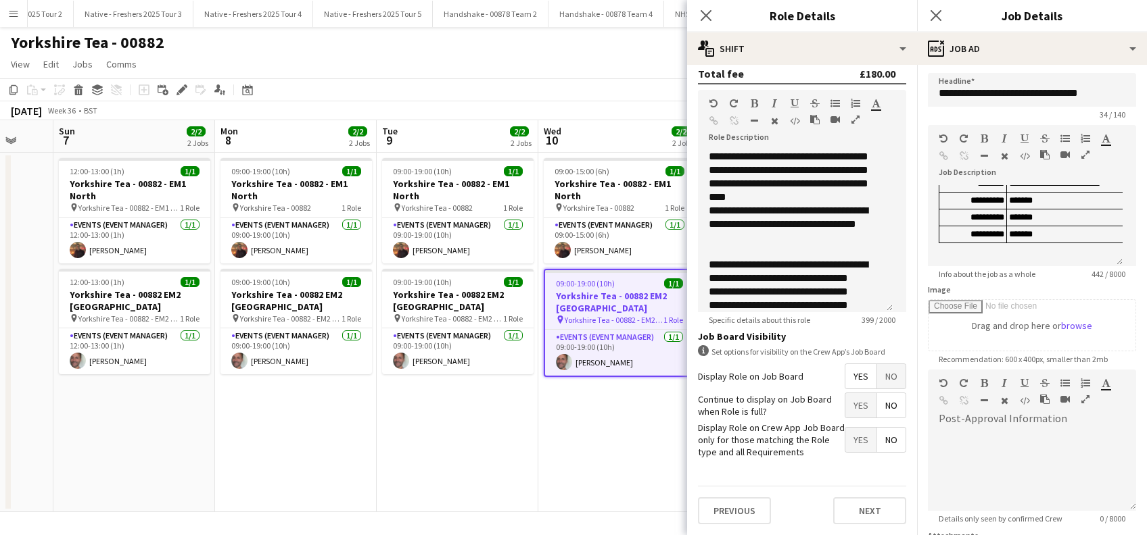
scroll to position [0, 0]
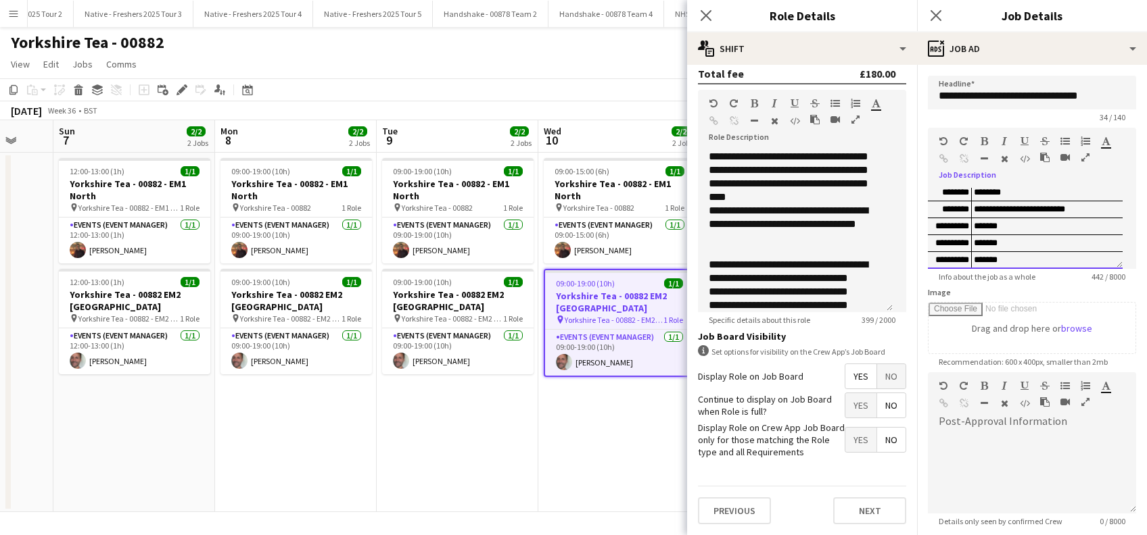
scroll to position [133, 0]
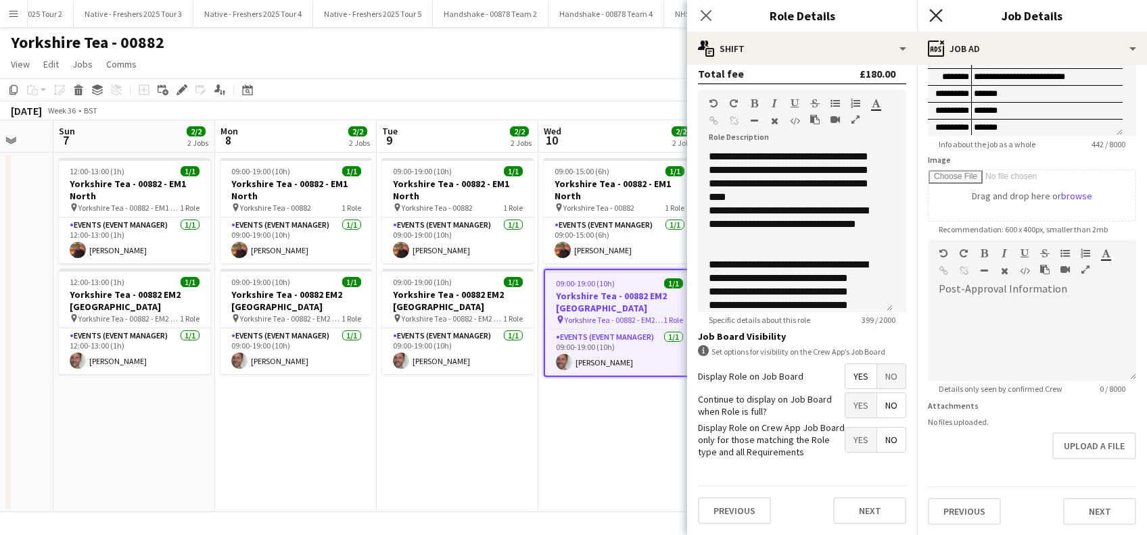
click at [931, 20] on icon at bounding box center [935, 15] width 13 height 13
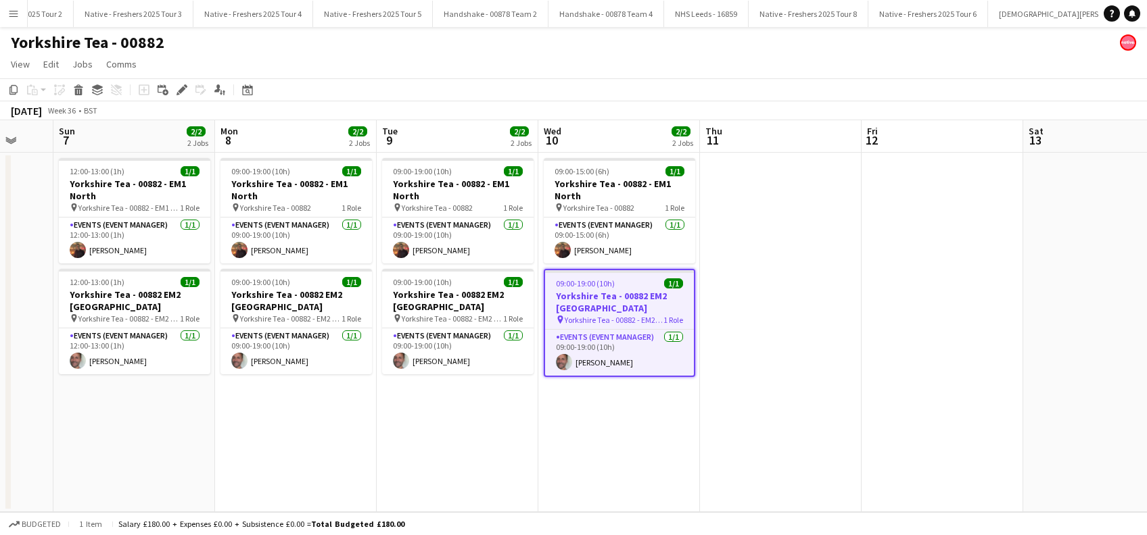
click at [699, 348] on app-date-cell "09:00-15:00 (6h) 1/1 Yorkshire Tea - 00882 - EM1 North pin Yorkshire Tea - 0088…" at bounding box center [619, 333] width 162 height 360
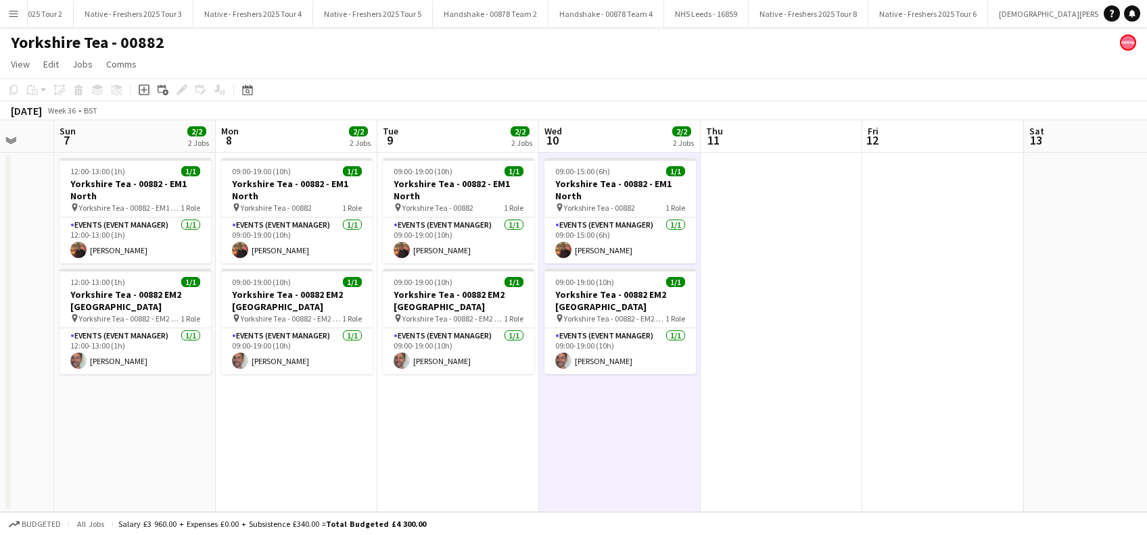
click at [782, 303] on app-date-cell at bounding box center [781, 333] width 162 height 360
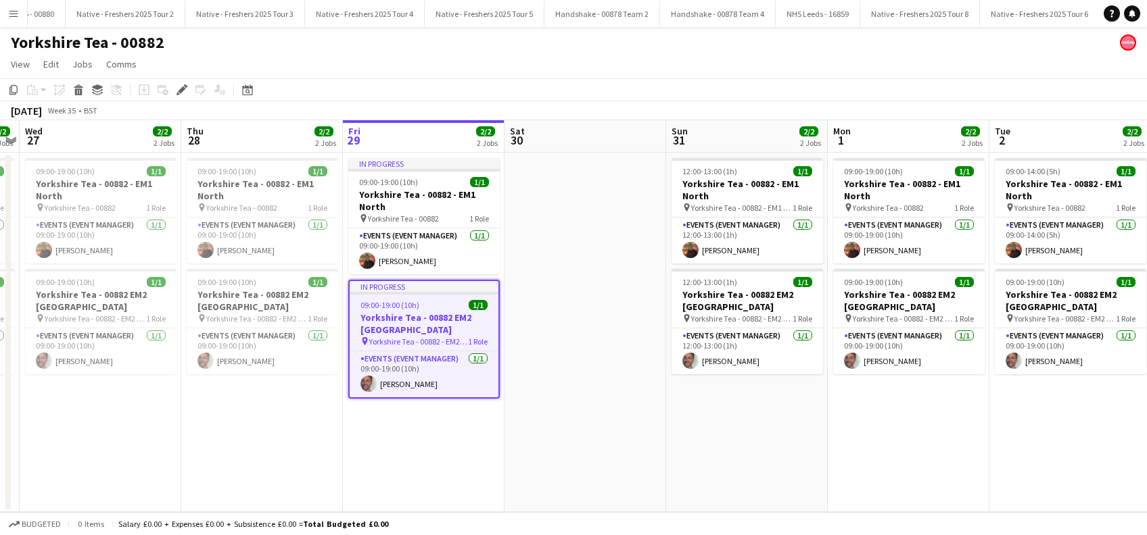
scroll to position [0, 3949]
click at [623, 353] on app-date-cell at bounding box center [585, 333] width 162 height 360
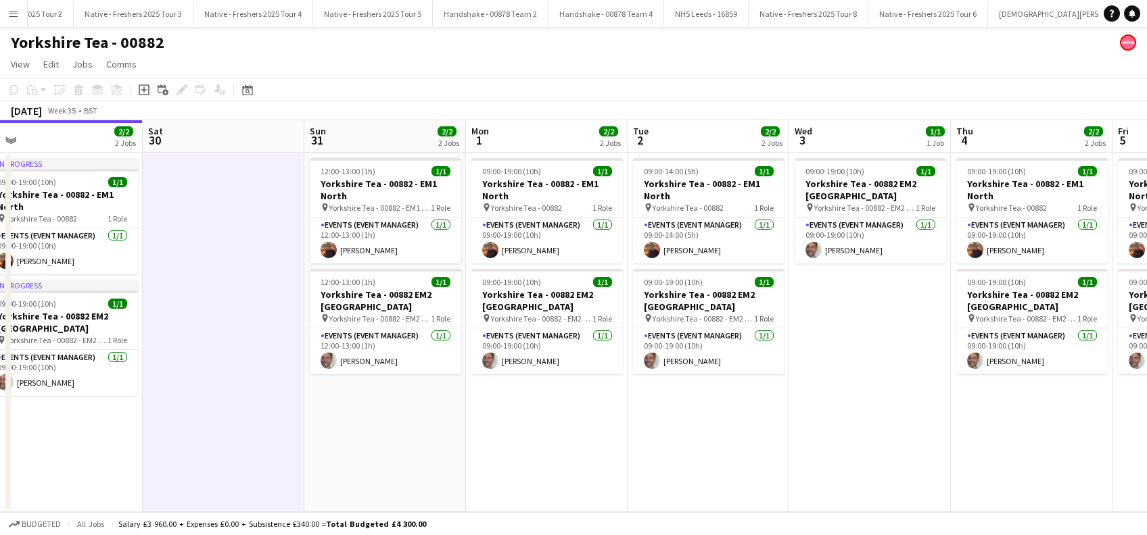
drag, startPoint x: 774, startPoint y: 445, endPoint x: 638, endPoint y: 454, distance: 136.2
click at [638, 454] on app-calendar-viewport "Tue 26 2/2 2 Jobs Wed 27 2/2 2 Jobs Thu 28 2/2 2 Jobs Fri 29 2/2 2 Jobs Sat 30 …" at bounding box center [573, 316] width 1147 height 392
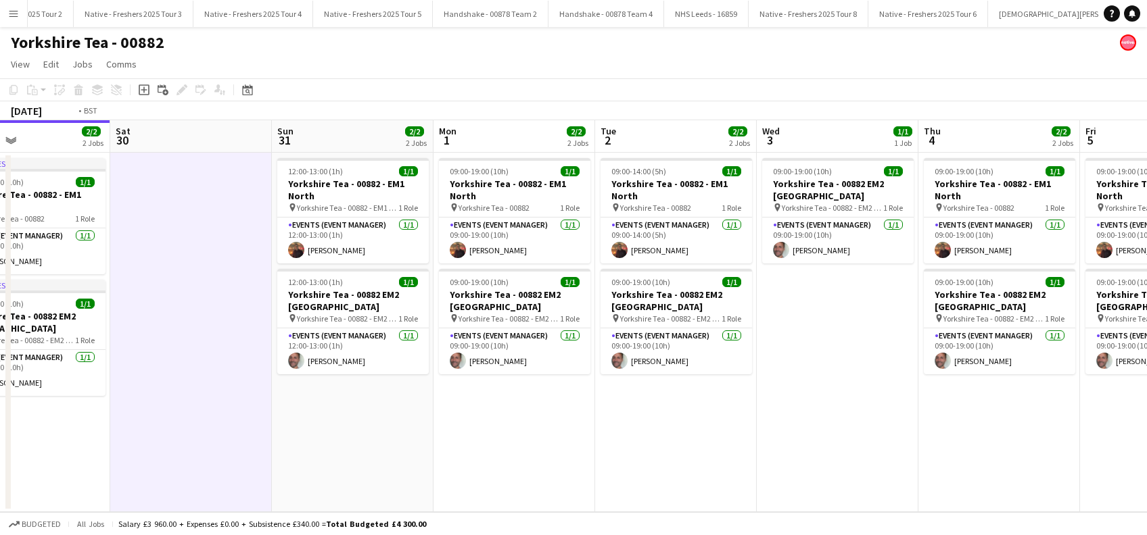
click at [439, 444] on app-calendar-viewport "Tue 26 2/2 2 Jobs Wed 27 2/2 2 Jobs Thu 28 2/2 2 Jobs Fri 29 2/2 2 Jobs Sat 30 …" at bounding box center [573, 316] width 1147 height 392
